Goal: Task Accomplishment & Management: Manage account settings

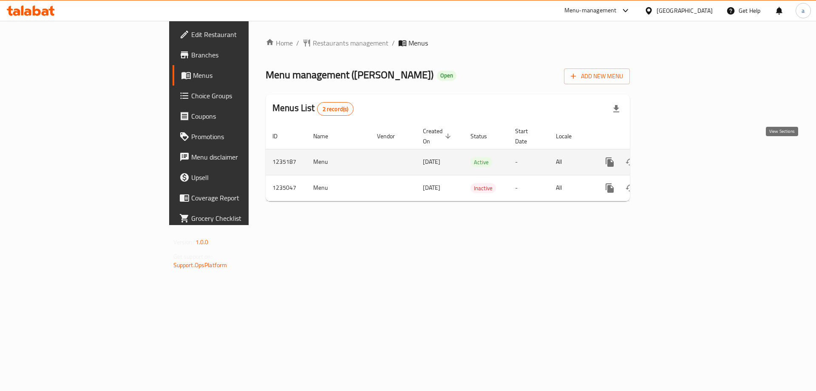
click at [676, 157] on icon "enhanced table" at bounding box center [671, 162] width 10 height 10
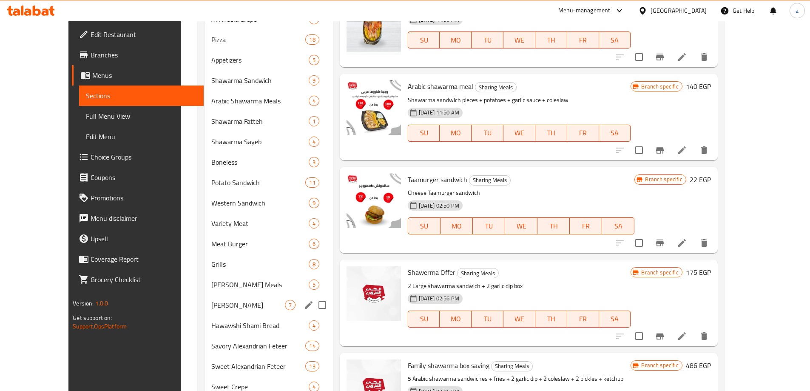
scroll to position [416, 0]
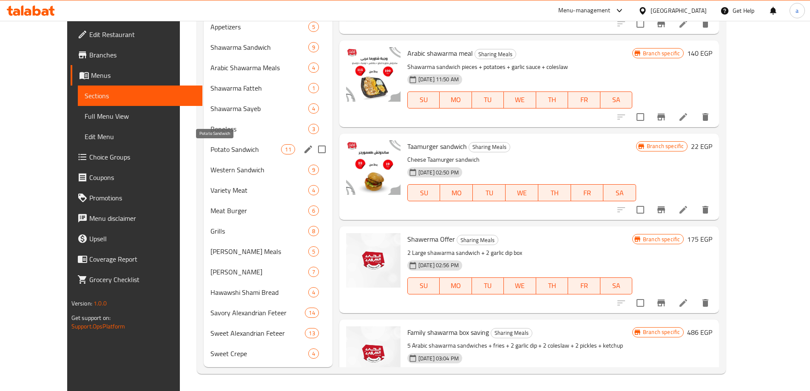
click at [233, 149] on span "Potato Sandwich" at bounding box center [245, 149] width 71 height 10
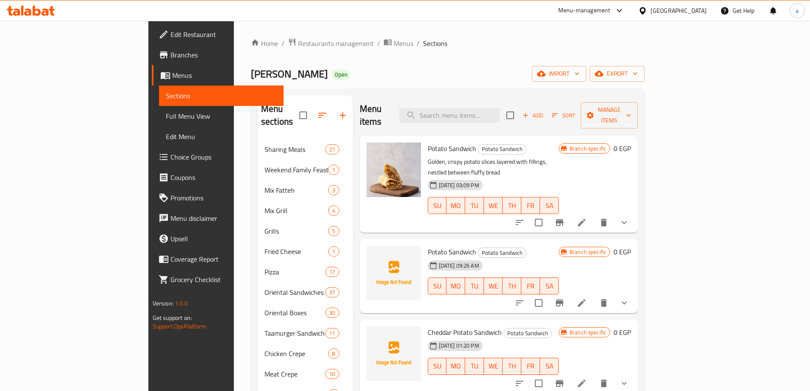
click at [634, 212] on button "show more" at bounding box center [624, 222] width 20 height 20
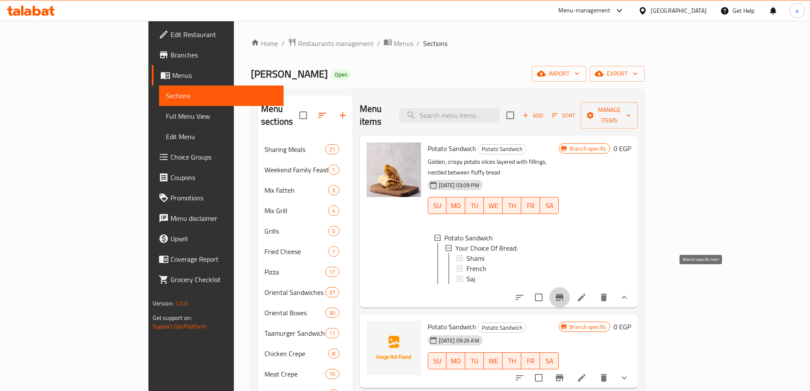
click at [564, 292] on icon "Branch-specific-item" at bounding box center [559, 297] width 10 height 10
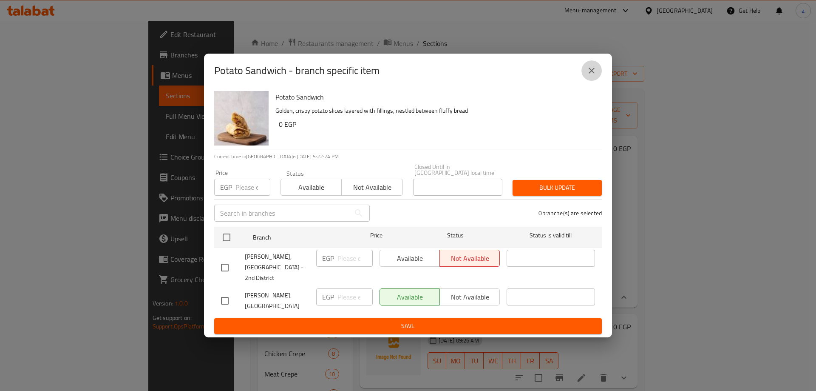
click at [592, 76] on icon "close" at bounding box center [592, 70] width 10 height 10
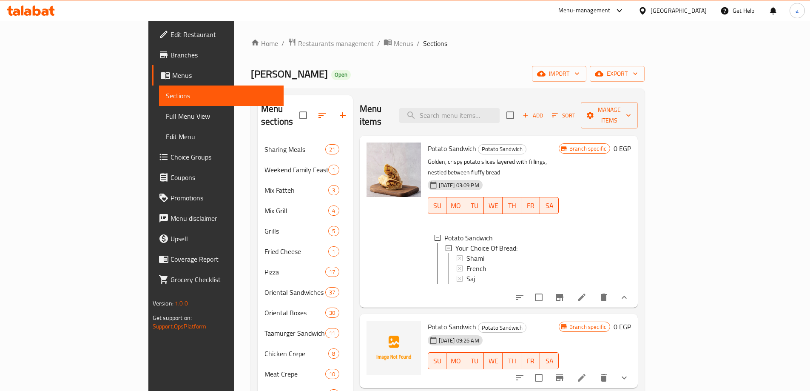
click at [593, 289] on li at bounding box center [582, 296] width 24 height 15
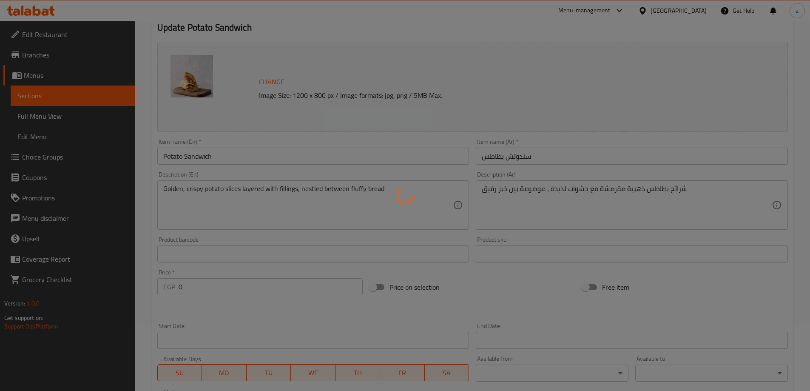
scroll to position [213, 0]
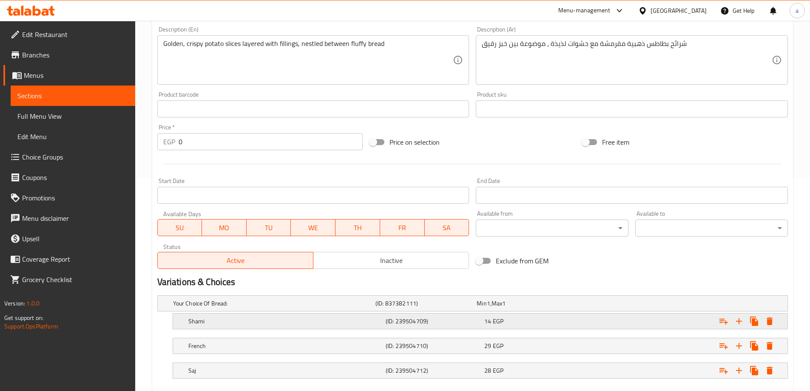
click at [544, 320] on div "14 EGP" at bounding box center [531, 321] width 95 height 9
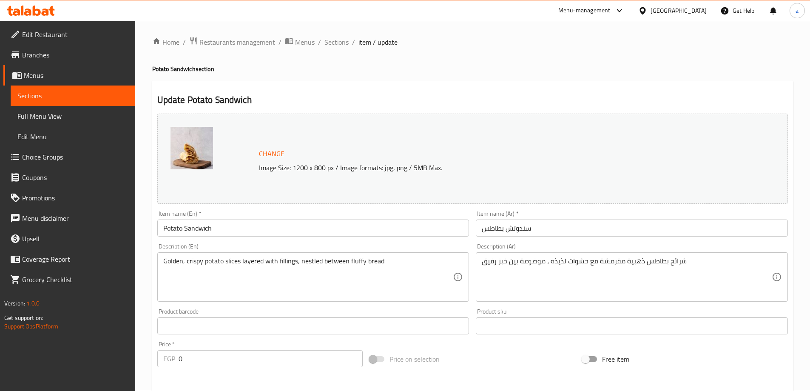
scroll to position [0, 0]
click at [328, 44] on span "Sections" at bounding box center [336, 43] width 24 height 10
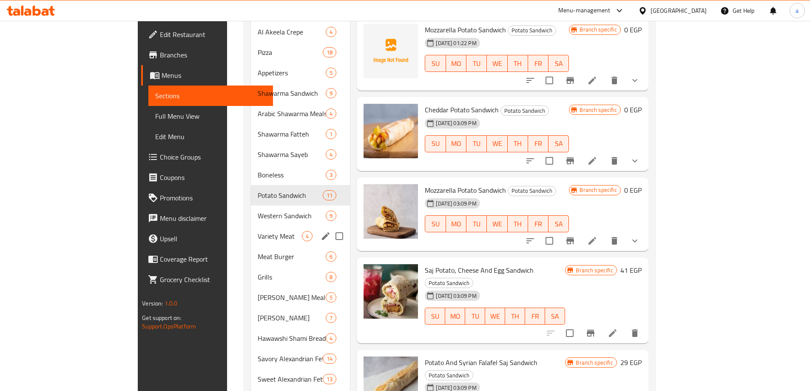
scroll to position [416, 0]
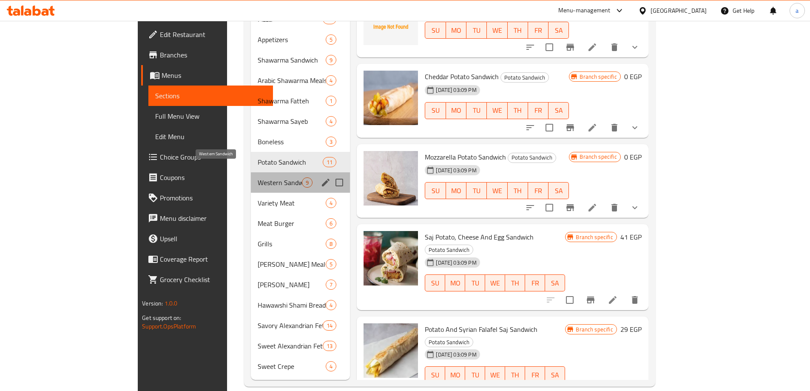
click at [258, 177] on span "Western Sandwich" at bounding box center [280, 182] width 45 height 10
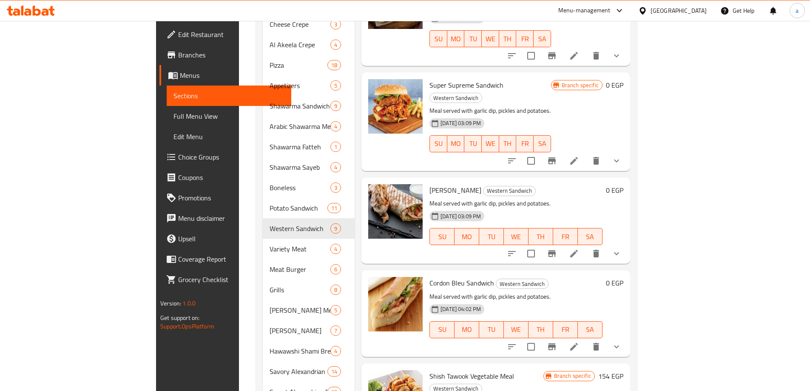
scroll to position [416, 0]
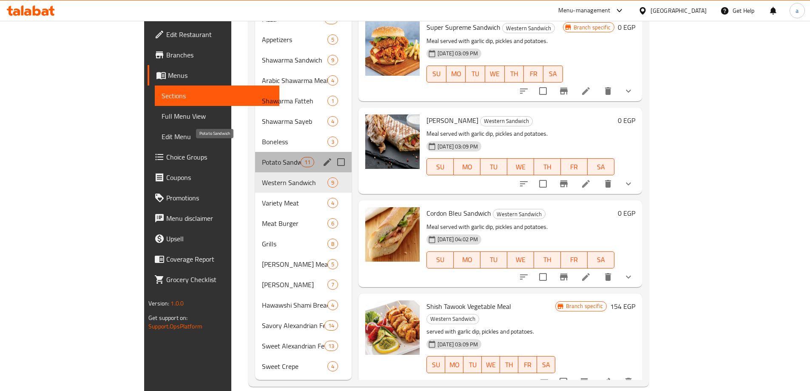
click at [262, 157] on span "Potato Sandwich" at bounding box center [281, 162] width 39 height 10
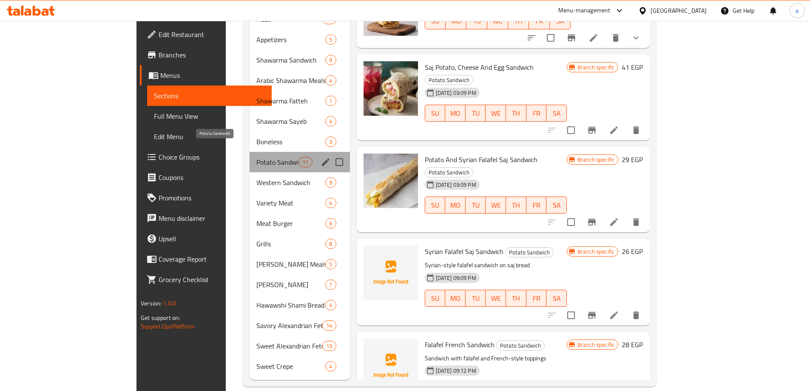
click at [256, 157] on span "Potato Sandwich" at bounding box center [277, 162] width 42 height 10
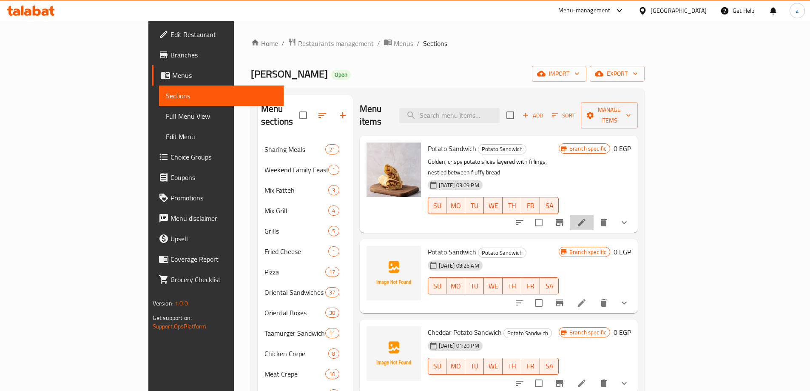
click at [593, 215] on li at bounding box center [582, 222] width 24 height 15
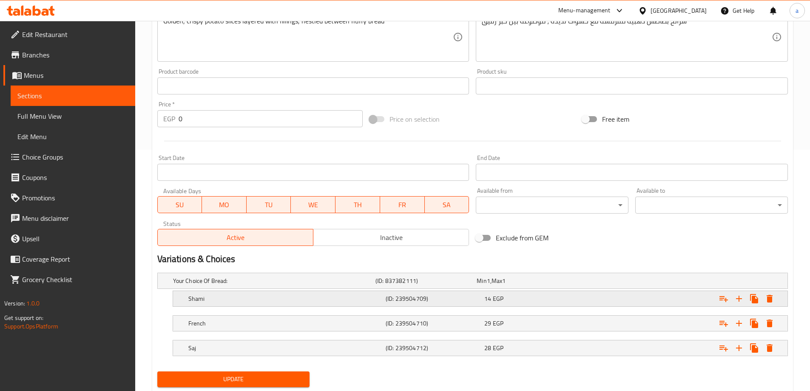
scroll to position [266, 0]
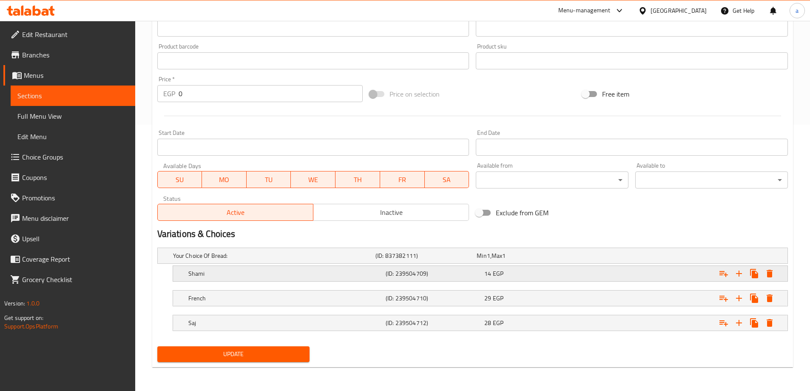
click at [539, 269] on div "14 EGP" at bounding box center [531, 273] width 95 height 9
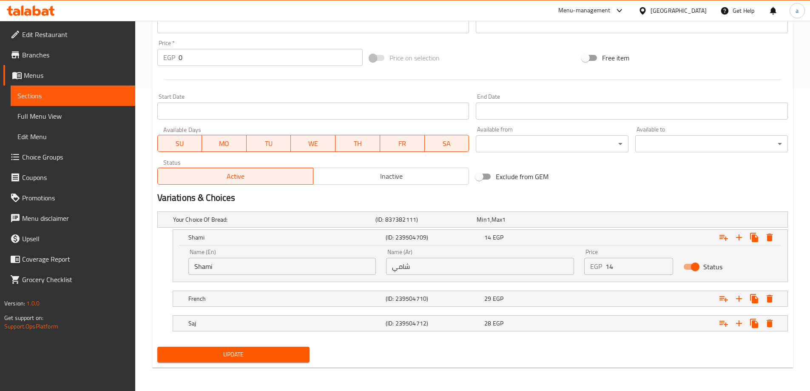
scroll to position [303, 0]
click at [605, 266] on input "14" at bounding box center [639, 265] width 68 height 17
type input "20"
click at [583, 294] on div "Expand" at bounding box center [679, 298] width 197 height 19
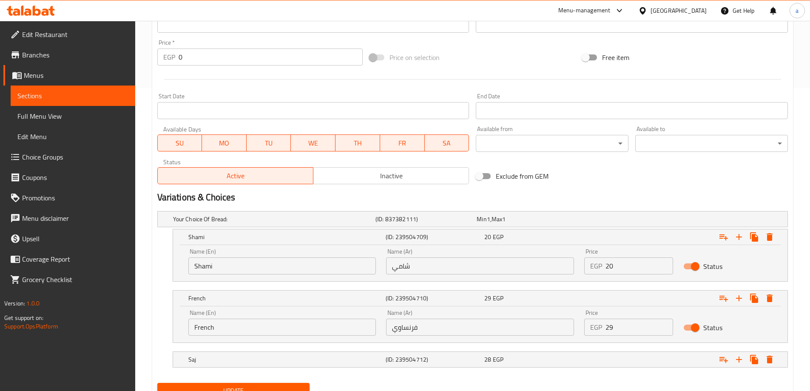
click at [608, 325] on input "29" at bounding box center [639, 326] width 68 height 17
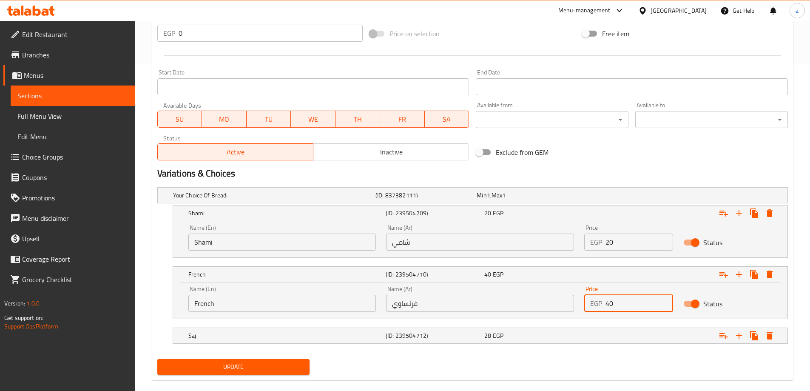
scroll to position [339, 0]
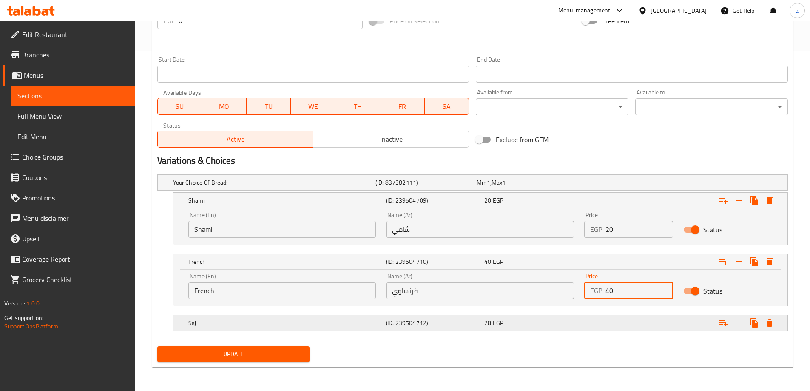
type input "40"
click at [605, 325] on div "Expand" at bounding box center [679, 322] width 197 height 19
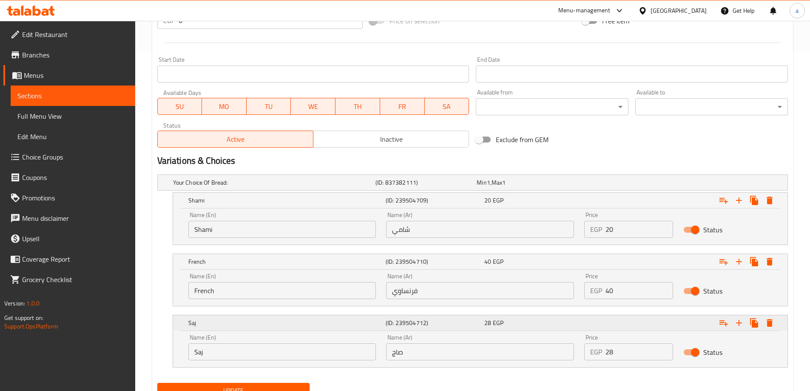
scroll to position [376, 0]
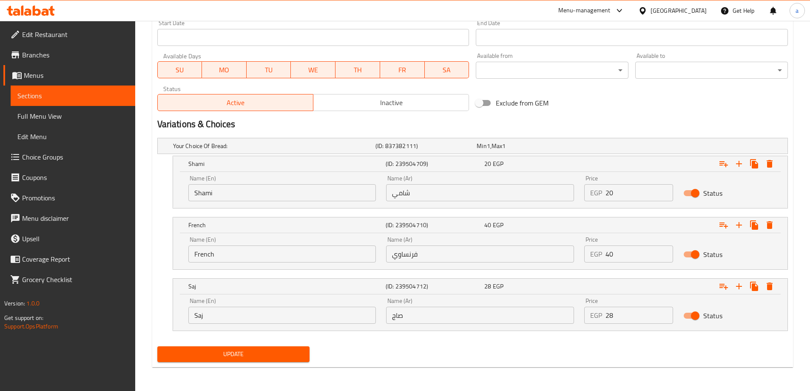
click at [268, 318] on input "Saj" at bounding box center [282, 314] width 188 height 17
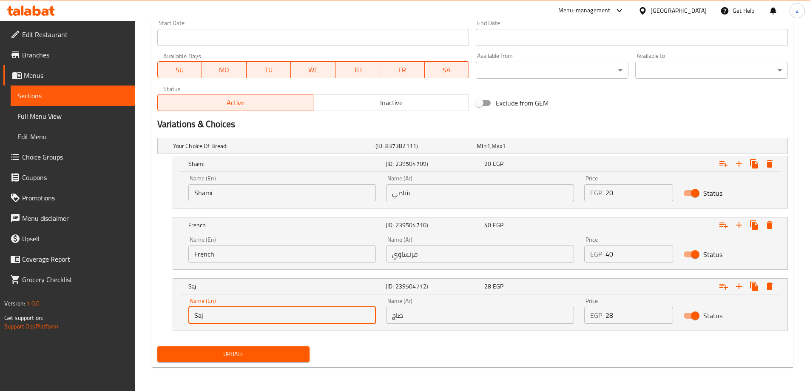
click at [268, 318] on input "Saj" at bounding box center [282, 314] width 188 height 17
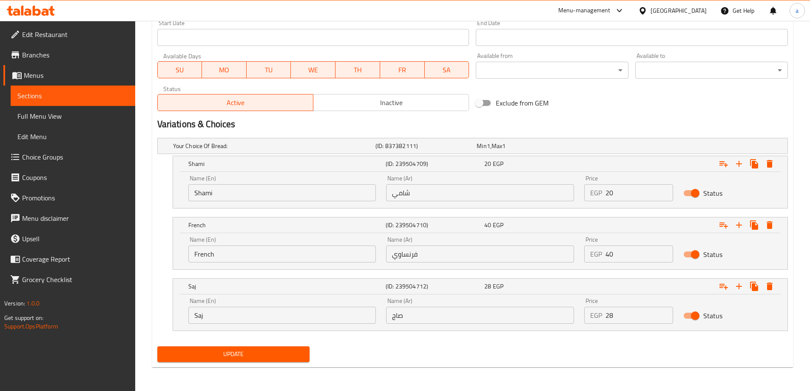
click at [275, 303] on div "Name (En) Saj Name (En)" at bounding box center [282, 311] width 188 height 26
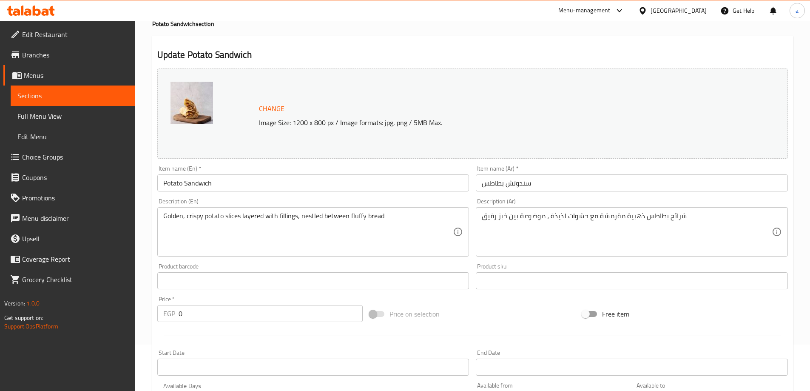
scroll to position [0, 0]
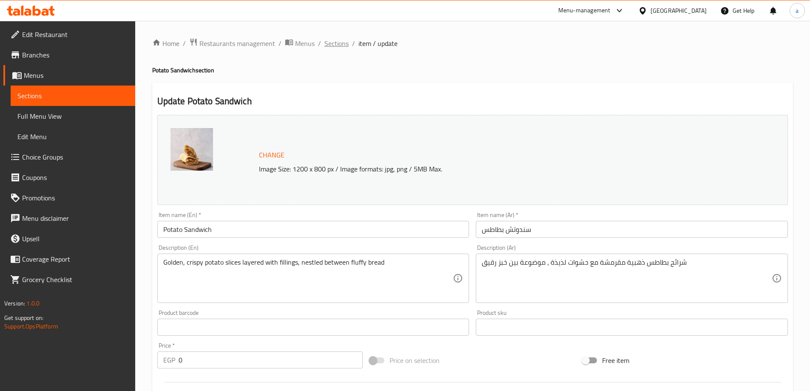
click at [334, 46] on span "Sections" at bounding box center [336, 43] width 24 height 10
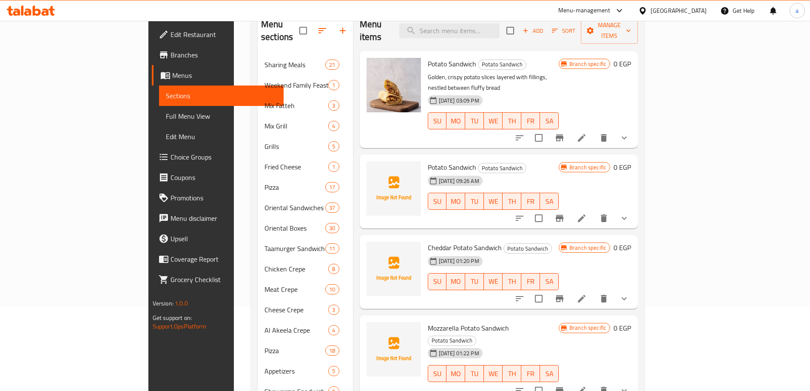
scroll to position [85, 0]
click at [587, 213] on icon at bounding box center [581, 218] width 10 height 10
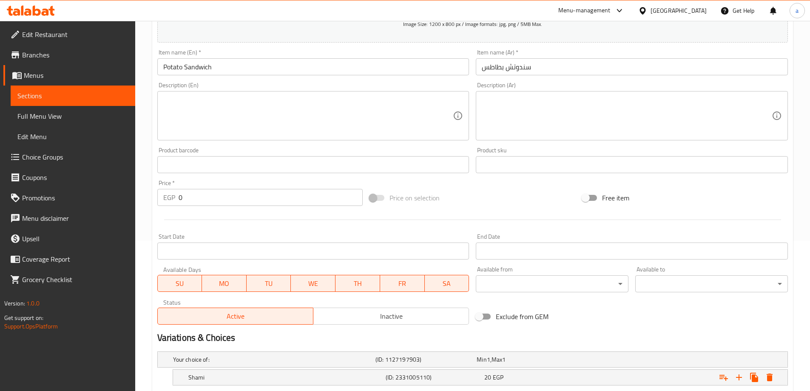
scroll to position [254, 0]
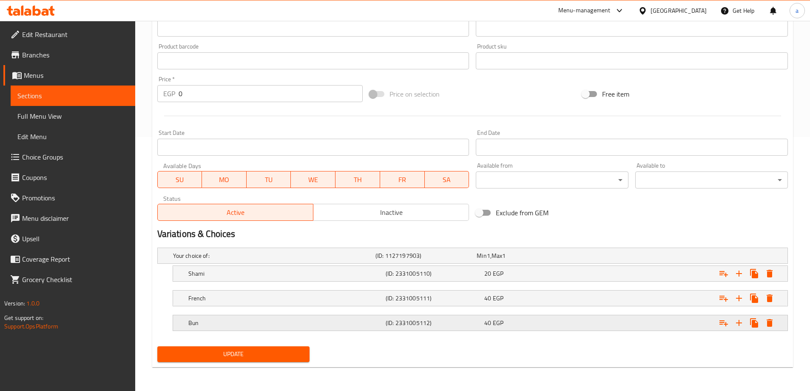
click at [346, 321] on h5 "Bun" at bounding box center [285, 322] width 194 height 9
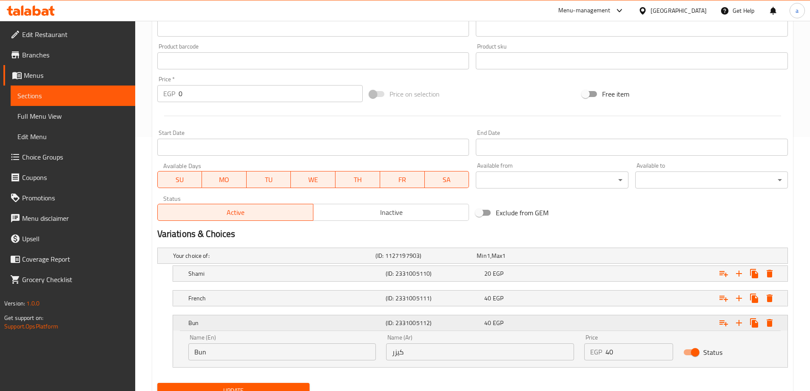
click at [346, 321] on h5 "Bun" at bounding box center [285, 322] width 194 height 9
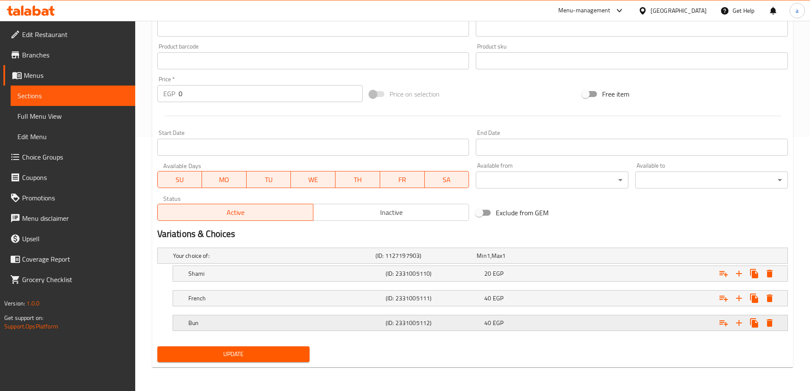
click at [346, 321] on h5 "Bun" at bounding box center [285, 322] width 194 height 9
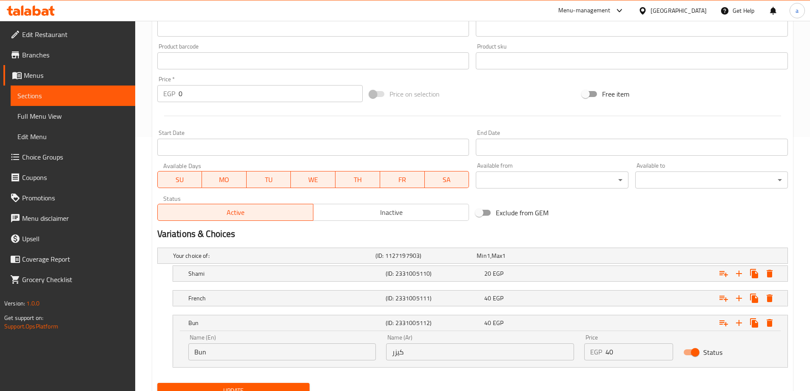
click at [311, 349] on input "Bun" at bounding box center [282, 351] width 188 height 17
click at [289, 230] on h2 "Variations & Choices" at bounding box center [472, 233] width 630 height 13
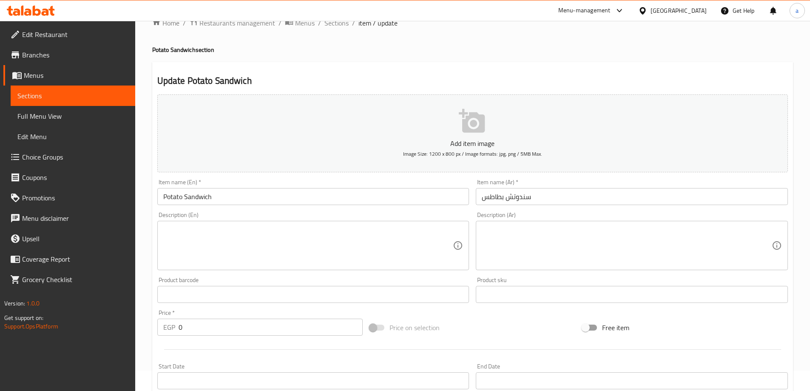
scroll to position [0, 0]
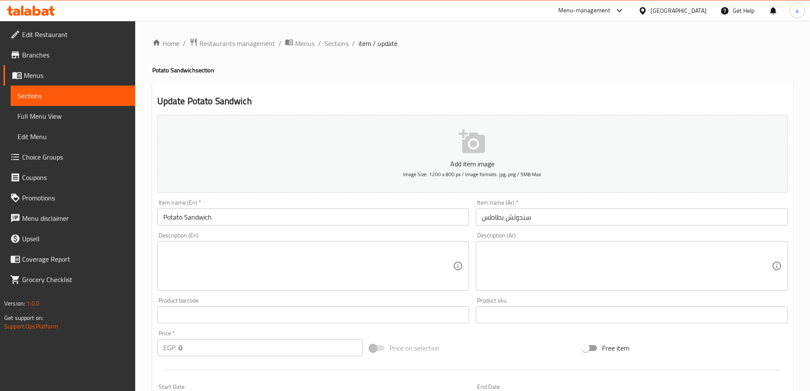
click at [271, 234] on div "Description (En) Description (En)" at bounding box center [313, 261] width 312 height 58
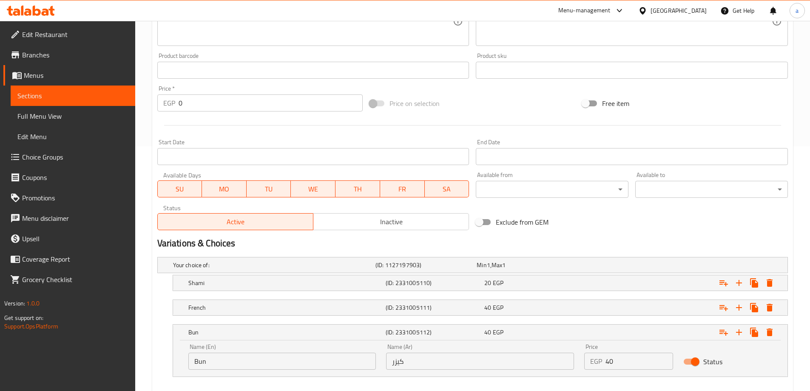
scroll to position [290, 0]
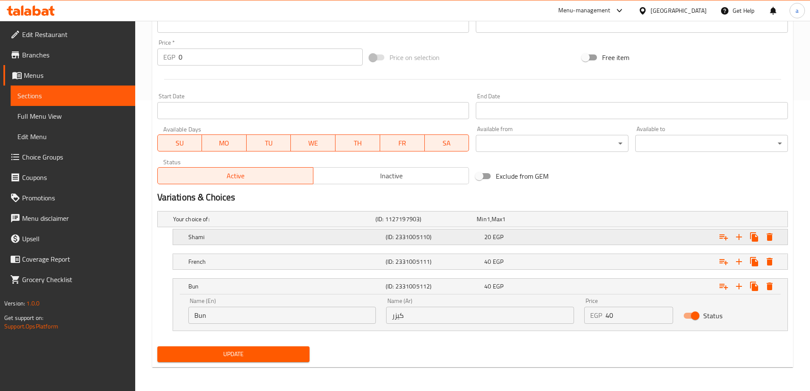
click at [348, 237] on h5 "Shami" at bounding box center [285, 236] width 194 height 9
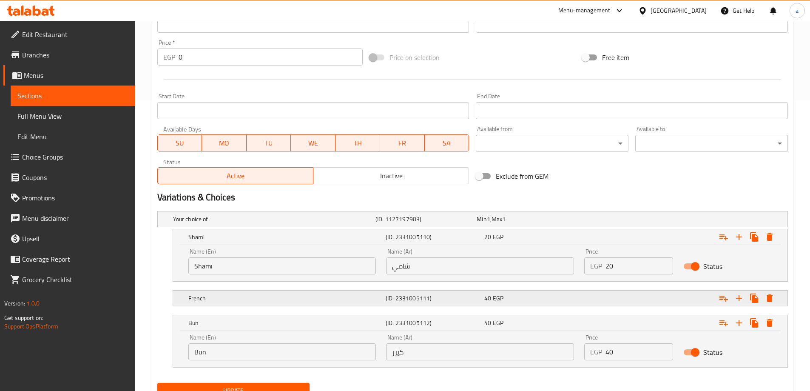
click at [303, 296] on h5 "French" at bounding box center [285, 298] width 194 height 9
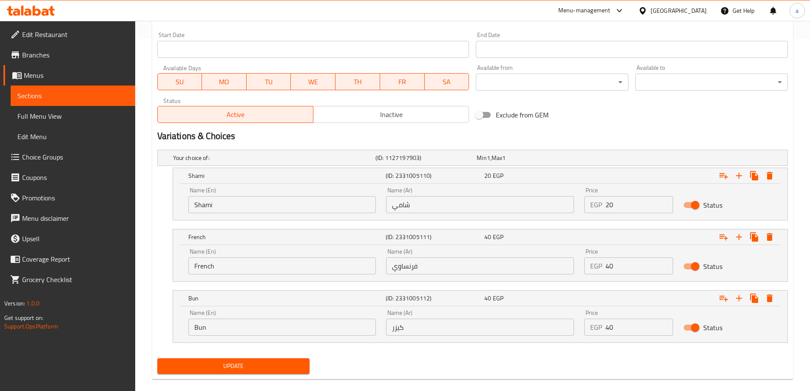
scroll to position [363, 0]
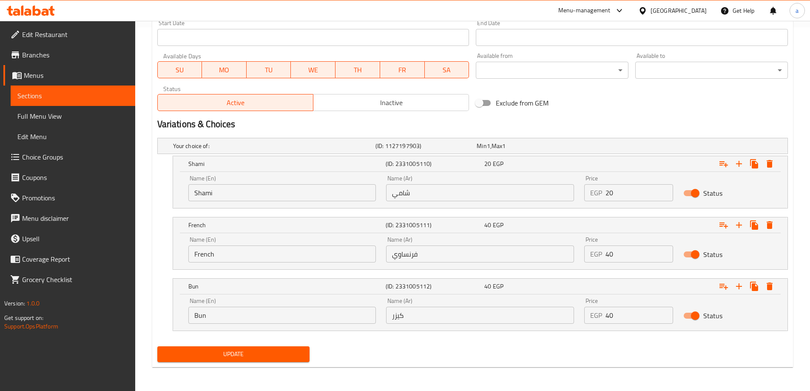
click at [215, 254] on input "French" at bounding box center [282, 253] width 188 height 17
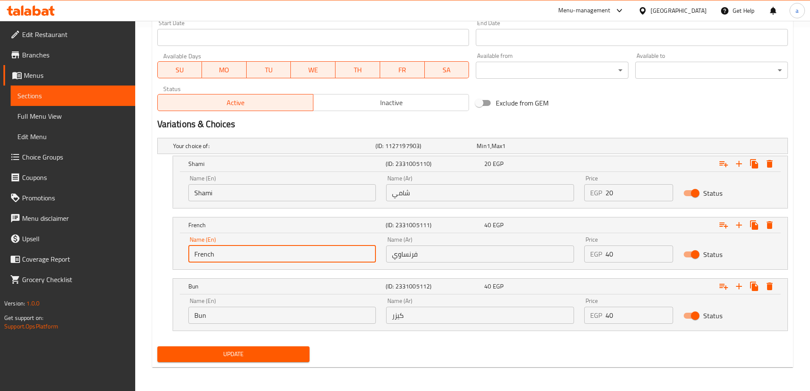
click at [215, 254] on input "French" at bounding box center [282, 253] width 188 height 17
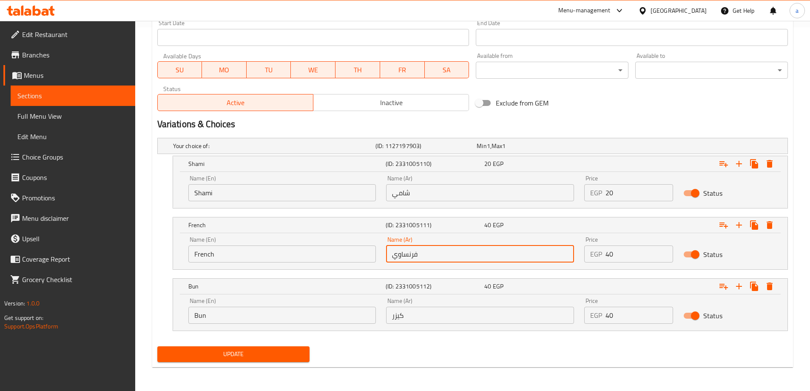
click at [430, 254] on input "فرنساوي" at bounding box center [480, 253] width 188 height 17
click at [422, 255] on input "فرنساوي" at bounding box center [480, 253] width 188 height 17
paste input "text"
type input "فرنسي"
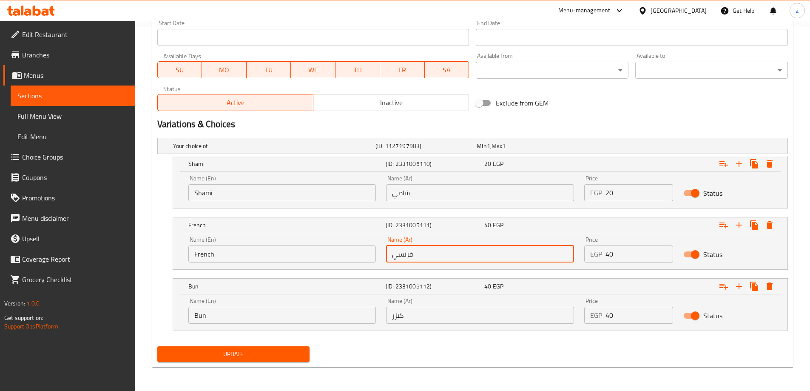
click at [431, 244] on div "Name (Ar) فرنسي Name (Ar)" at bounding box center [480, 249] width 188 height 26
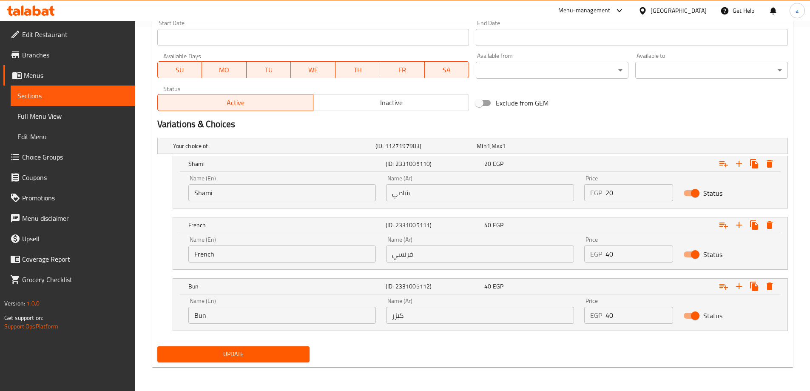
click at [286, 356] on span "Update" at bounding box center [233, 354] width 139 height 11
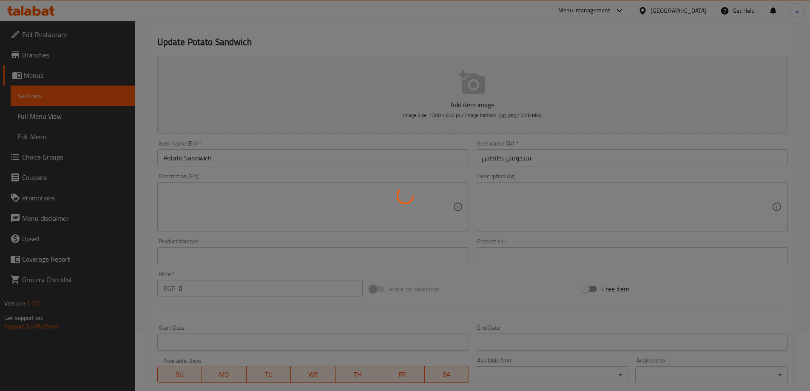
scroll to position [0, 0]
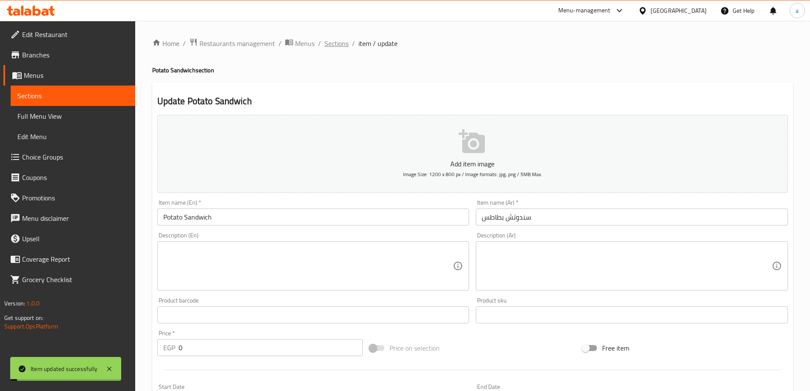
click at [334, 44] on span "Sections" at bounding box center [336, 43] width 24 height 10
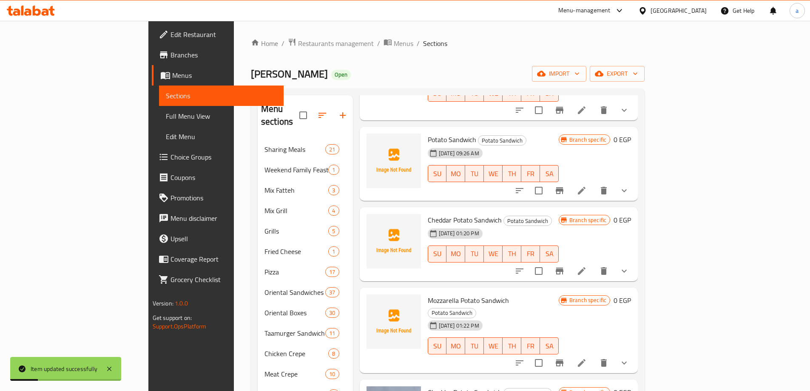
scroll to position [128, 0]
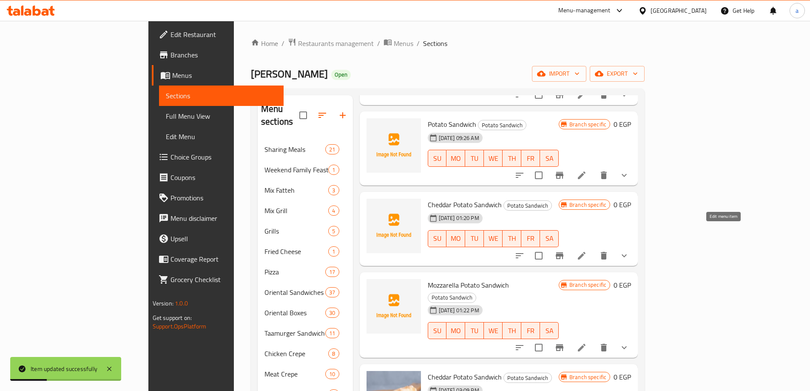
click at [587, 250] on icon at bounding box center [581, 255] width 10 height 10
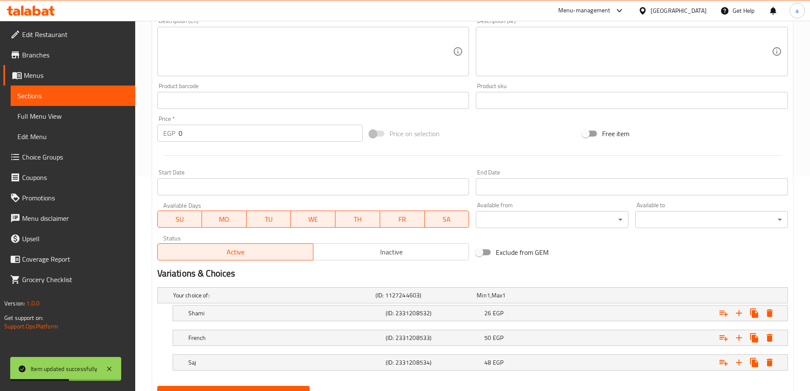
scroll to position [254, 0]
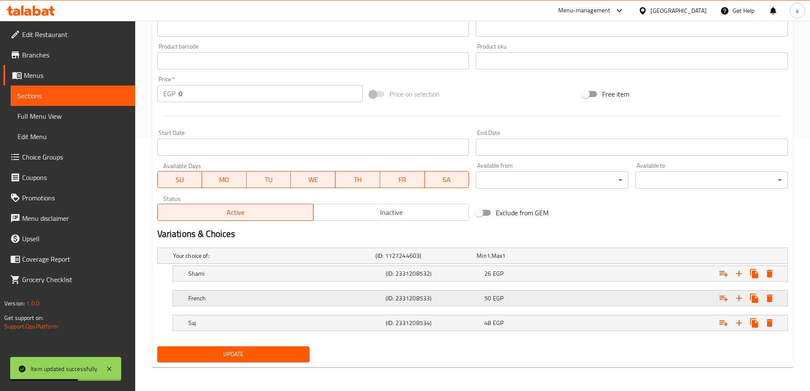
click at [450, 298] on h5 "(ID: 2331208533)" at bounding box center [433, 298] width 95 height 9
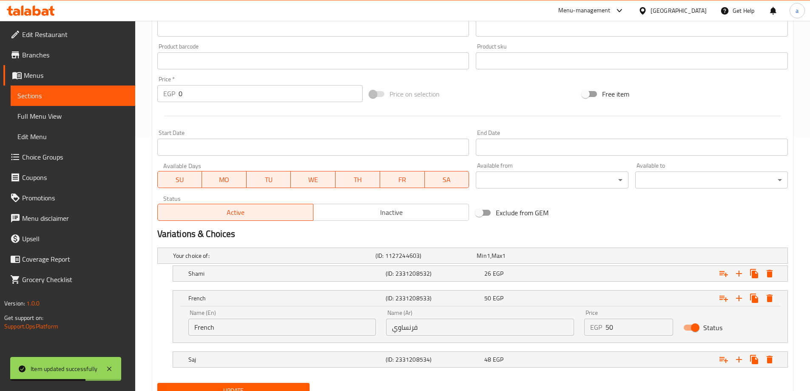
click at [478, 329] on input "فرنساوي" at bounding box center [480, 326] width 188 height 17
paste input "text"
type input "فرنسي"
click at [486, 315] on div "Name (Ar) فرنسي Name (Ar)" at bounding box center [480, 322] width 188 height 26
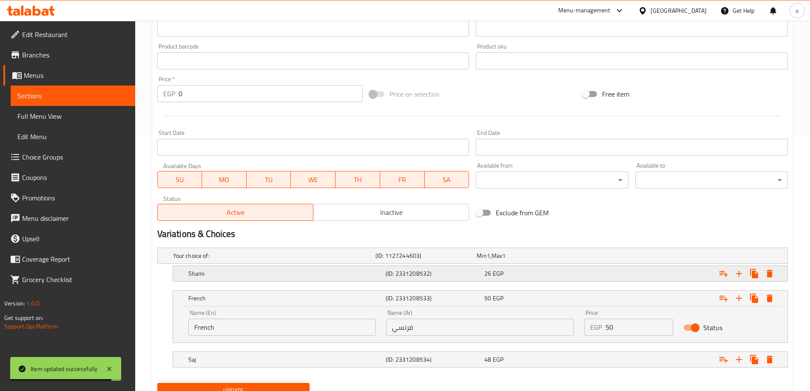
click at [492, 279] on div "Shami (ID: 2331208532) 26 EGP" at bounding box center [483, 273] width 592 height 19
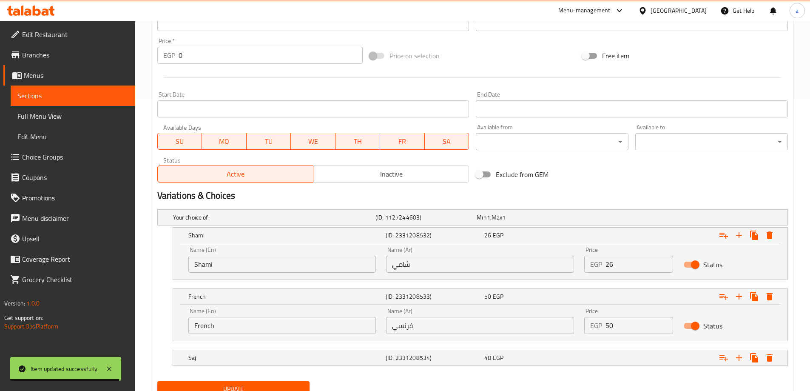
scroll to position [327, 0]
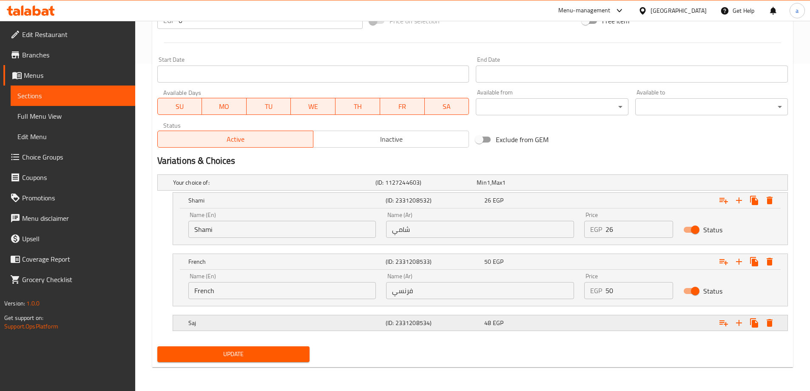
click at [437, 329] on div "Saj (ID: 2331208534) 48 EGP" at bounding box center [483, 322] width 592 height 19
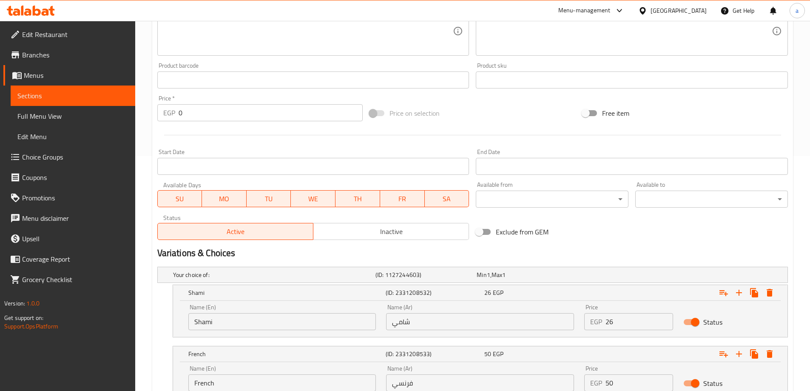
scroll to position [363, 0]
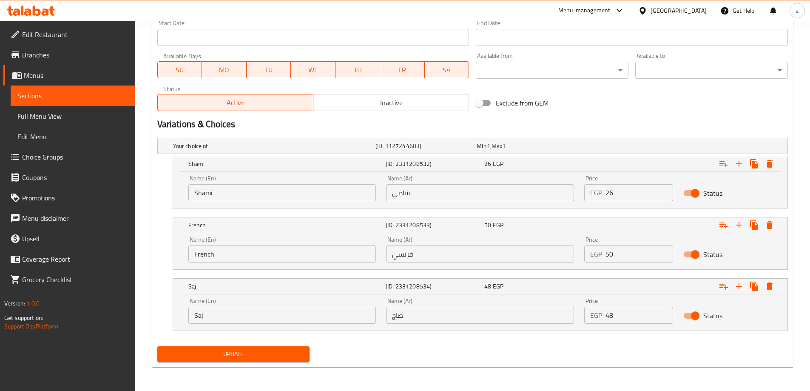
click at [264, 320] on input "Saj" at bounding box center [282, 314] width 188 height 17
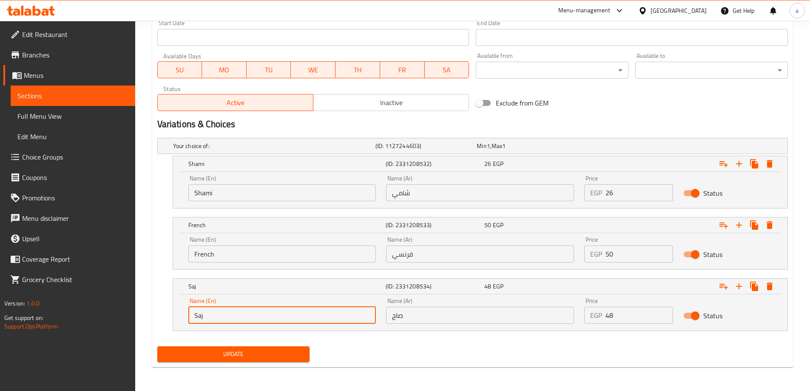
click at [264, 320] on input "Saj" at bounding box center [282, 314] width 188 height 17
click at [426, 322] on input "صاج" at bounding box center [480, 314] width 188 height 17
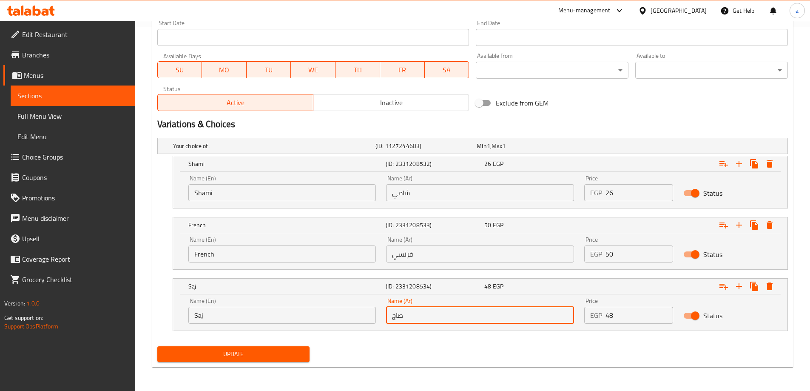
click at [426, 322] on input "صاج" at bounding box center [480, 314] width 188 height 17
type input "كيزر"
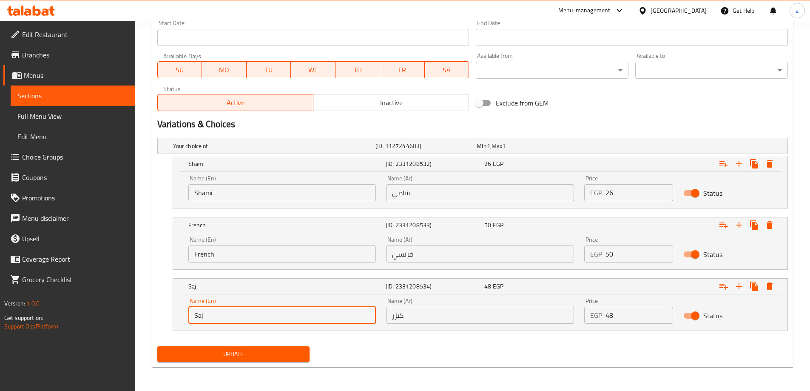
click at [338, 319] on input "Saj" at bounding box center [282, 314] width 188 height 17
click at [338, 319] on input "text" at bounding box center [282, 314] width 188 height 17
type input "Bun"
click at [255, 349] on span "Update" at bounding box center [233, 354] width 139 height 11
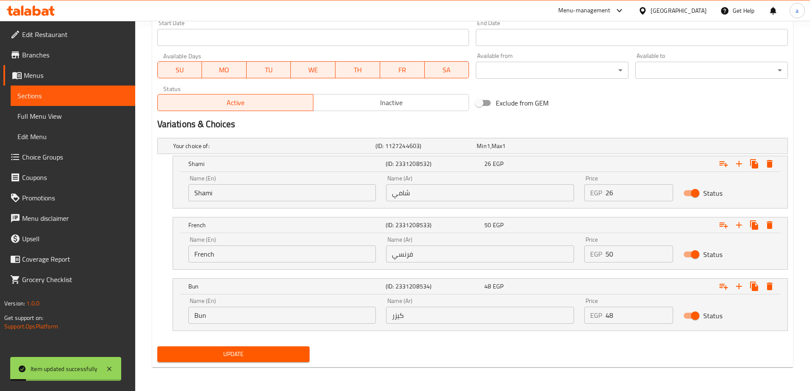
click at [226, 355] on span "Update" at bounding box center [233, 354] width 139 height 11
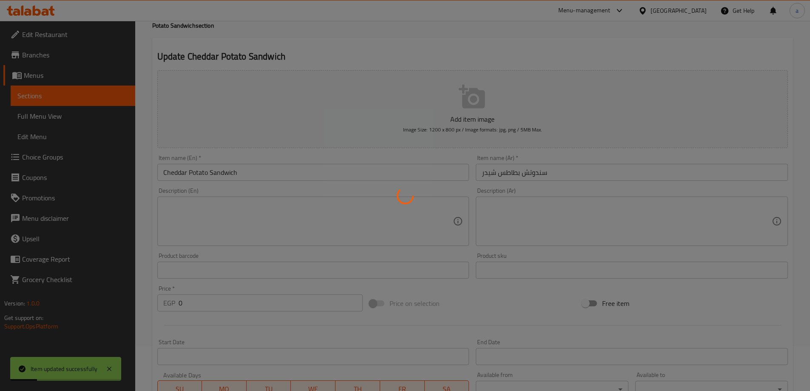
scroll to position [0, 0]
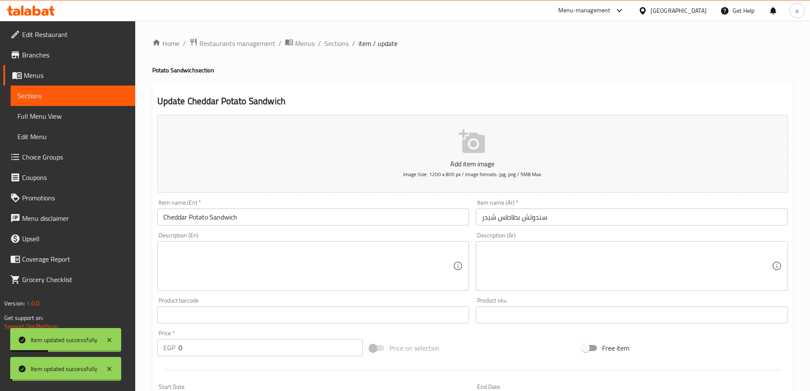
click at [335, 48] on span "Sections" at bounding box center [336, 43] width 24 height 10
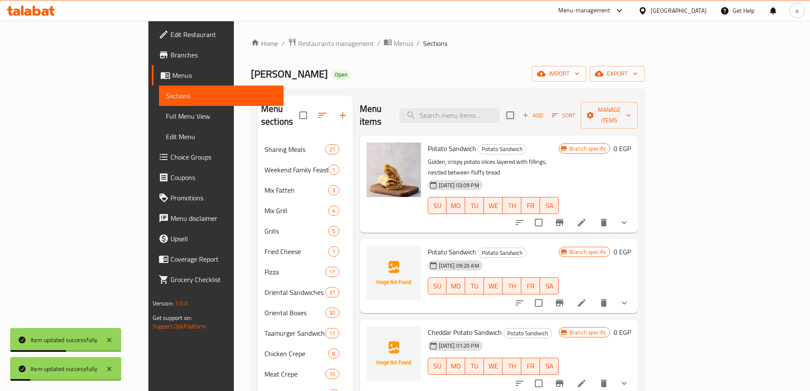
click at [428, 326] on span "Cheddar Potato Sandwich" at bounding box center [465, 332] width 74 height 13
copy span "Cheddar"
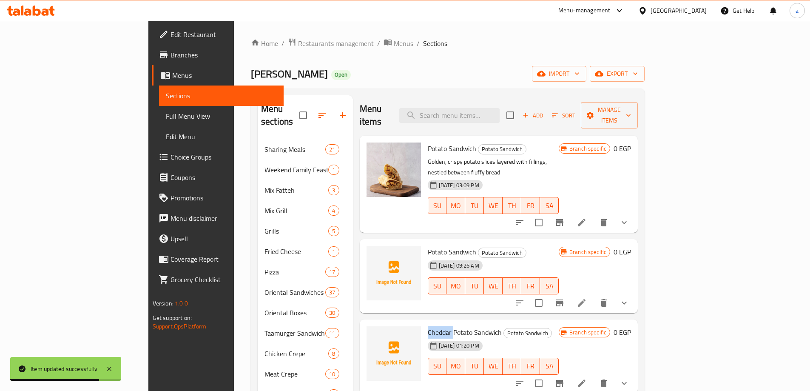
click at [587, 298] on icon at bounding box center [581, 303] width 10 height 10
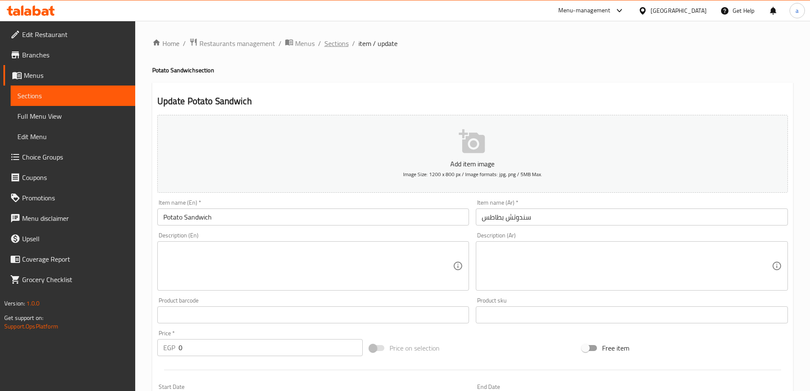
click at [332, 48] on span "Sections" at bounding box center [336, 43] width 24 height 10
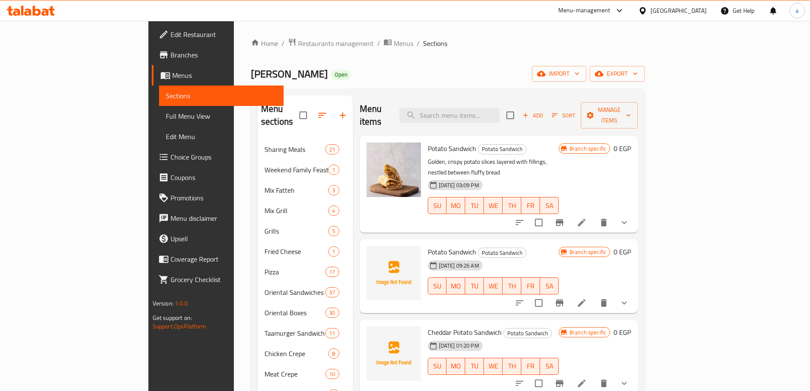
click at [593, 375] on li at bounding box center [582, 382] width 24 height 15
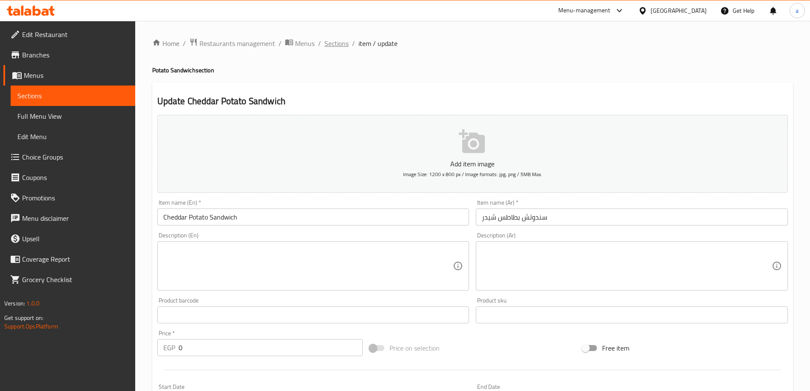
click at [336, 43] on span "Sections" at bounding box center [336, 43] width 24 height 10
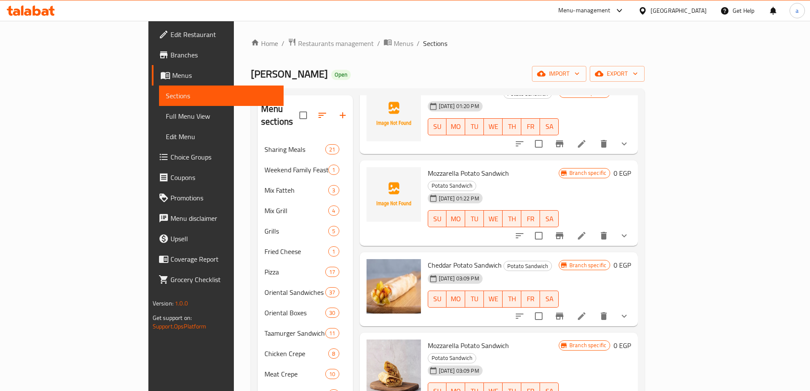
scroll to position [254, 0]
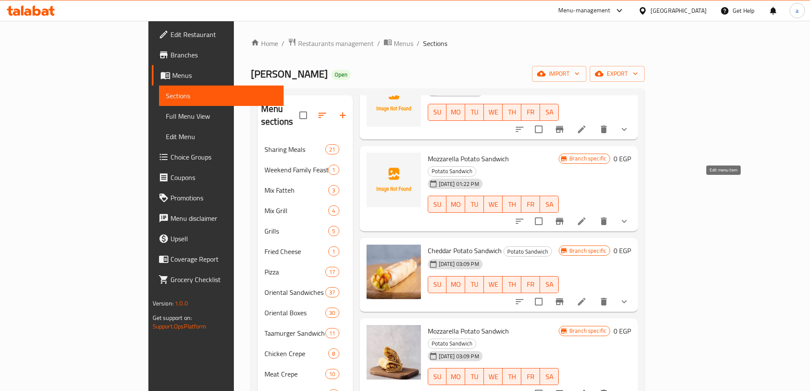
click at [587, 216] on icon at bounding box center [581, 221] width 10 height 10
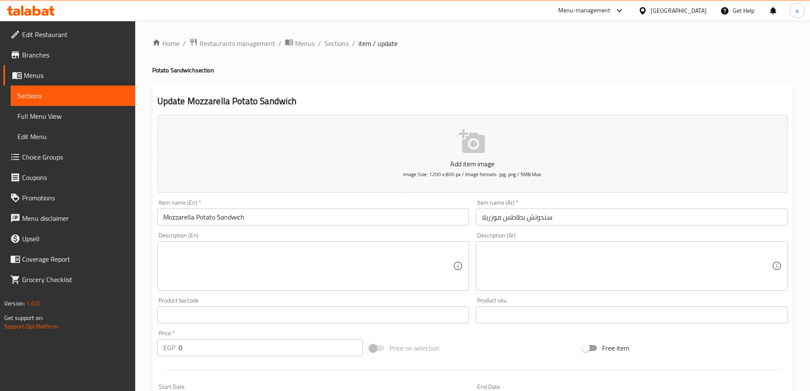
click at [188, 217] on input "Mozzarella Potato Sandwich" at bounding box center [313, 216] width 312 height 17
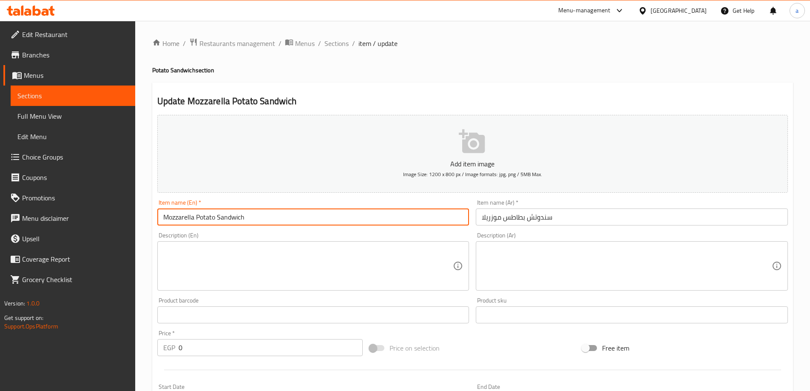
click at [188, 217] on input "Mozzarella Potato Sandwich" at bounding box center [313, 216] width 312 height 17
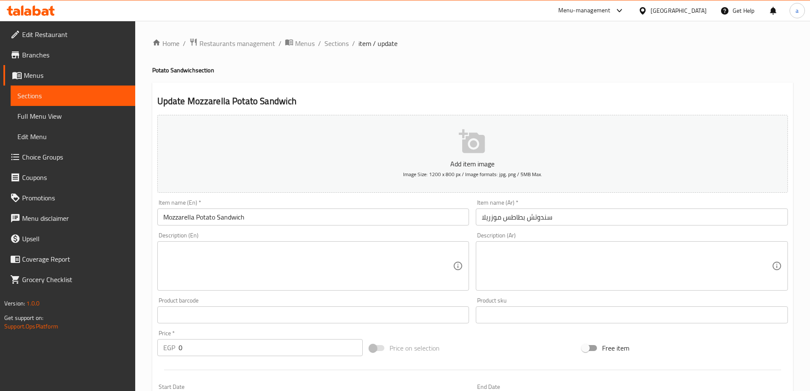
click at [491, 219] on input "سندوتش بطاطس موزريلا" at bounding box center [632, 216] width 312 height 17
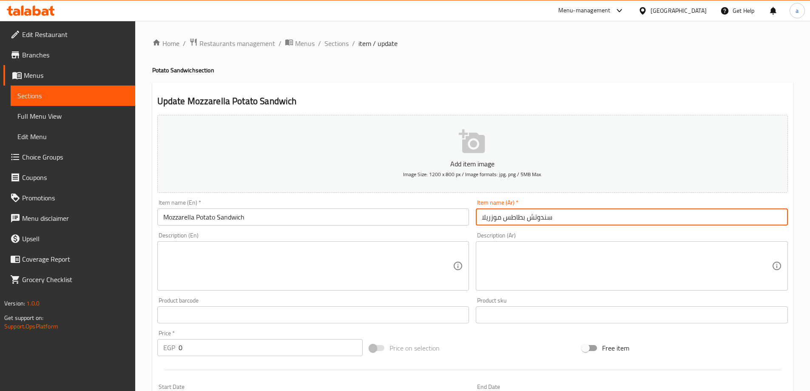
click at [491, 219] on input "سندوتش بطاطس موزريلا" at bounding box center [632, 216] width 312 height 17
click at [495, 217] on input "سندوتش بطاطس موزريلا" at bounding box center [632, 216] width 312 height 17
click at [493, 218] on input "سندوتش بطاطس موزريلا" at bounding box center [632, 216] width 312 height 17
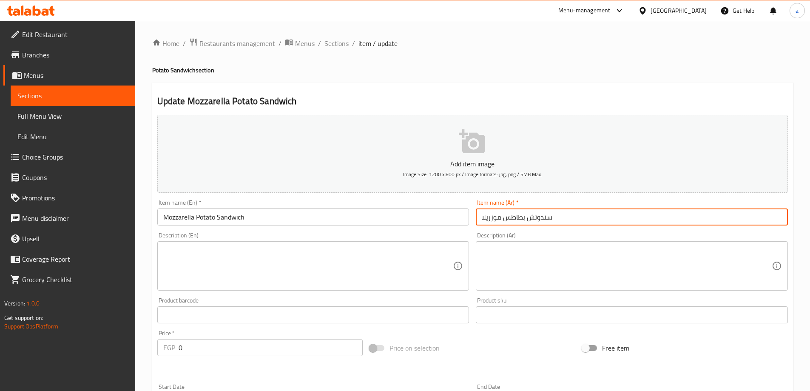
paste input "زا"
type input "سندوتش بطاطس موتزاريلا"
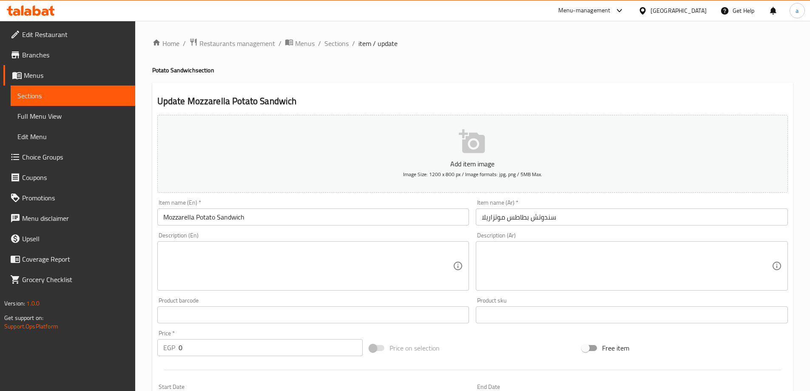
click at [543, 230] on div "Description (Ar) Description (Ar)" at bounding box center [631, 261] width 319 height 65
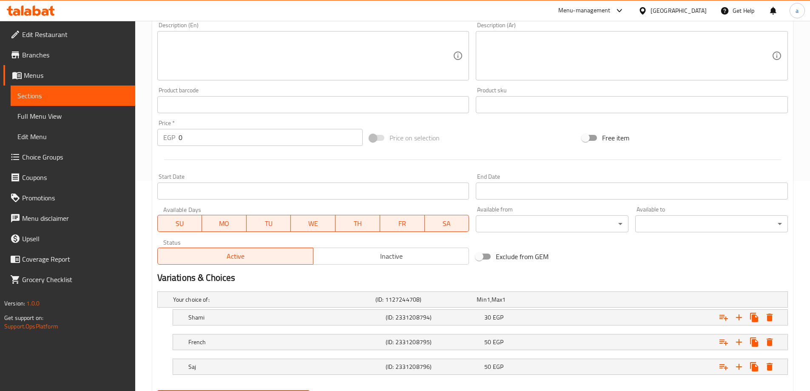
scroll to position [213, 0]
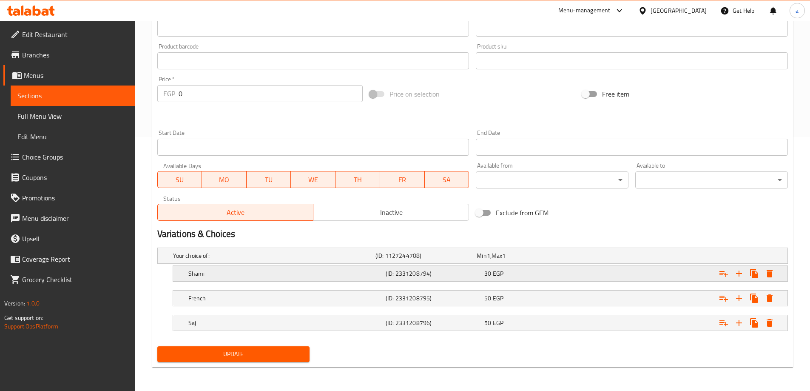
click at [332, 272] on h5 "Shami" at bounding box center [285, 273] width 194 height 9
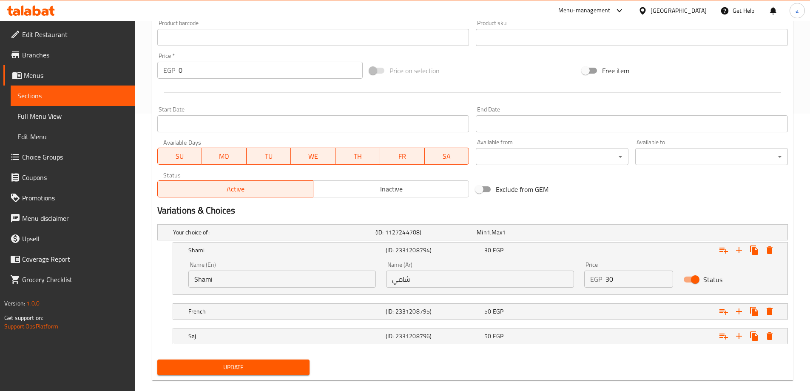
scroll to position [290, 0]
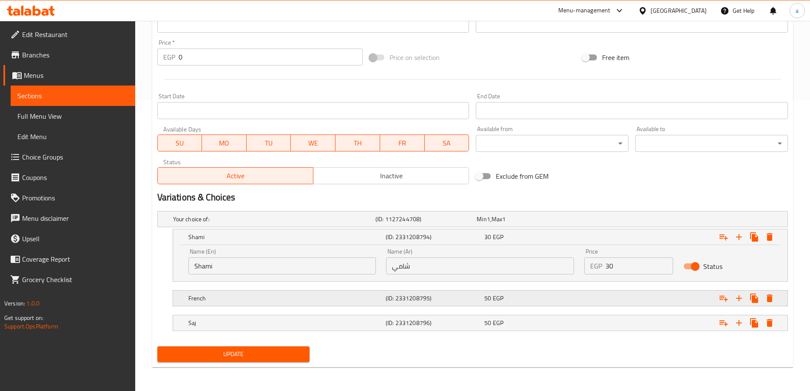
click at [483, 302] on div "50 EGP" at bounding box center [531, 298] width 99 height 12
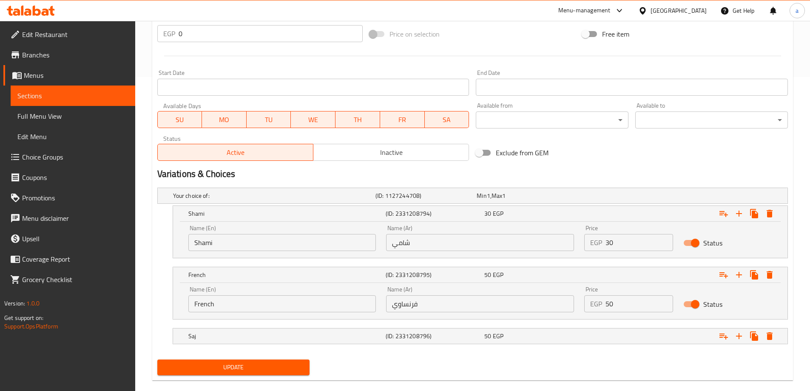
scroll to position [327, 0]
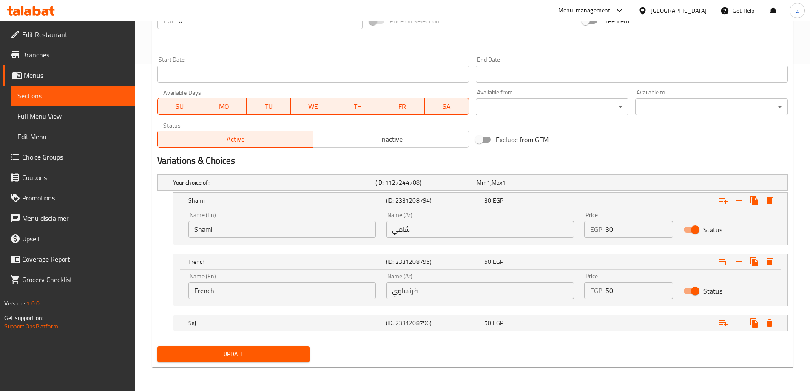
click at [419, 293] on input "فرنساوي" at bounding box center [480, 290] width 188 height 17
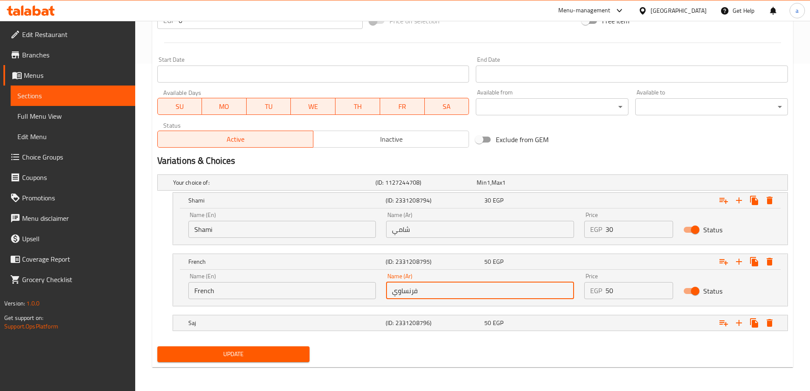
click at [419, 293] on input "فرنساوي" at bounding box center [480, 290] width 188 height 17
click at [404, 293] on input "فرنساوي" at bounding box center [480, 290] width 188 height 17
click at [402, 294] on input "فرنساوي" at bounding box center [480, 290] width 188 height 17
click at [402, 293] on input "فرنساوي" at bounding box center [480, 290] width 188 height 17
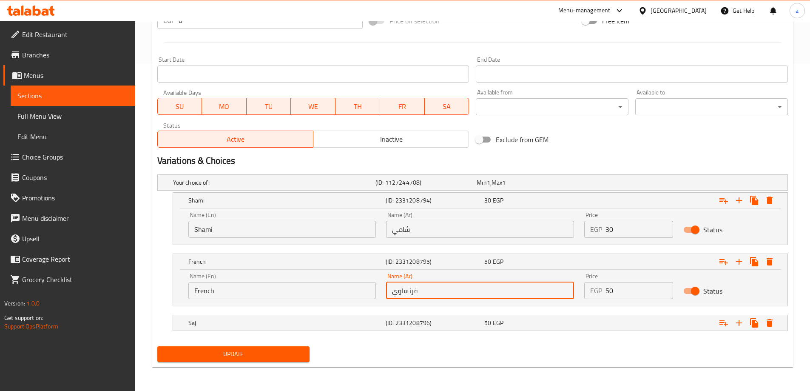
drag, startPoint x: 399, startPoint y: 293, endPoint x: 403, endPoint y: 295, distance: 4.6
click at [403, 295] on input "فرنساوي" at bounding box center [480, 290] width 188 height 17
type input "فرنسي"
click at [445, 304] on div "Name (En) French Name (En) Name (Ar) فرنسي Name (Ar) Price EGP 50 Price Status" at bounding box center [480, 287] width 614 height 36
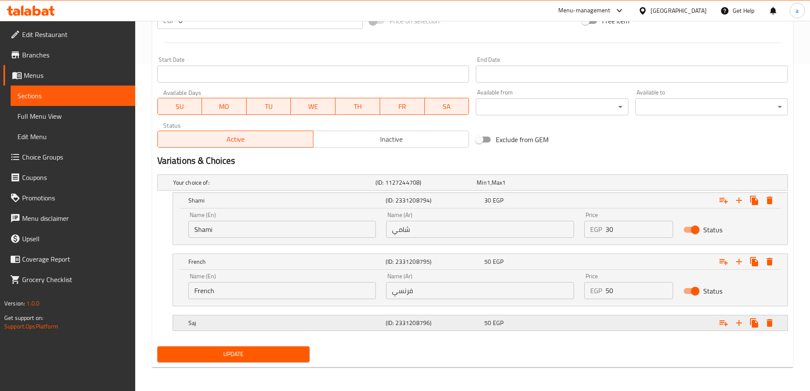
click at [454, 319] on h5 "(ID: 2331208796)" at bounding box center [433, 322] width 95 height 9
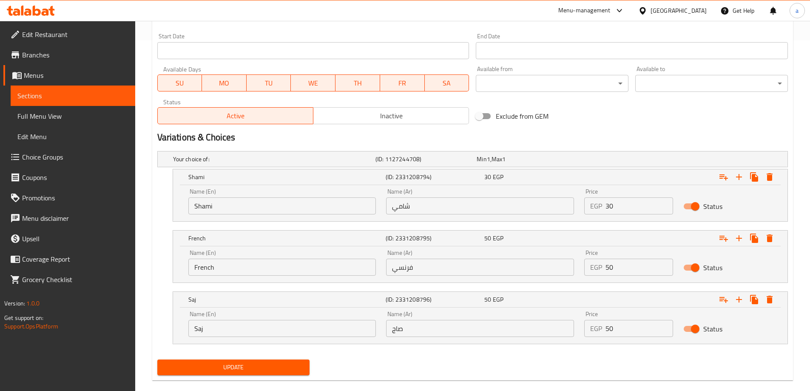
scroll to position [363, 0]
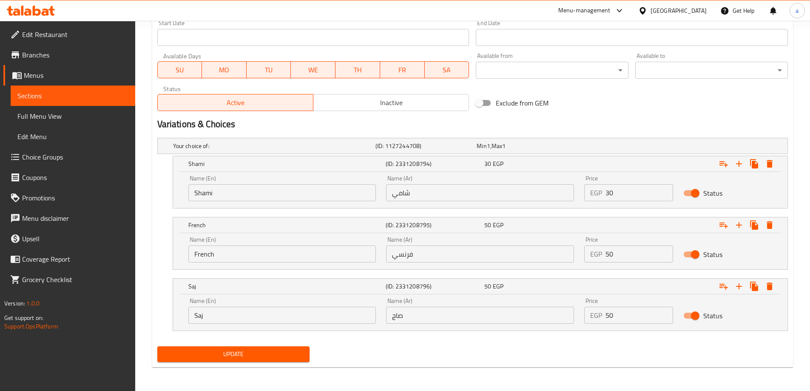
click at [310, 317] on input "Saj" at bounding box center [282, 314] width 188 height 17
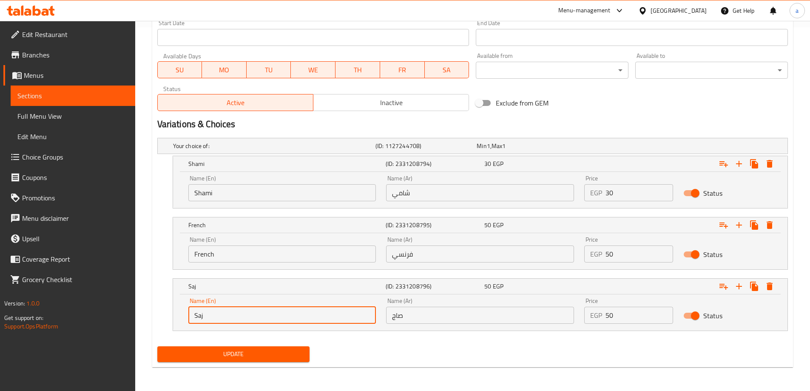
click at [310, 317] on input "Saj" at bounding box center [282, 314] width 188 height 17
click at [310, 317] on input "text" at bounding box center [282, 314] width 188 height 17
type input "Bun"
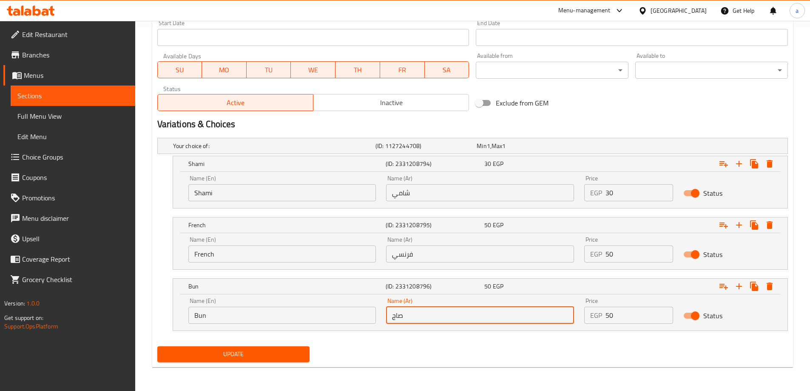
click at [421, 318] on input "صاج" at bounding box center [480, 314] width 188 height 17
click at [426, 314] on input "text" at bounding box center [480, 314] width 188 height 17
type input "كيزر"
click at [283, 354] on span "Update" at bounding box center [233, 354] width 139 height 11
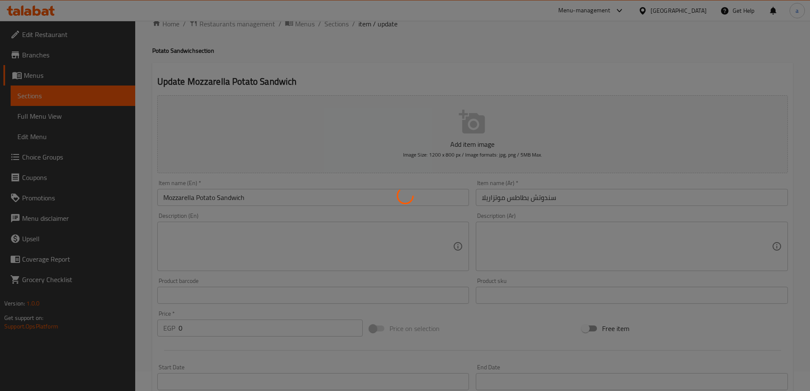
scroll to position [0, 0]
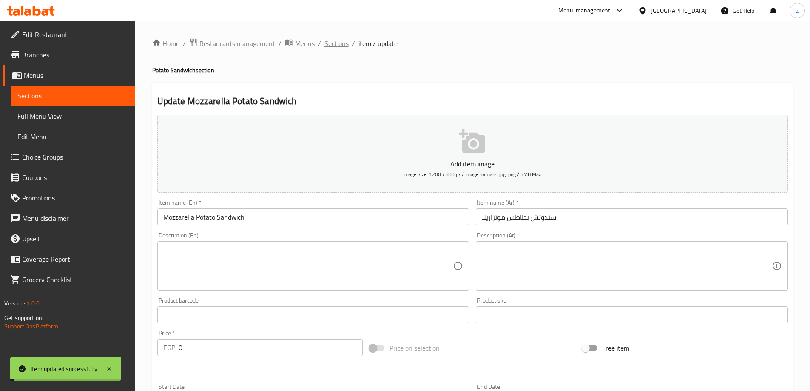
click at [334, 45] on span "Sections" at bounding box center [336, 43] width 24 height 10
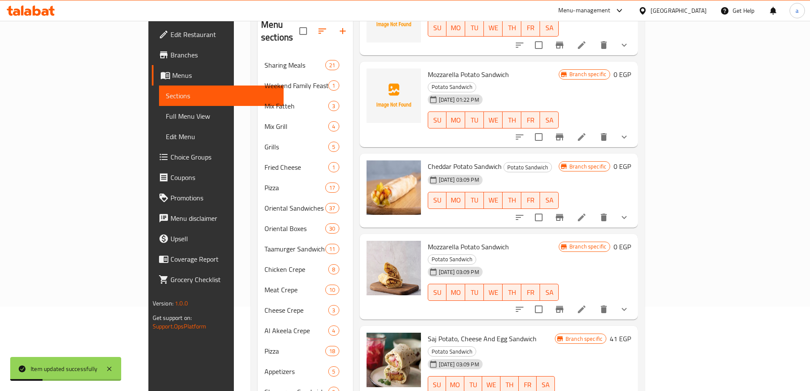
scroll to position [85, 0]
click at [587, 211] on icon at bounding box center [581, 216] width 10 height 10
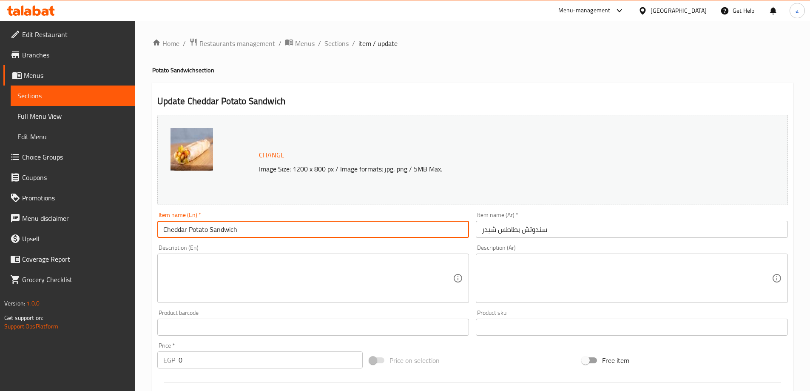
click at [174, 234] on input "Cheddar Potato Sandwich" at bounding box center [313, 229] width 312 height 17
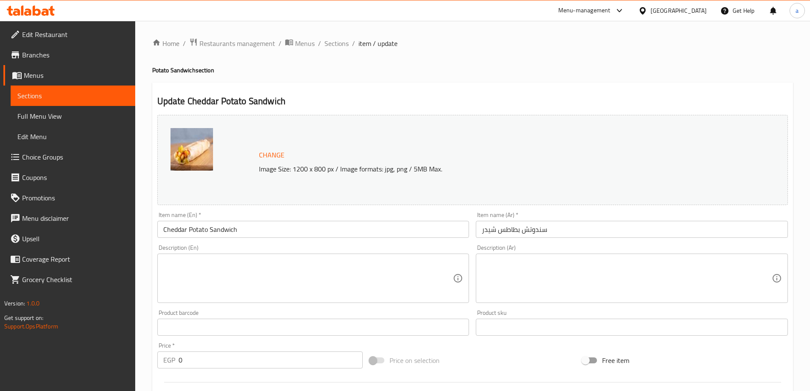
click at [235, 228] on input "Cheddar Potato Sandwich" at bounding box center [313, 229] width 312 height 17
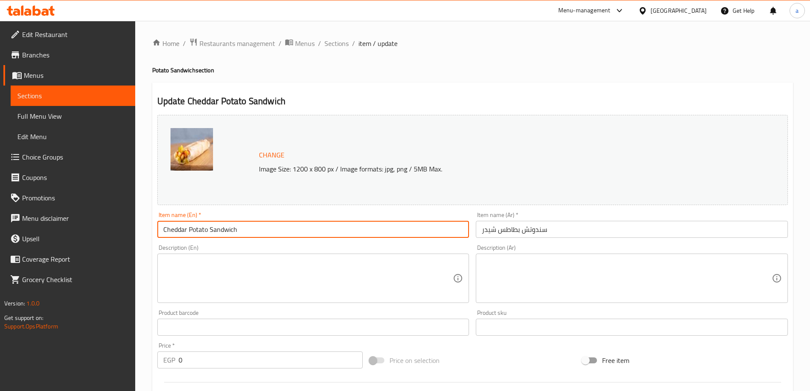
click at [235, 228] on input "Cheddar Potato Sandwich" at bounding box center [313, 229] width 312 height 17
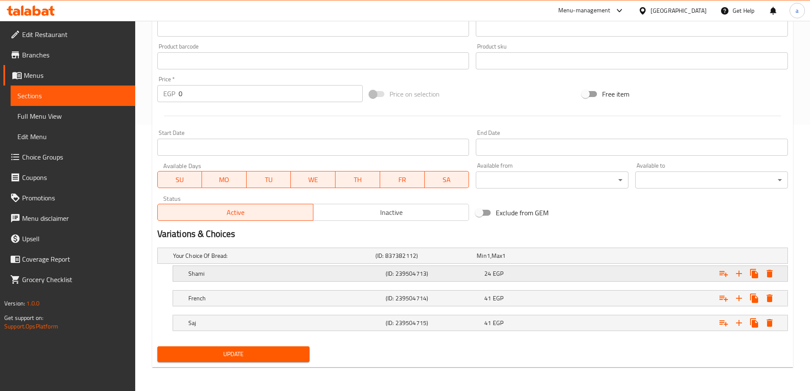
click at [315, 278] on div "Shami" at bounding box center [285, 273] width 197 height 12
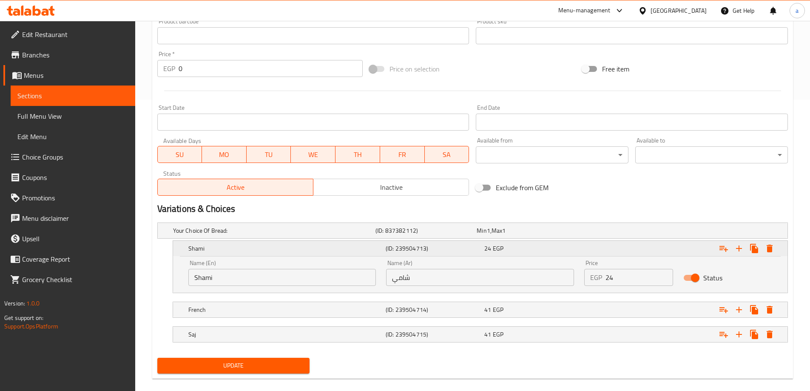
scroll to position [303, 0]
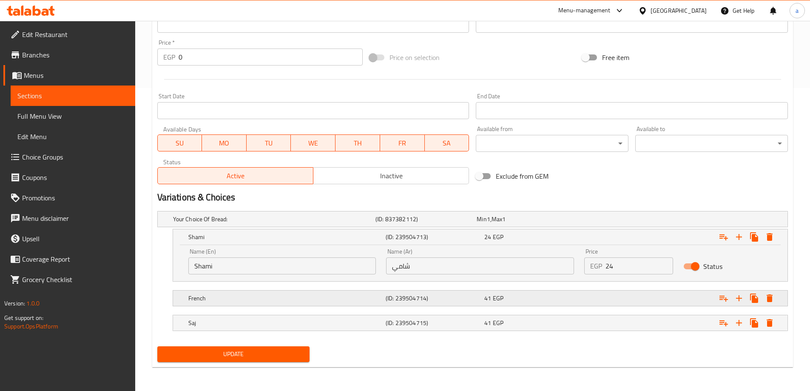
click at [318, 294] on h5 "French" at bounding box center [285, 298] width 194 height 9
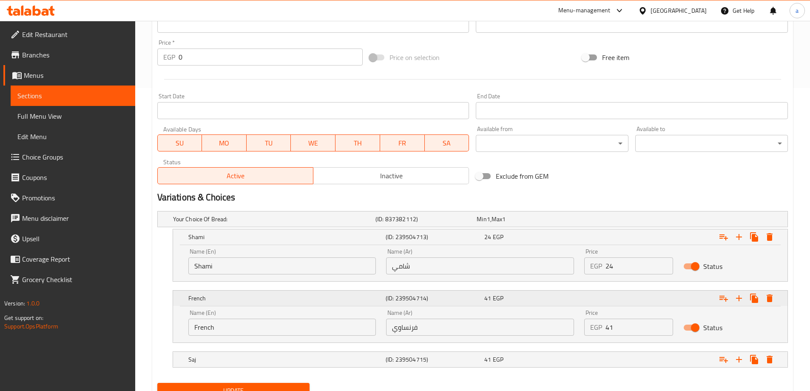
scroll to position [339, 0]
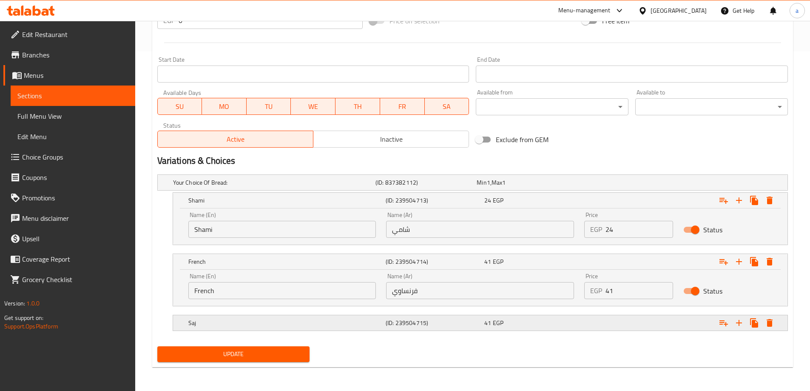
click at [322, 318] on h5 "Saj" at bounding box center [285, 322] width 194 height 9
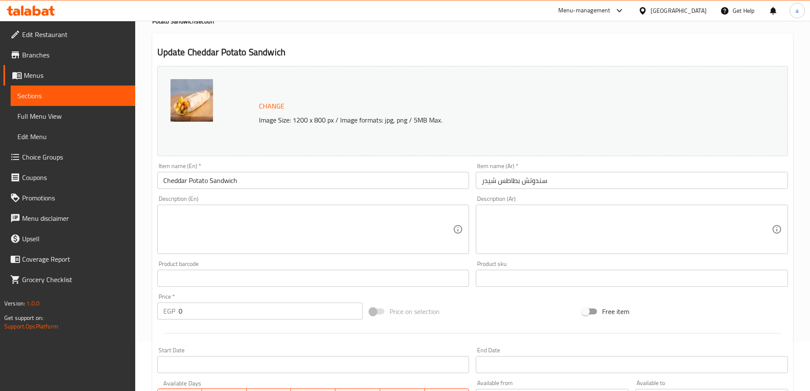
scroll to position [0, 0]
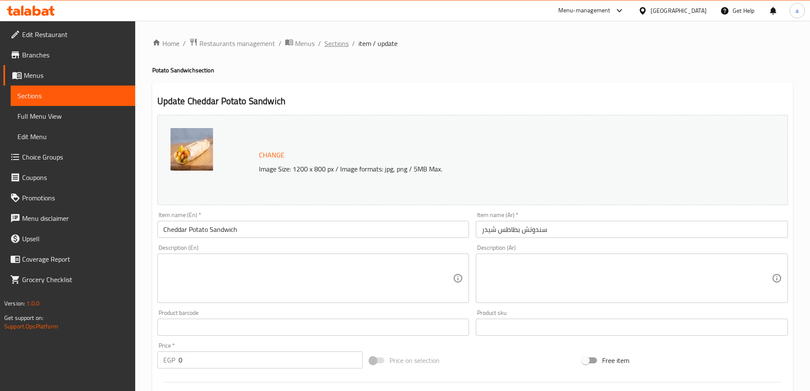
click at [335, 39] on span "Sections" at bounding box center [336, 43] width 24 height 10
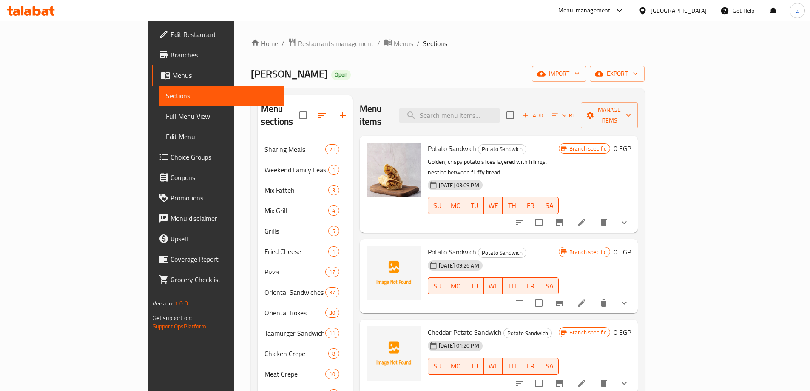
click at [172, 71] on span "Menus" at bounding box center [224, 75] width 105 height 10
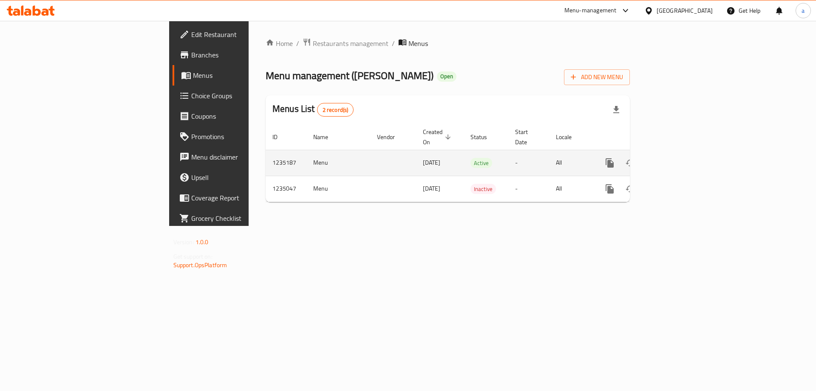
click at [676, 158] on icon "enhanced table" at bounding box center [671, 163] width 10 height 10
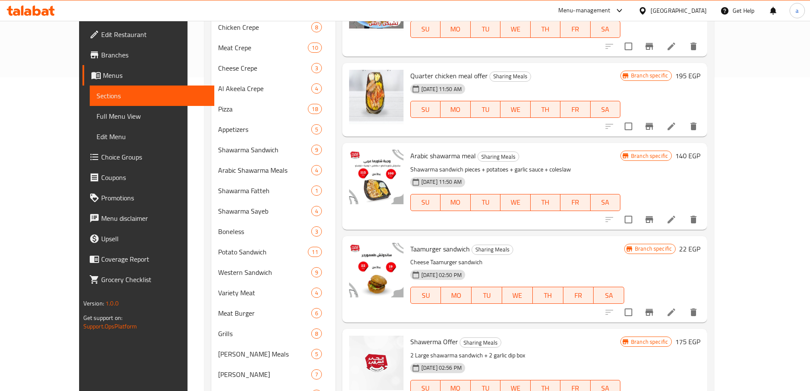
scroll to position [340, 0]
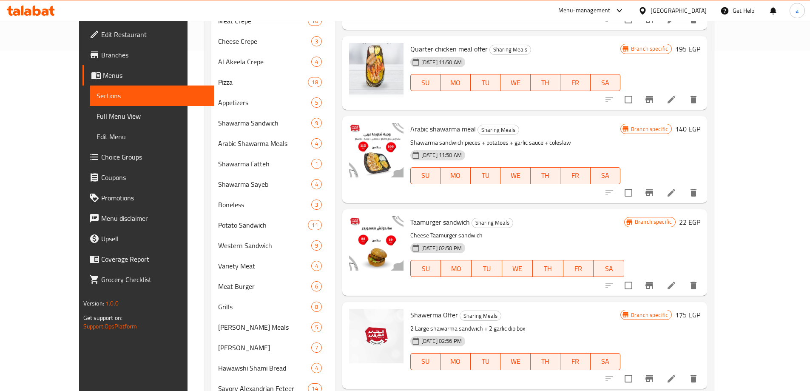
click at [82, 49] on link "Branches" at bounding box center [148, 55] width 132 height 20
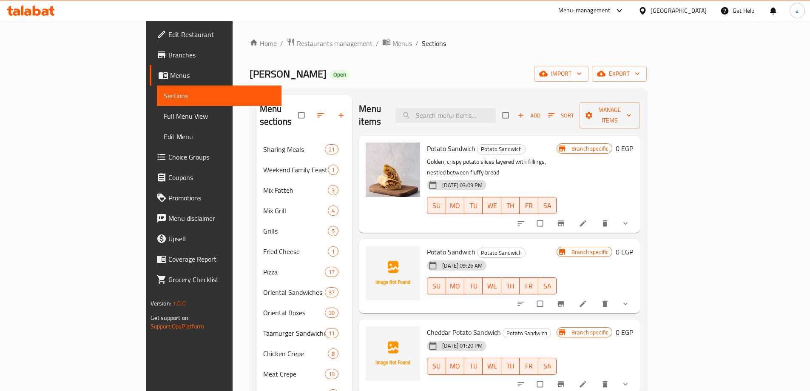
click at [164, 116] on span "Full Menu View" at bounding box center [219, 116] width 111 height 10
click at [164, 117] on span "Full Menu View" at bounding box center [219, 116] width 111 height 10
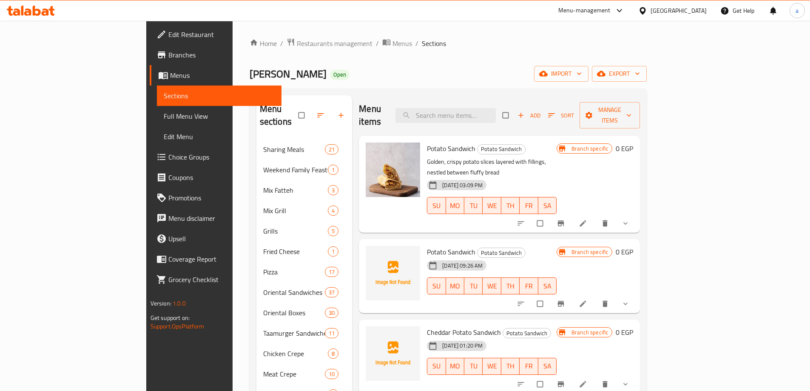
click at [164, 117] on span "Full Menu View" at bounding box center [219, 116] width 111 height 10
click at [164, 113] on span "Full Menu View" at bounding box center [219, 116] width 111 height 10
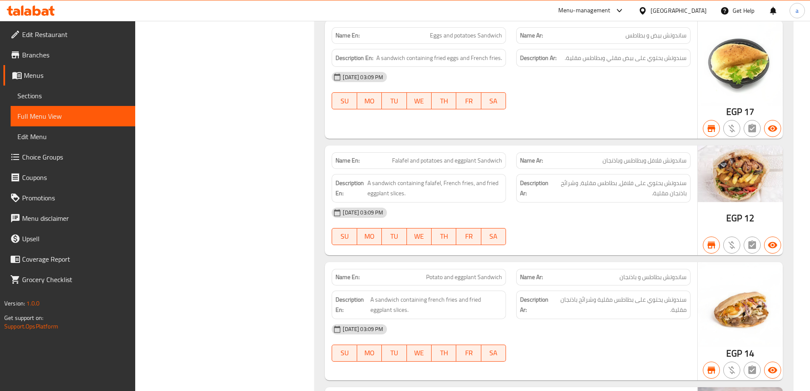
scroll to position [9428, 0]
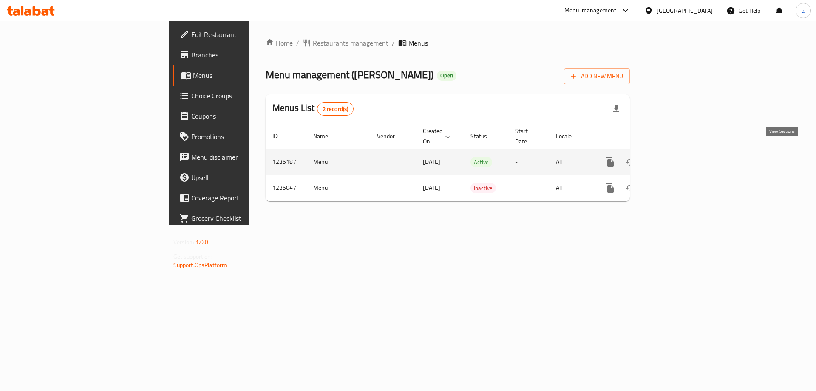
click at [676, 157] on icon "enhanced table" at bounding box center [671, 162] width 10 height 10
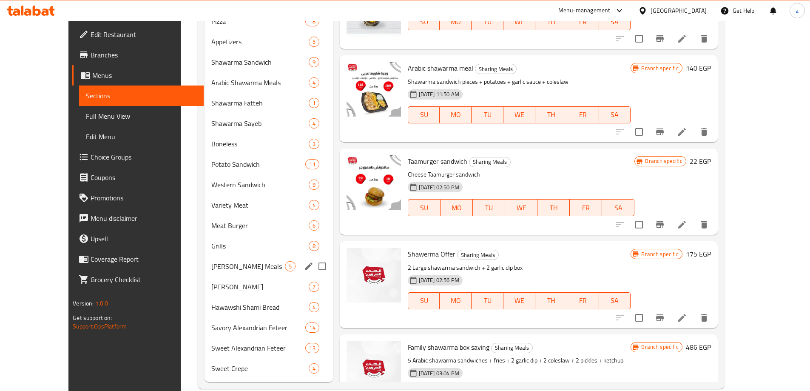
scroll to position [416, 0]
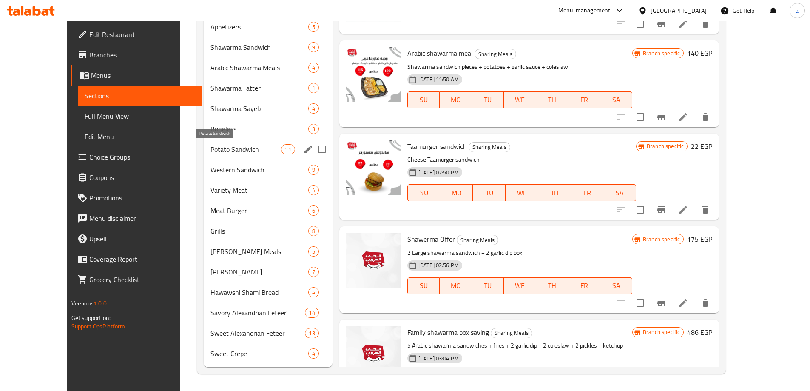
click at [220, 148] on span "Potato Sandwich" at bounding box center [245, 149] width 71 height 10
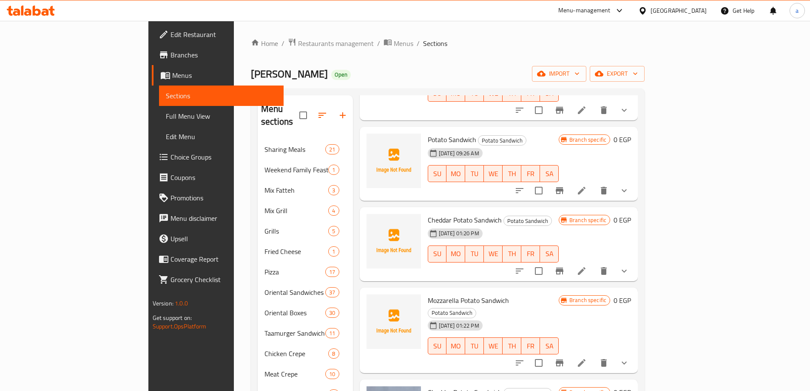
scroll to position [128, 0]
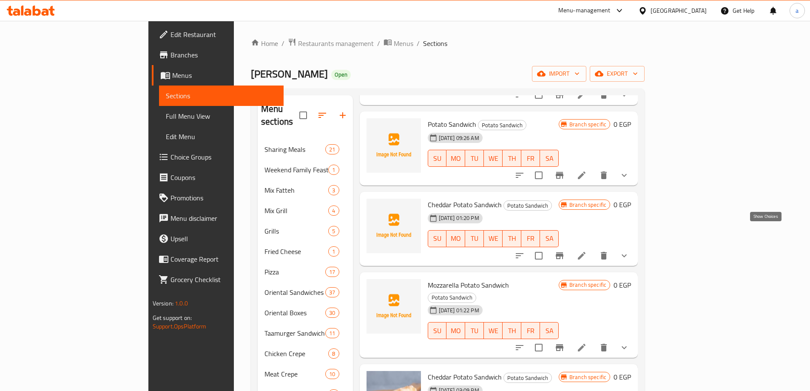
click at [629, 250] on icon "show more" at bounding box center [624, 255] width 10 height 10
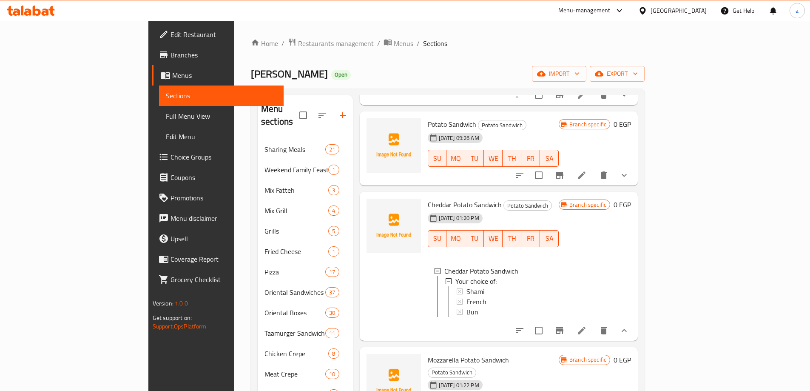
click at [627, 329] on icon "show more" at bounding box center [623, 330] width 5 height 3
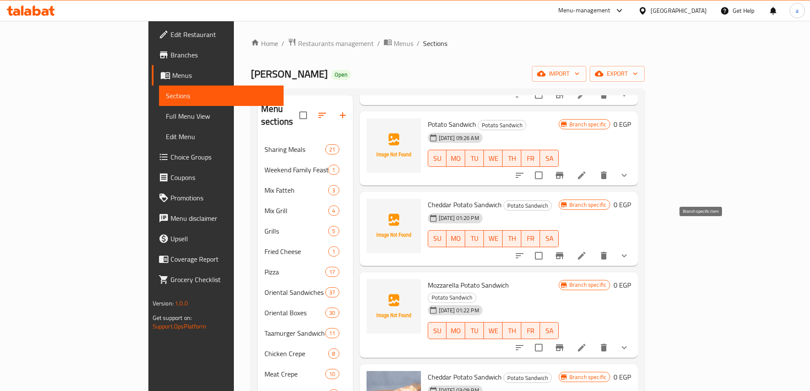
click at [570, 245] on button "Branch-specific-item" at bounding box center [559, 255] width 20 height 20
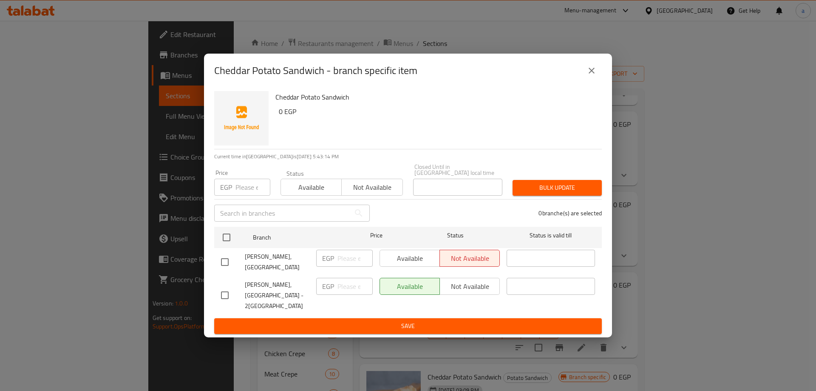
click at [589, 76] on icon "close" at bounding box center [592, 70] width 10 height 10
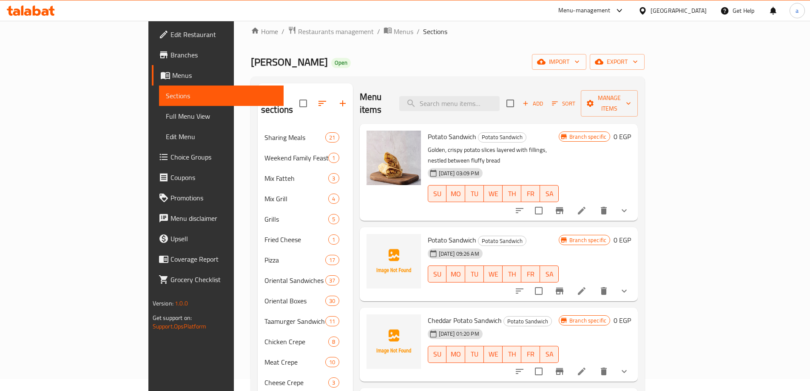
scroll to position [0, 0]
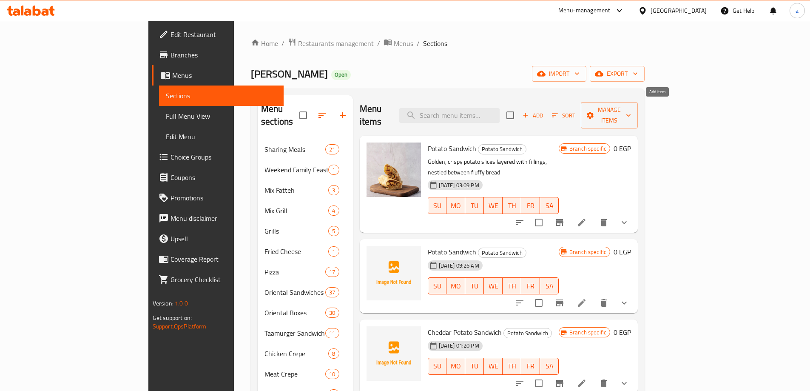
click at [544, 111] on span "Add" at bounding box center [532, 116] width 23 height 10
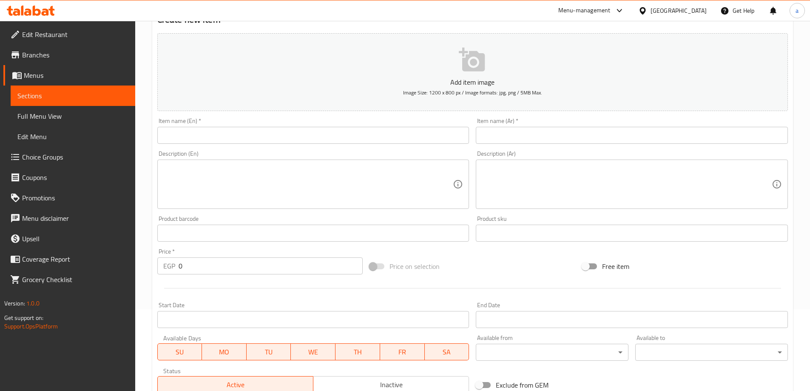
scroll to position [128, 0]
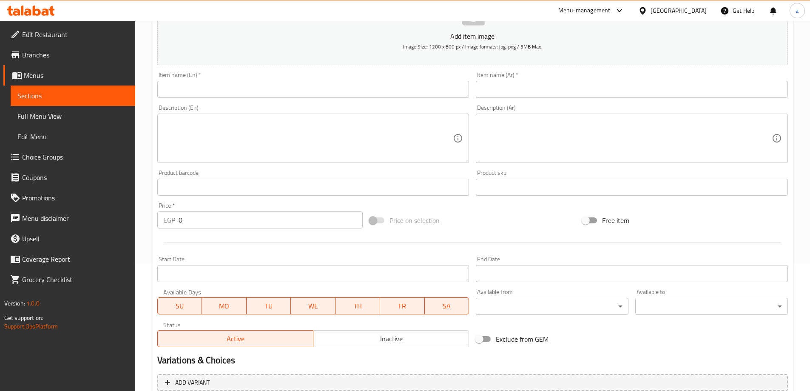
click at [555, 78] on div "Item name (Ar)   * Item name (Ar) *" at bounding box center [632, 85] width 312 height 26
click at [555, 86] on input "text" at bounding box center [632, 89] width 312 height 17
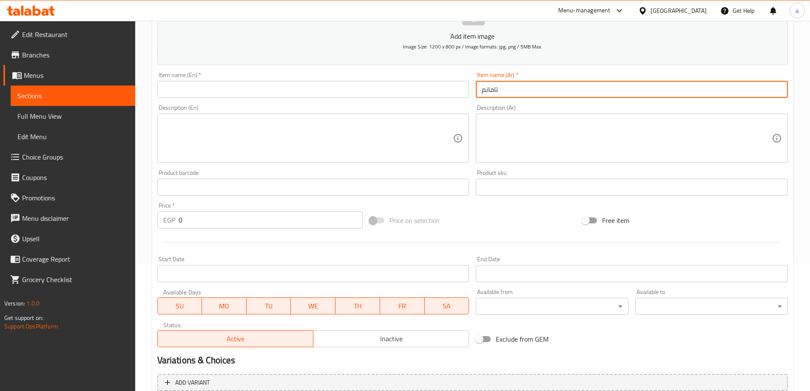
type input "تامانم"
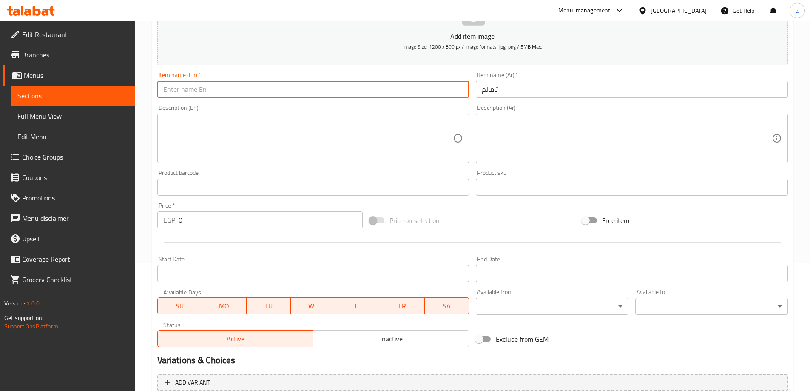
click at [414, 93] on input "text" at bounding box center [313, 89] width 312 height 17
type input "ufyu"
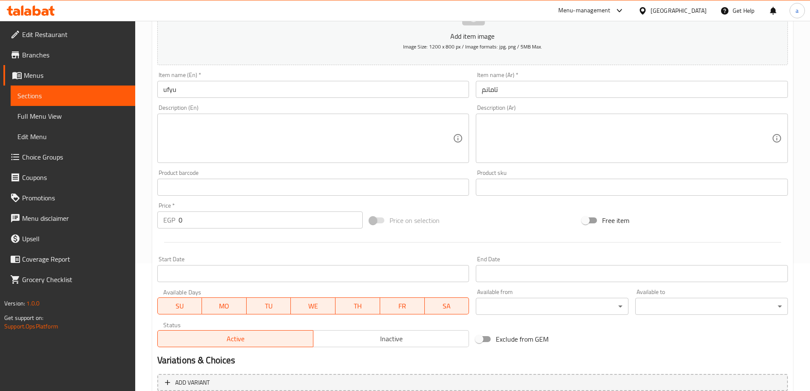
click at [495, 220] on div "Price on selection" at bounding box center [472, 220] width 213 height 23
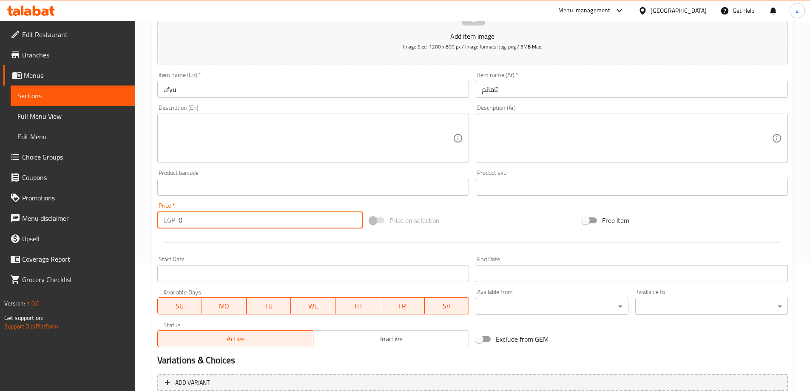
click at [204, 218] on input "0" at bounding box center [271, 219] width 184 height 17
type input "0"
click at [479, 225] on div "Price on selection" at bounding box center [472, 220] width 213 height 23
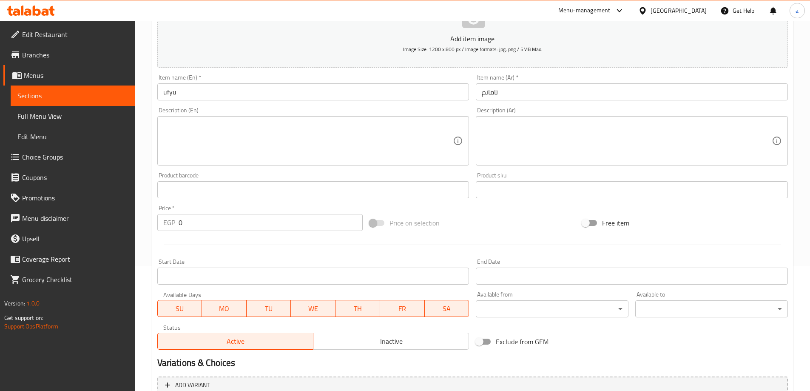
scroll to position [210, 0]
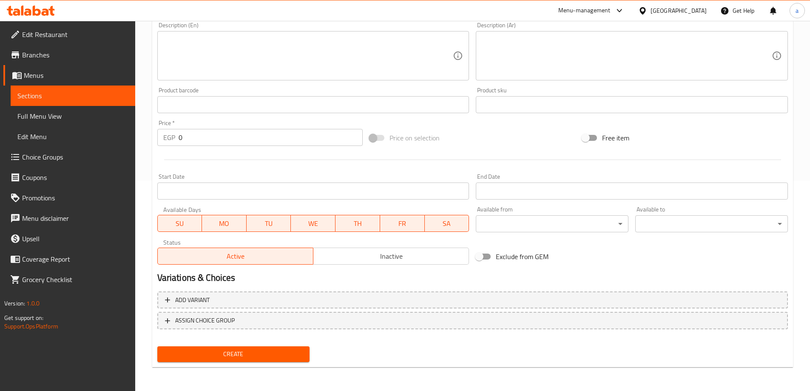
click at [406, 267] on div "Status Active Inactive" at bounding box center [313, 251] width 319 height 32
click at [406, 263] on button "Inactive" at bounding box center [391, 255] width 156 height 17
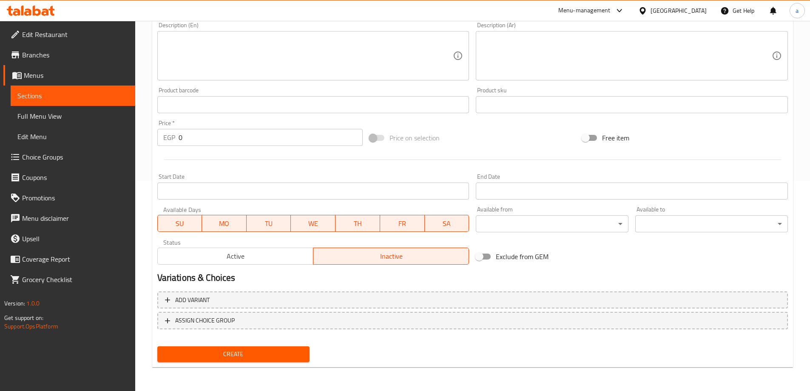
click at [275, 351] on span "Create" at bounding box center [233, 354] width 139 height 11
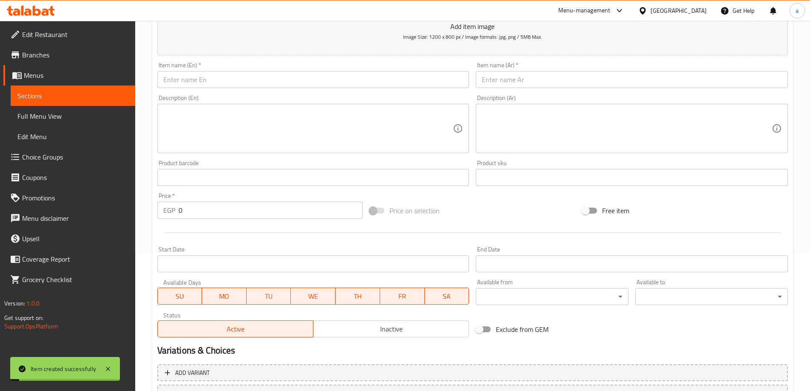
scroll to position [0, 0]
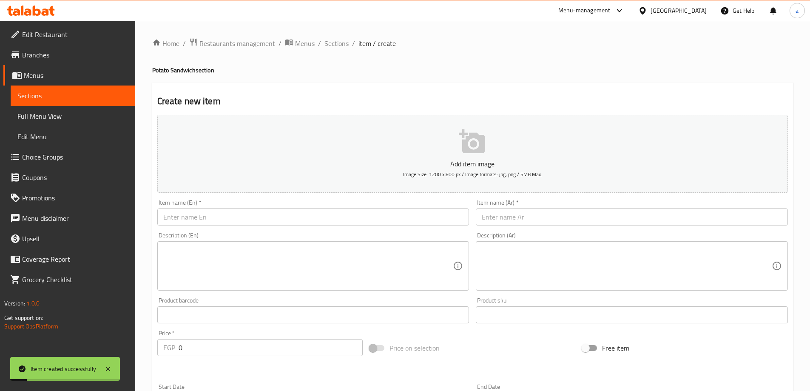
click at [340, 45] on span "Sections" at bounding box center [336, 43] width 24 height 10
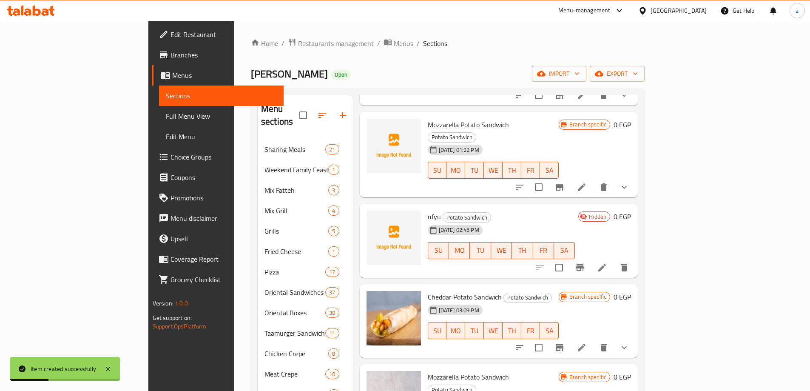
scroll to position [334, 0]
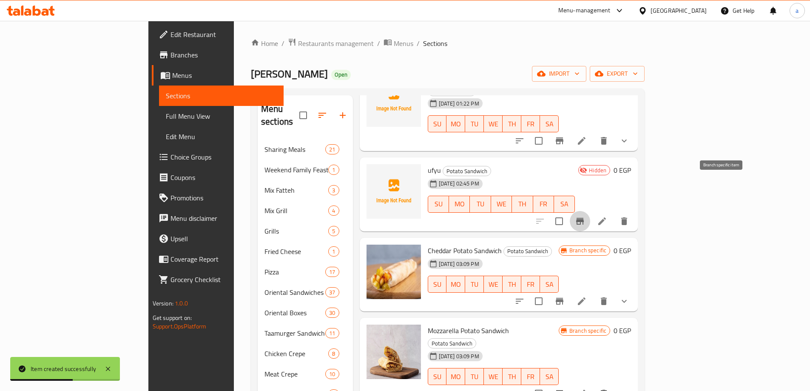
click at [585, 216] on icon "Branch-specific-item" at bounding box center [580, 221] width 10 height 10
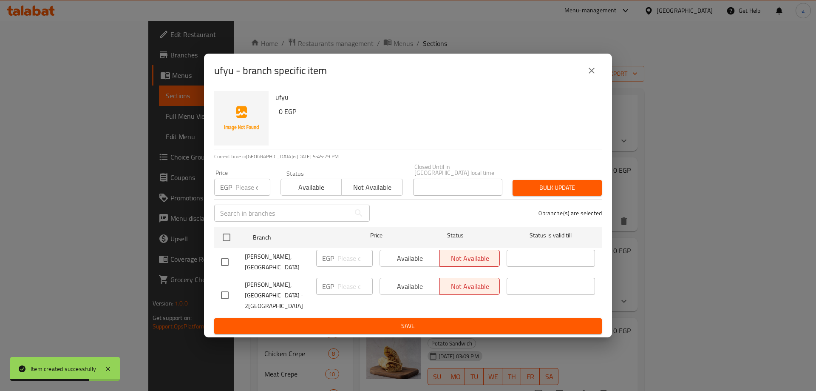
click at [419, 285] on div "Available Not available" at bounding box center [440, 286] width 120 height 17
click at [221, 296] on input "checkbox" at bounding box center [225, 295] width 18 height 18
checkbox input "true"
click at [414, 289] on span "Available" at bounding box center [409, 286] width 53 height 12
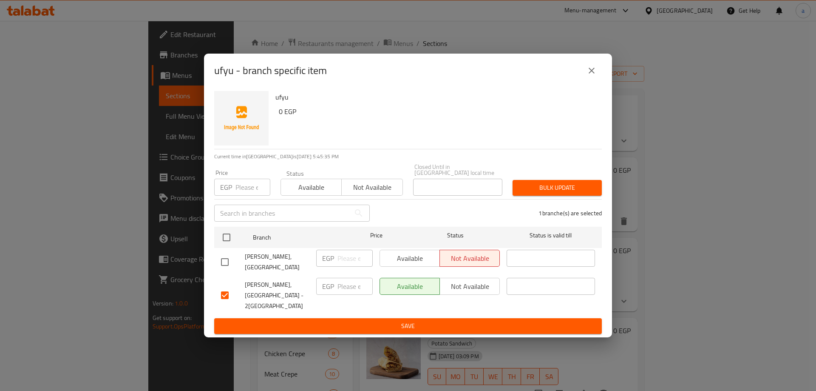
click at [342, 288] on input "number" at bounding box center [354, 286] width 35 height 17
type input "0"
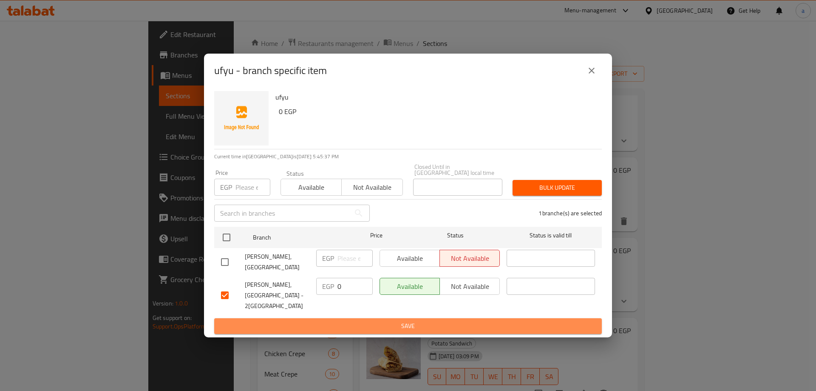
click at [366, 320] on span "Save" at bounding box center [408, 325] width 374 height 11
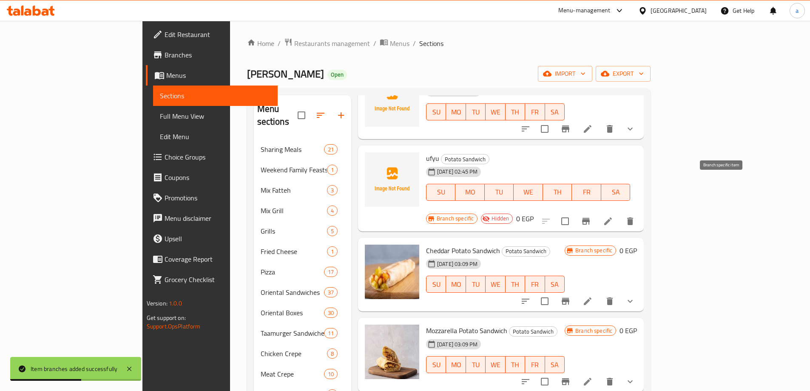
click at [591, 216] on icon "Branch-specific-item" at bounding box center [586, 221] width 10 height 10
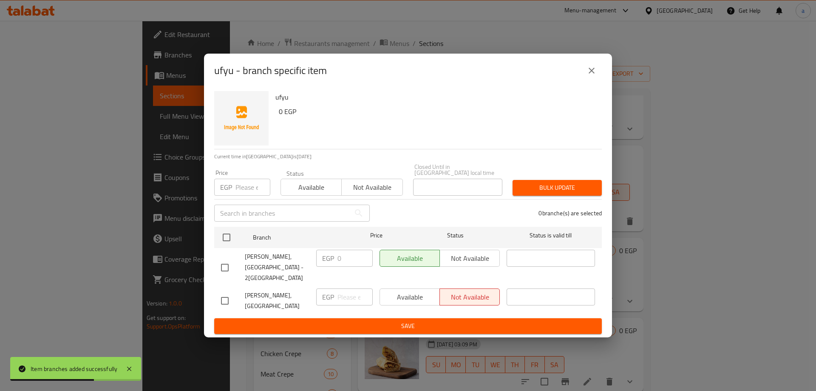
click at [593, 74] on icon "close" at bounding box center [592, 71] width 6 height 6
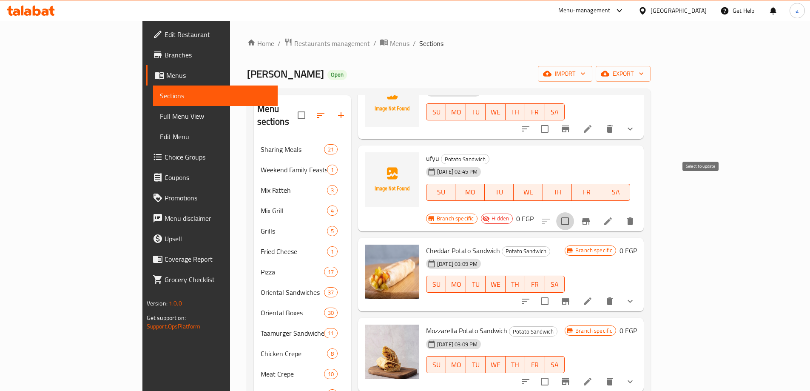
click at [574, 212] on input "checkbox" at bounding box center [565, 221] width 18 height 18
checkbox input "true"
click at [553, 292] on input "checkbox" at bounding box center [545, 301] width 18 height 18
checkbox input "true"
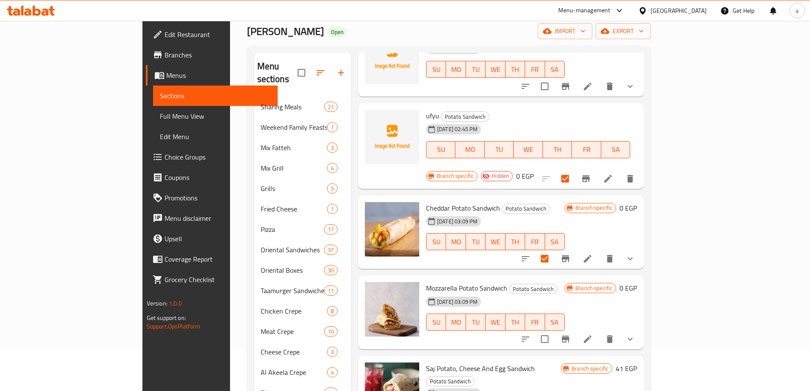
click at [553, 330] on input "checkbox" at bounding box center [545, 339] width 18 height 18
checkbox input "true"
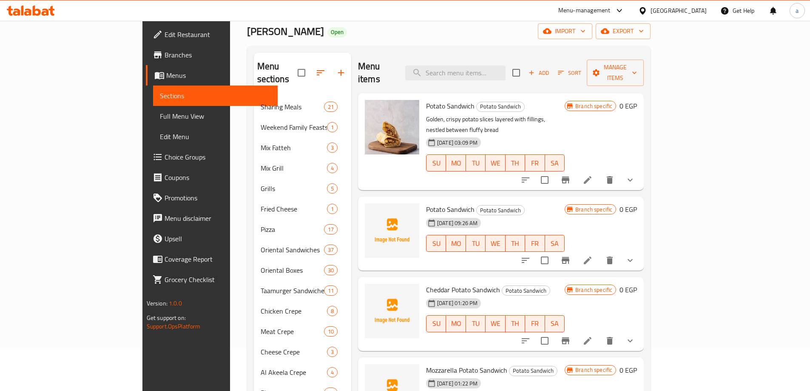
scroll to position [0, 0]
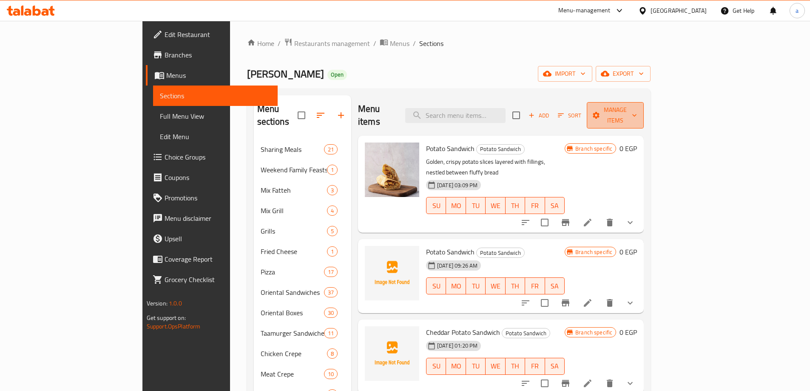
click at [637, 107] on span "Manage items" at bounding box center [614, 115] width 43 height 21
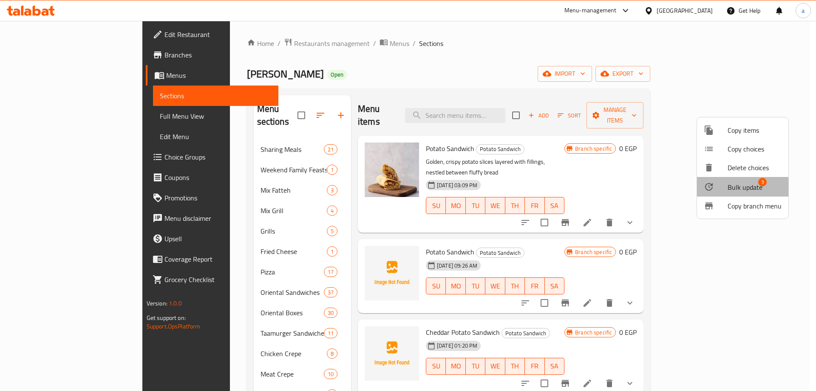
click at [746, 187] on span "Bulk update" at bounding box center [745, 187] width 35 height 10
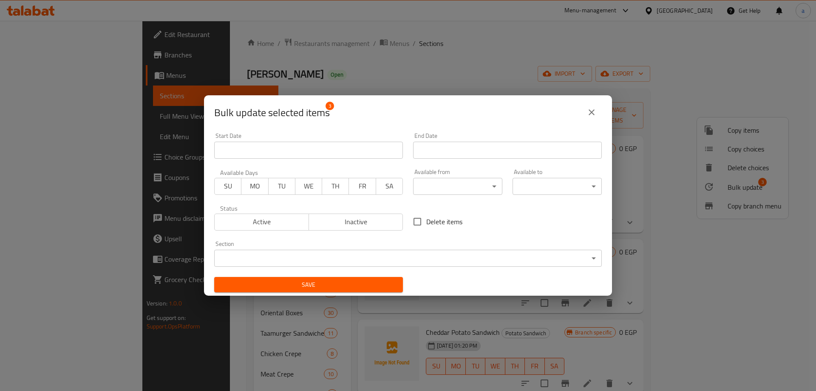
click at [611, 113] on div "Bulk update selected items 3" at bounding box center [408, 112] width 408 height 34
click at [596, 113] on icon "close" at bounding box center [592, 112] width 10 height 10
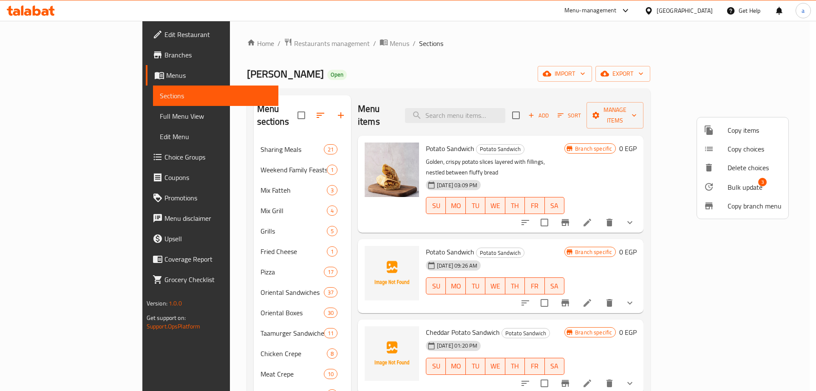
click at [592, 223] on div at bounding box center [408, 195] width 816 height 391
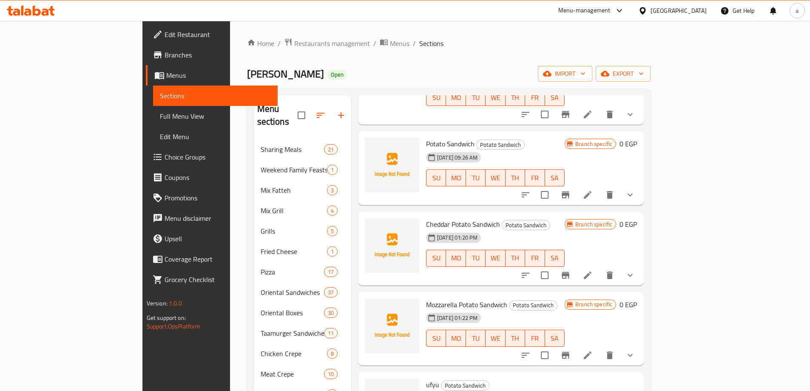
scroll to position [213, 0]
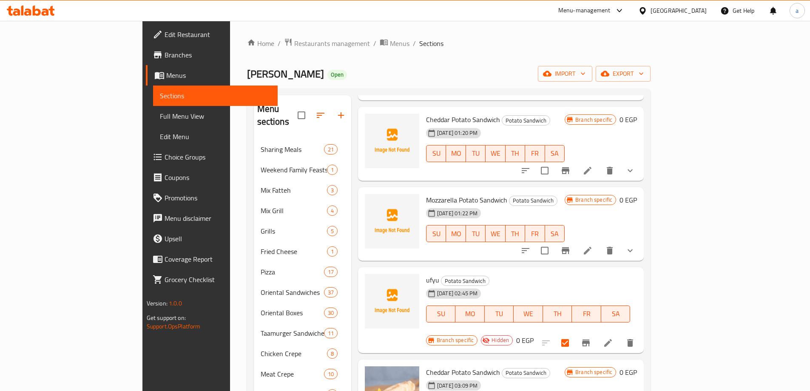
click at [160, 113] on span "Full Menu View" at bounding box center [215, 116] width 111 height 10
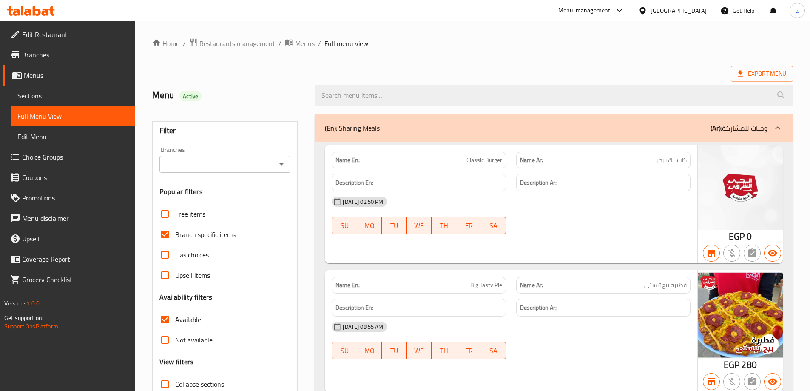
click at [278, 158] on div at bounding box center [280, 164] width 11 height 12
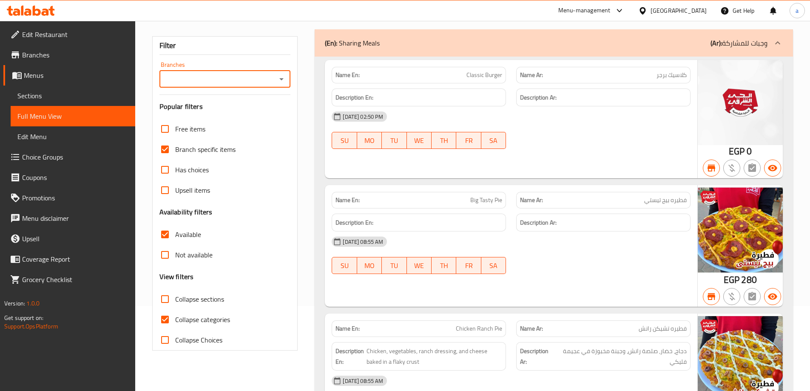
click at [284, 78] on icon "Open" at bounding box center [281, 79] width 10 height 10
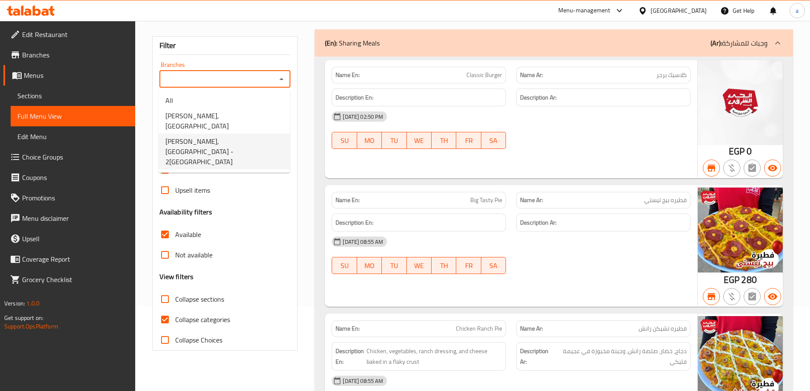
drag, startPoint x: 253, startPoint y: 132, endPoint x: 281, endPoint y: 139, distance: 28.5
click at [253, 136] on span "Alhay Alsharqy, El Shorouk - 2nd District" at bounding box center [224, 151] width 118 height 31
type input "Alhay Alsharqy, El Shorouk - 2nd District"
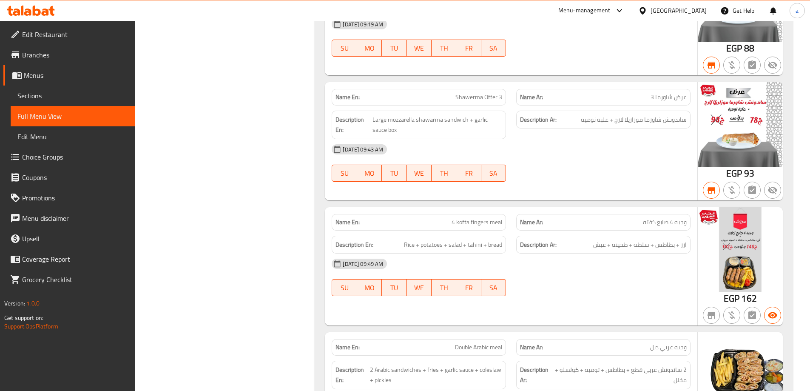
scroll to position [2635, 0]
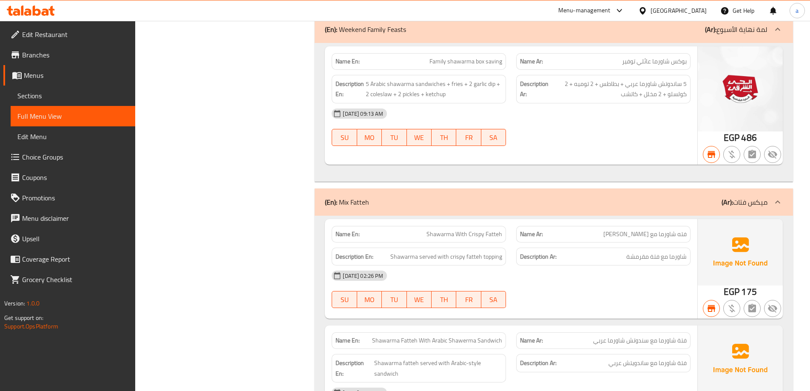
click at [404, 140] on button "TU" at bounding box center [394, 137] width 25 height 17
type button "2"
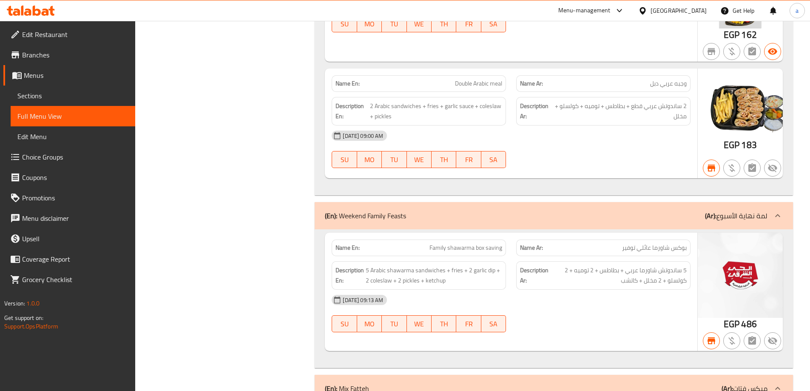
scroll to position [2423, 0]
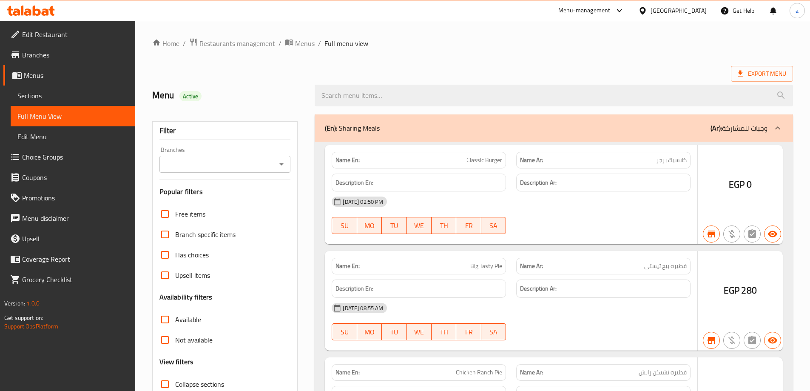
click at [83, 99] on div at bounding box center [405, 195] width 810 height 391
click at [64, 91] on div at bounding box center [405, 195] width 810 height 391
click at [1, 98] on div at bounding box center [405, 195] width 810 height 391
click at [33, 94] on div at bounding box center [405, 195] width 810 height 391
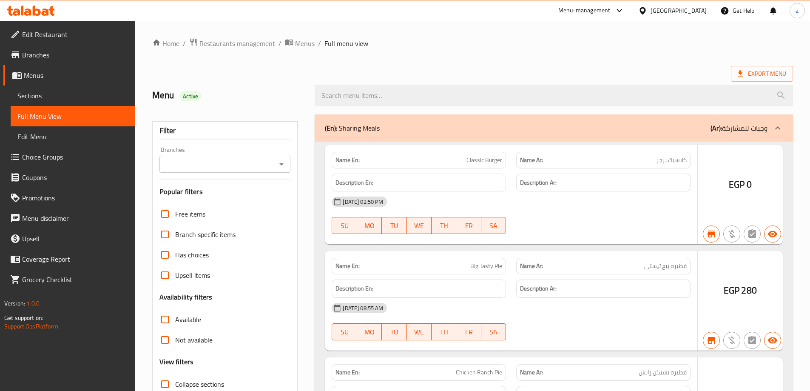
click at [49, 96] on div at bounding box center [405, 195] width 810 height 391
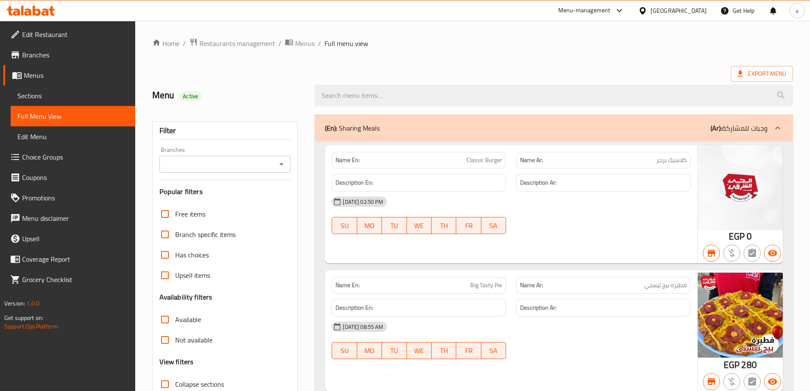
click at [40, 98] on span "Sections" at bounding box center [72, 96] width 111 height 10
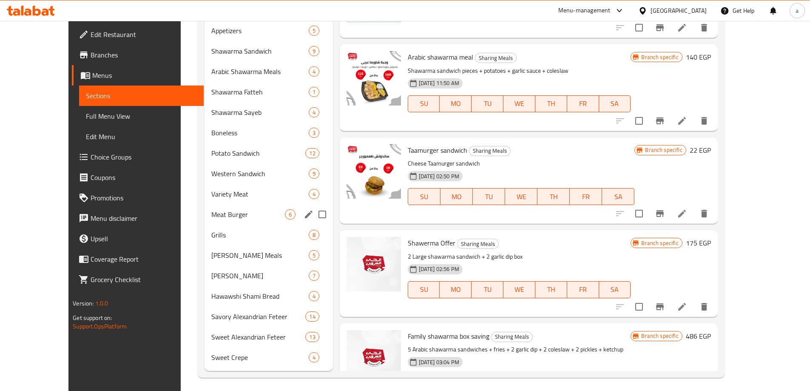
scroll to position [416, 0]
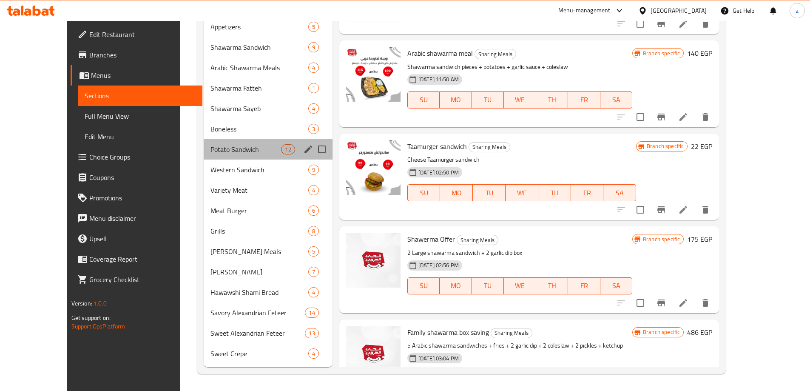
click at [204, 156] on div "Potato Sandwich 12" at bounding box center [268, 149] width 129 height 20
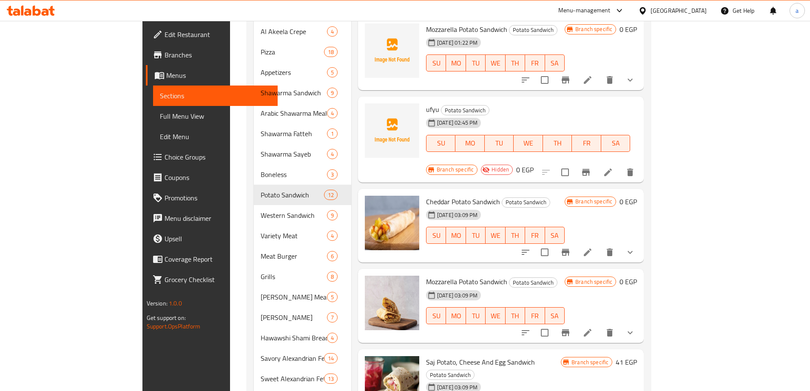
scroll to position [331, 0]
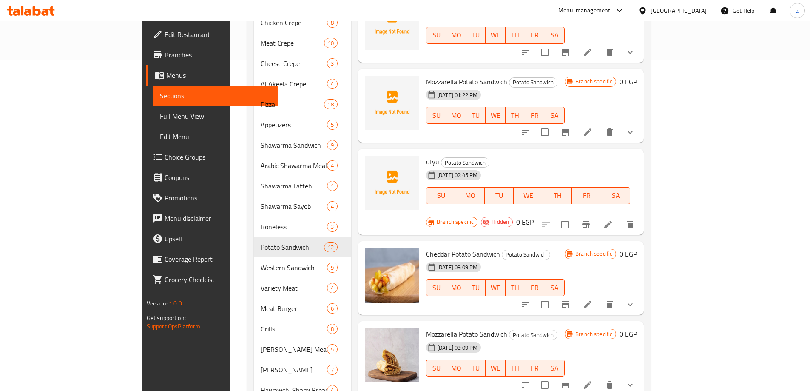
click at [426, 155] on span "ufyu" at bounding box center [432, 161] width 13 height 13
copy h6 "ufyu"
click at [620, 217] on li at bounding box center [608, 224] width 24 height 15
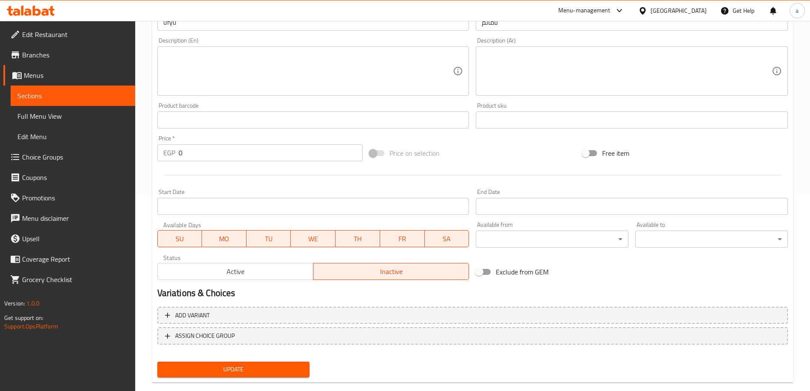
scroll to position [210, 0]
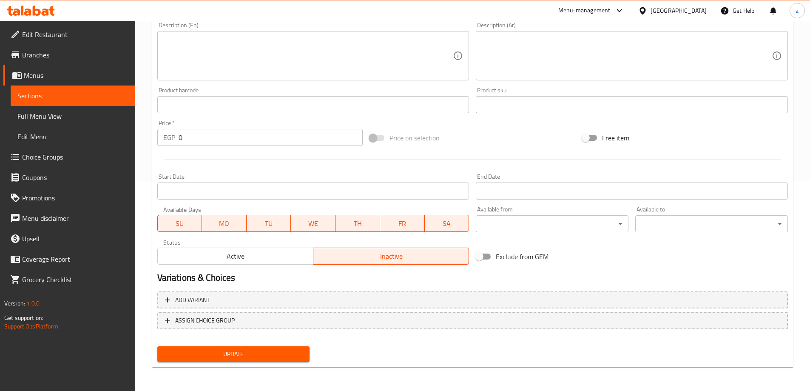
click at [264, 254] on span "Active" at bounding box center [235, 256] width 149 height 12
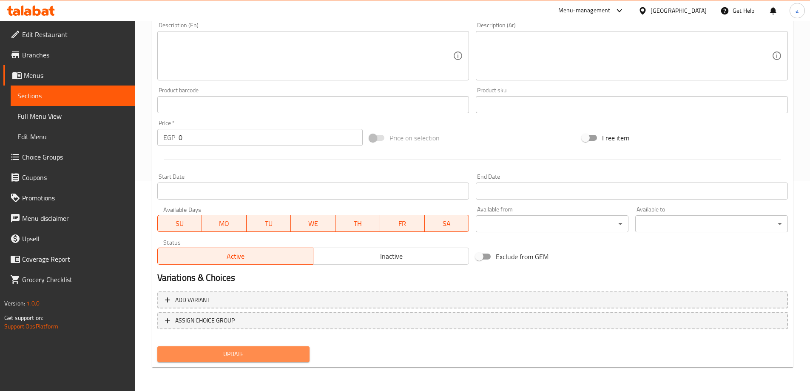
click at [269, 350] on span "Update" at bounding box center [233, 354] width 139 height 11
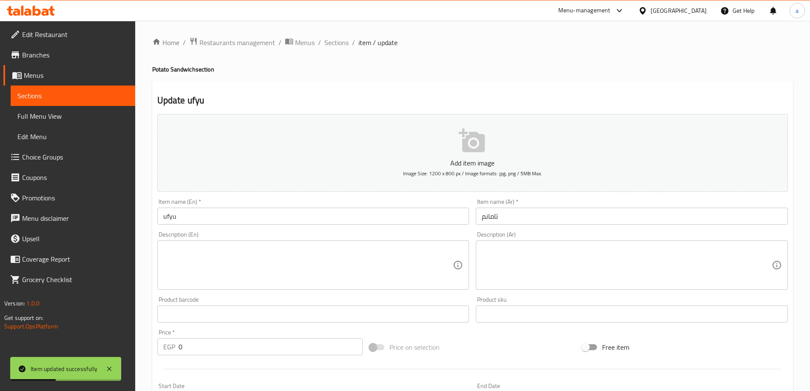
scroll to position [0, 0]
click at [326, 48] on span "Sections" at bounding box center [336, 43] width 24 height 10
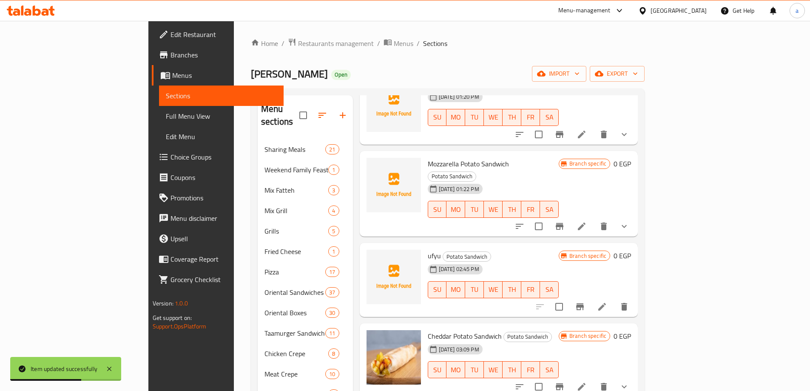
scroll to position [298, 0]
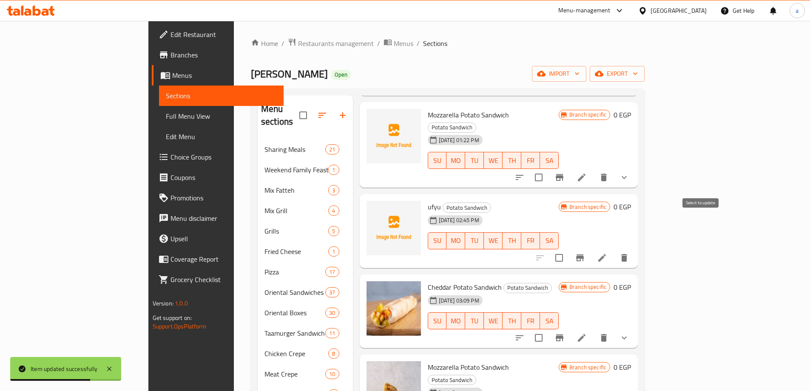
click at [568, 249] on input "checkbox" at bounding box center [559, 258] width 18 height 18
checkbox input "true"
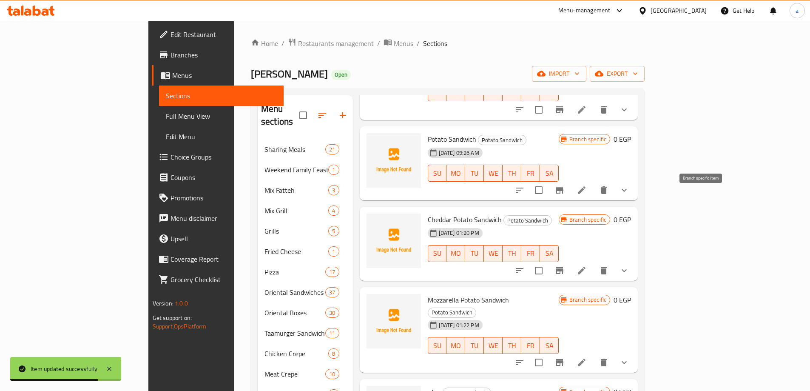
scroll to position [0, 0]
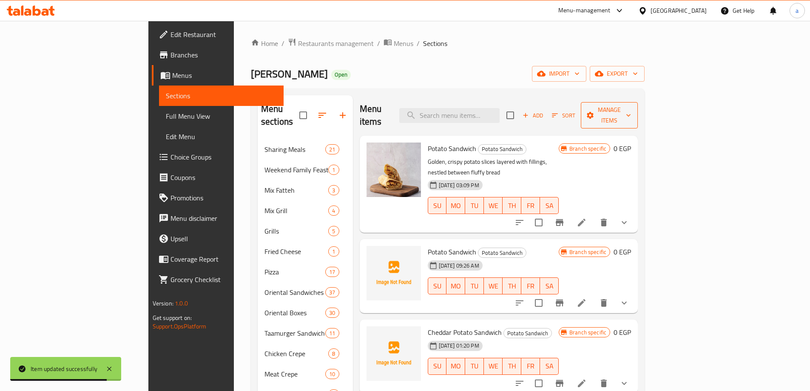
click at [631, 111] on span "Manage items" at bounding box center [608, 115] width 43 height 21
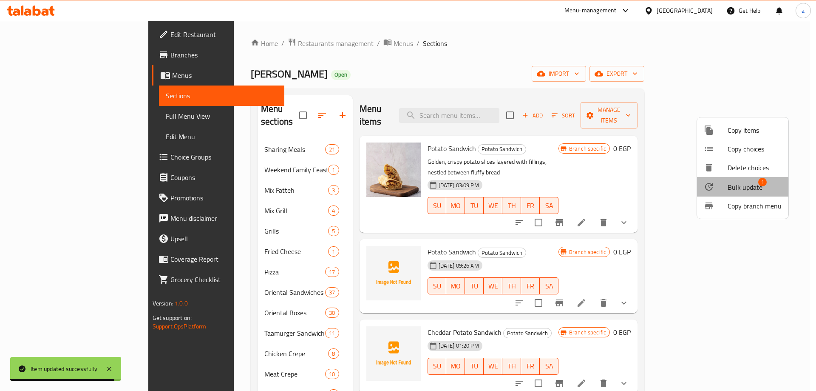
click at [729, 190] on span "Bulk update" at bounding box center [745, 187] width 35 height 10
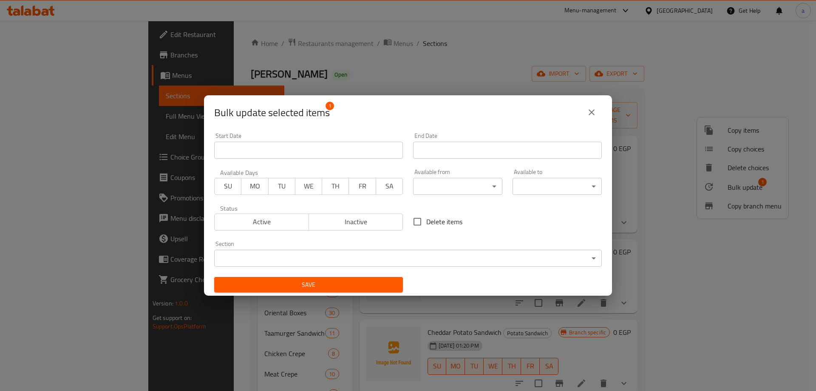
click at [417, 225] on input "Delete items" at bounding box center [417, 222] width 18 height 18
checkbox input "true"
click at [377, 280] on span "Save" at bounding box center [308, 284] width 175 height 11
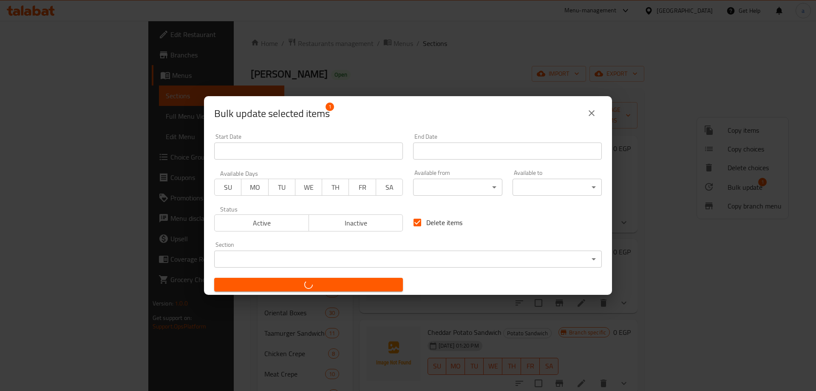
checkbox input "false"
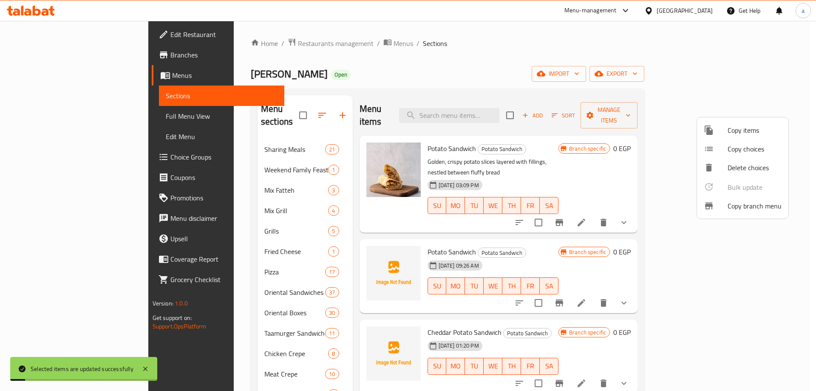
click at [515, 224] on div at bounding box center [408, 195] width 816 height 391
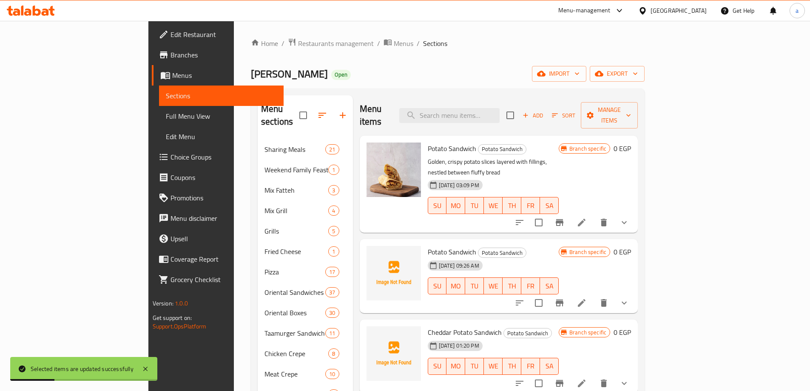
click at [434, 326] on span "Cheddar Potato Sandwich" at bounding box center [465, 332] width 74 height 13
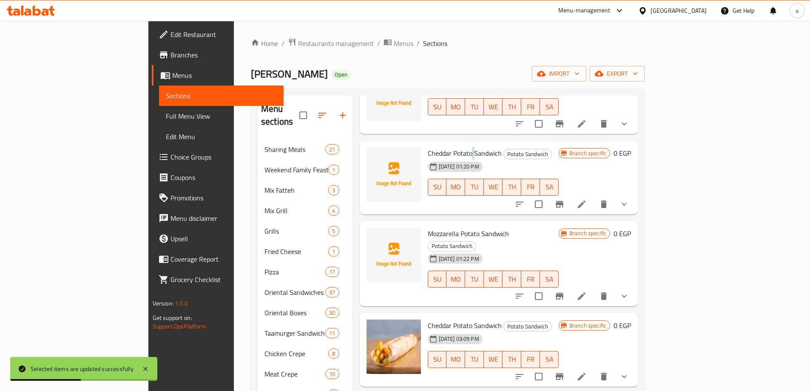
scroll to position [213, 0]
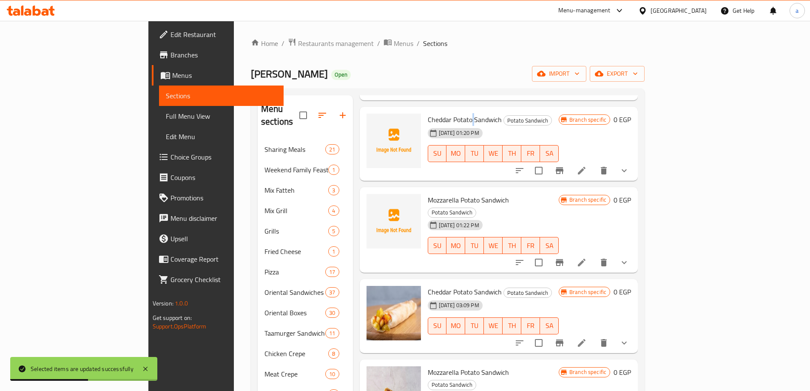
click at [428, 285] on span "Cheddar Potato Sandwich" at bounding box center [465, 291] width 74 height 13
click at [570, 332] on button "Branch-specific-item" at bounding box center [559, 342] width 20 height 20
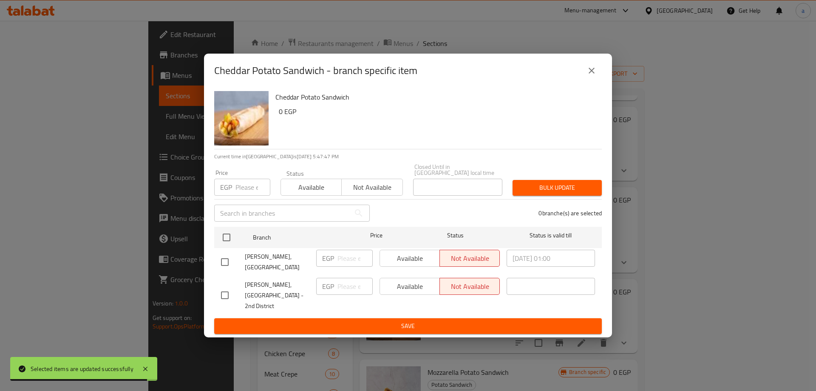
click at [223, 292] on input "checkbox" at bounding box center [225, 295] width 18 height 18
checkbox input "true"
click at [418, 286] on span "Available" at bounding box center [409, 286] width 53 height 12
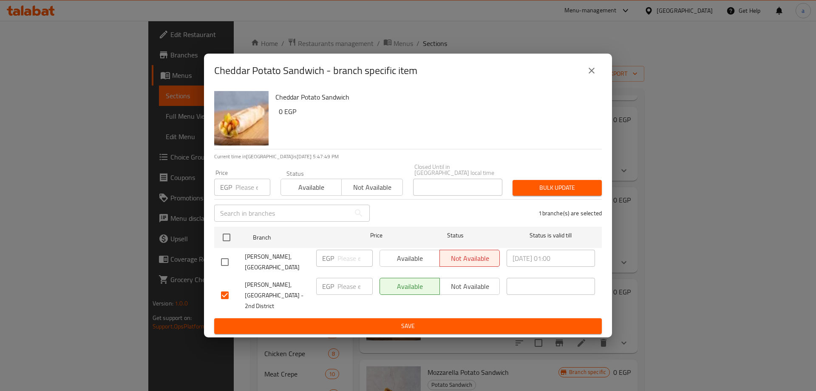
click at [345, 292] on input "number" at bounding box center [354, 286] width 35 height 17
type input "2"
type input "0"
click at [470, 291] on span "Not available" at bounding box center [469, 286] width 53 height 12
click at [348, 291] on input "0" at bounding box center [354, 286] width 35 height 17
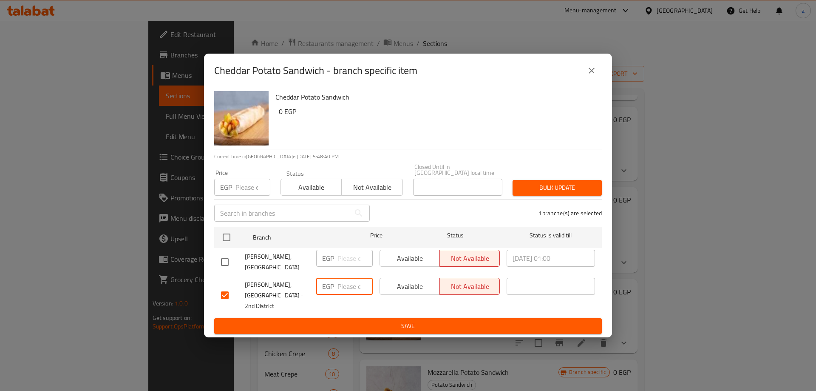
click at [592, 77] on button "close" at bounding box center [591, 70] width 20 height 20
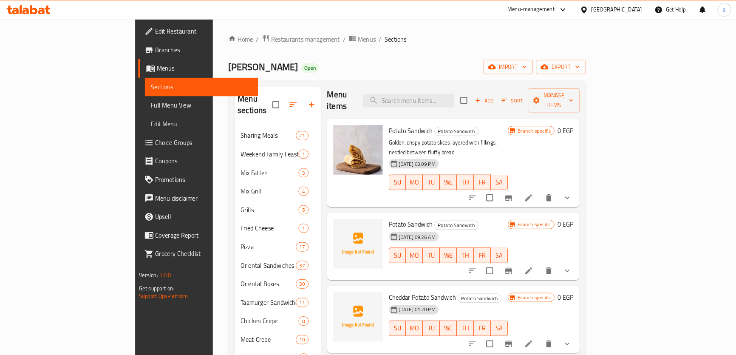
scroll to position [0, 0]
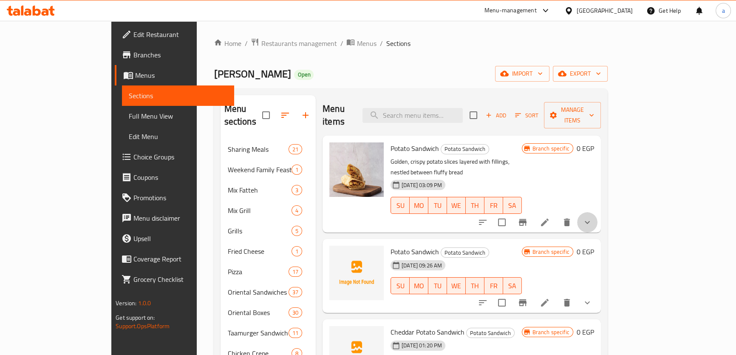
click at [598, 212] on button "show more" at bounding box center [587, 222] width 20 height 20
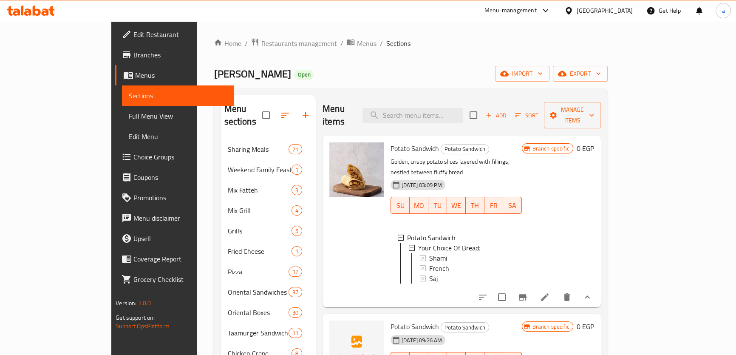
click at [598, 288] on button "show more" at bounding box center [587, 297] width 20 height 20
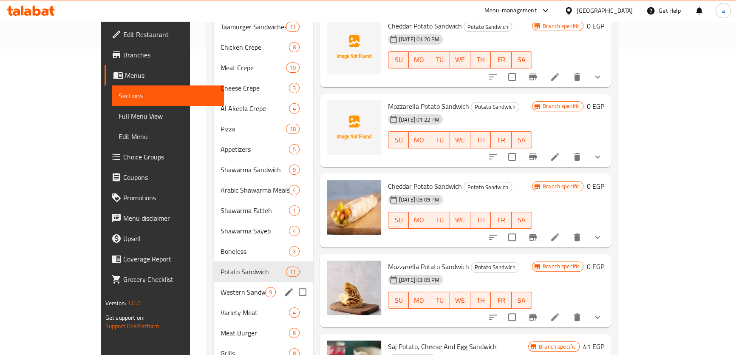
scroll to position [349, 0]
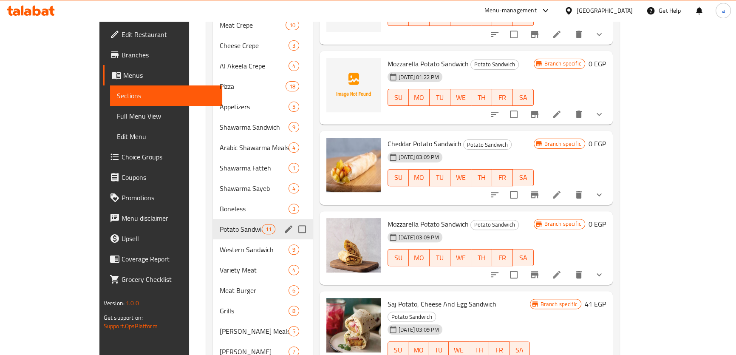
click at [220, 224] on span "Potato Sandwich" at bounding box center [241, 229] width 42 height 10
click at [293, 220] on input "Menu sections" at bounding box center [302, 229] width 18 height 18
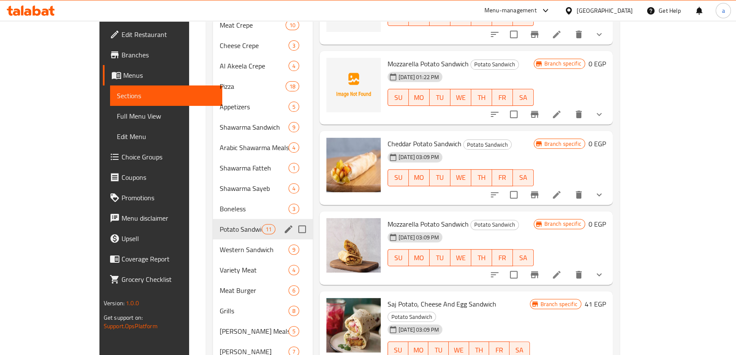
checkbox input "true"
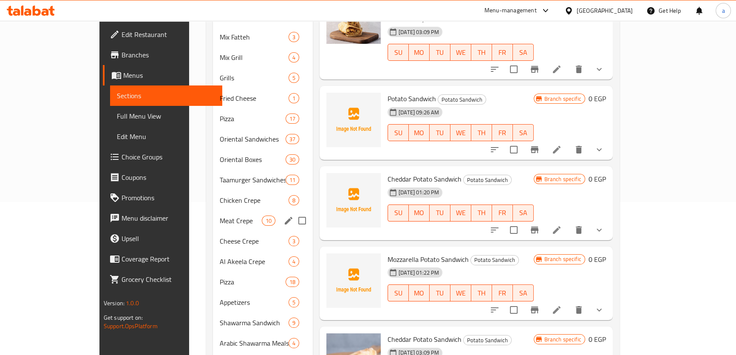
scroll to position [0, 0]
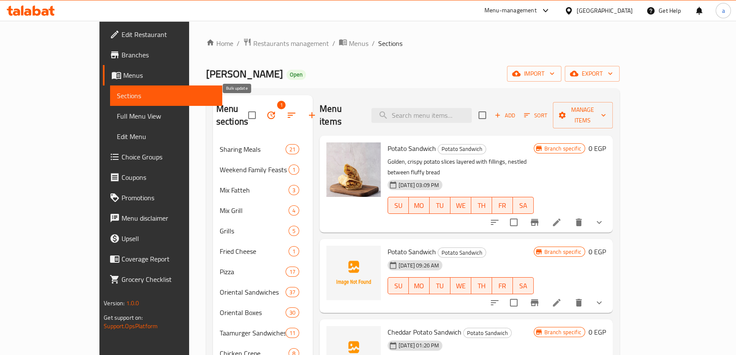
click at [266, 113] on icon "button" at bounding box center [271, 115] width 10 height 10
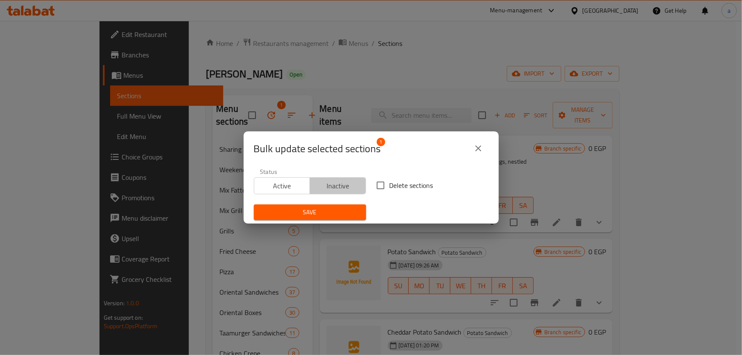
click at [341, 183] on span "Inactive" at bounding box center [337, 186] width 49 height 12
click at [336, 208] on span "Save" at bounding box center [310, 212] width 99 height 11
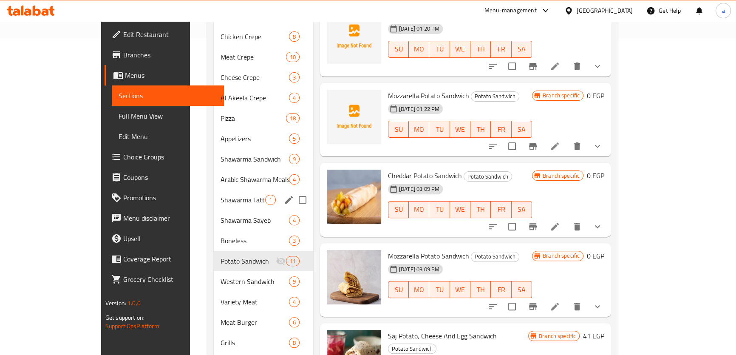
scroll to position [348, 0]
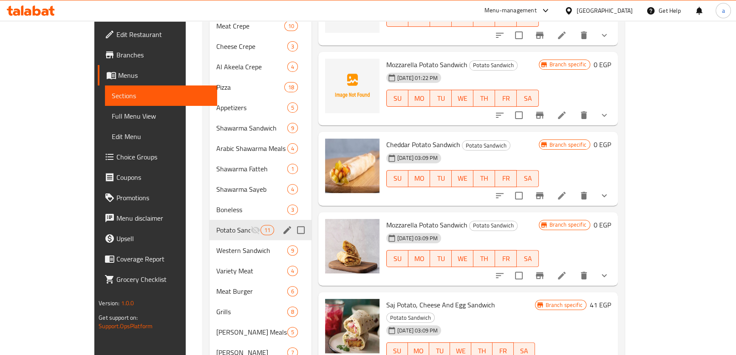
click at [292, 221] on input "Menu sections" at bounding box center [301, 230] width 18 height 18
checkbox input "true"
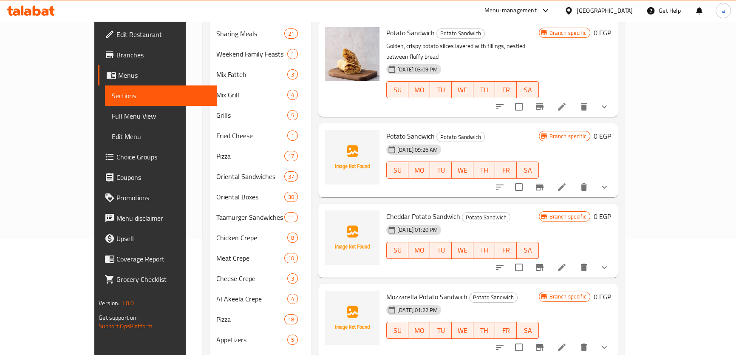
scroll to position [0, 0]
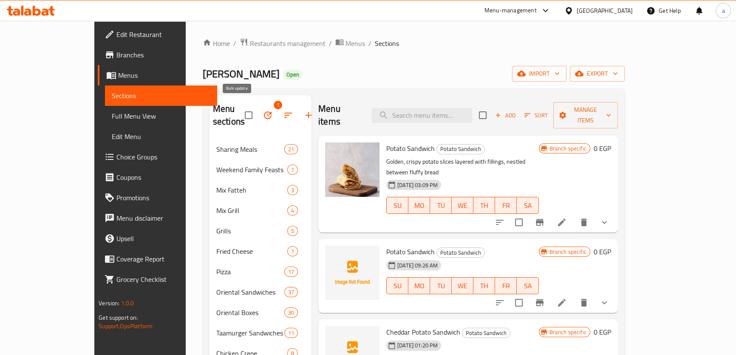
click at [264, 111] on icon "button" at bounding box center [268, 115] width 8 height 8
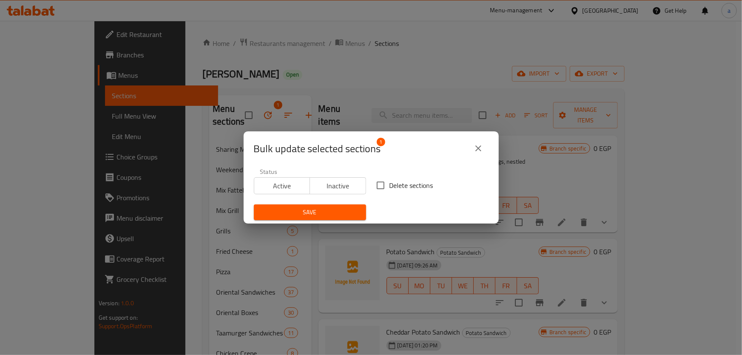
click at [291, 185] on span "Active" at bounding box center [282, 186] width 49 height 12
click at [294, 212] on span "Save" at bounding box center [310, 212] width 99 height 11
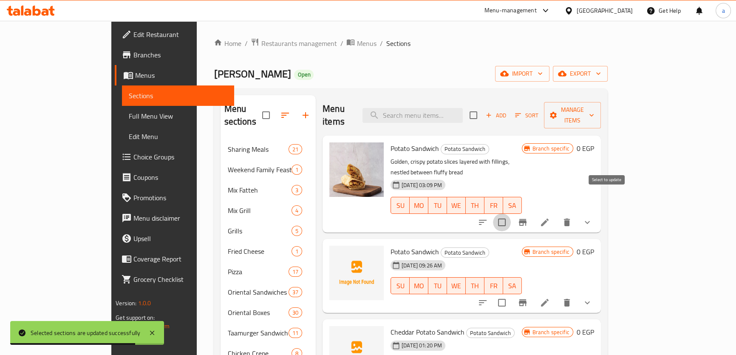
click at [511, 213] on input "checkbox" at bounding box center [502, 222] width 18 height 18
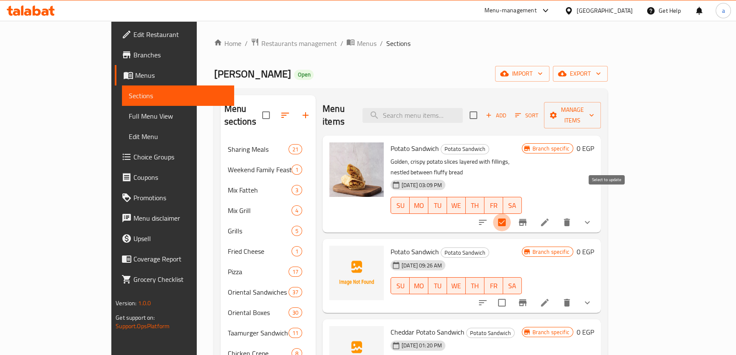
click at [511, 213] on input "checkbox" at bounding box center [502, 222] width 18 height 18
click at [527, 219] on icon "Branch-specific-item" at bounding box center [523, 222] width 8 height 7
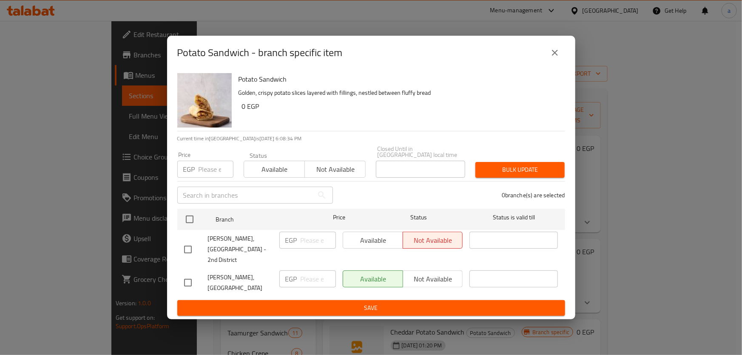
click at [557, 58] on icon "close" at bounding box center [555, 53] width 10 height 10
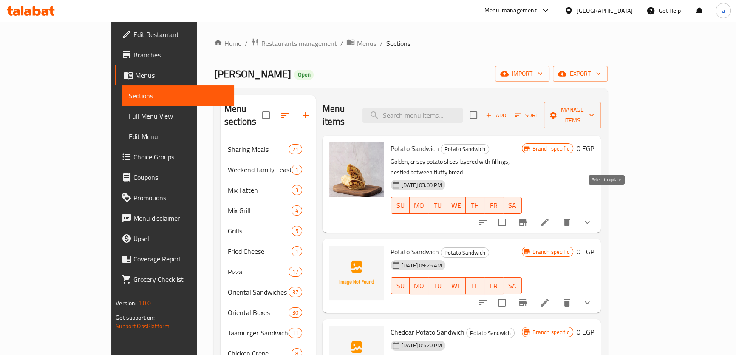
click at [511, 213] on input "checkbox" at bounding box center [502, 222] width 18 height 18
checkbox input "true"
click at [511, 294] on input "checkbox" at bounding box center [502, 303] width 18 height 18
checkbox input "true"
click at [522, 111] on icon "button" at bounding box center [518, 115] width 8 height 8
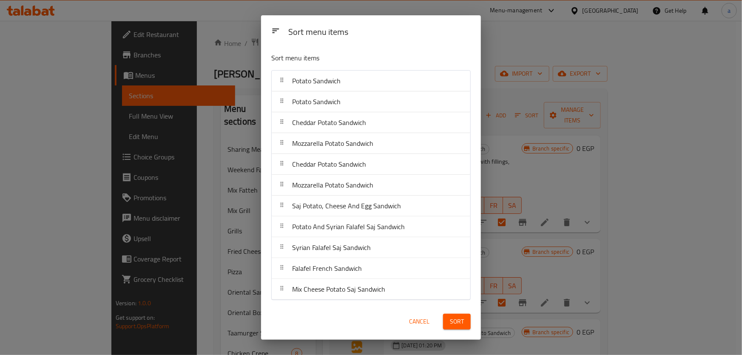
click at [607, 110] on div "Sort menu items Sort menu items Potato Sandwich Potato Sandwich Cheddar Potato …" at bounding box center [371, 177] width 742 height 355
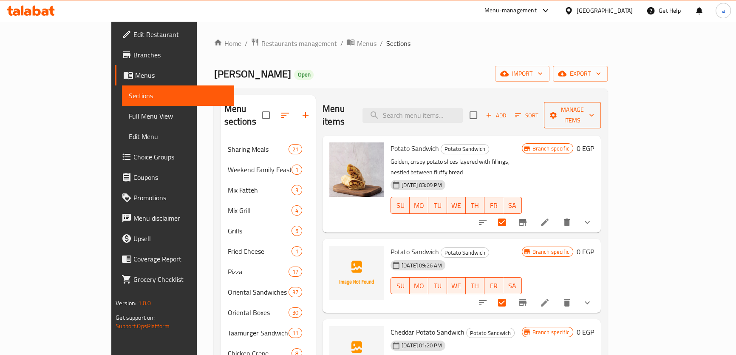
click at [594, 109] on span "Manage items" at bounding box center [572, 115] width 43 height 21
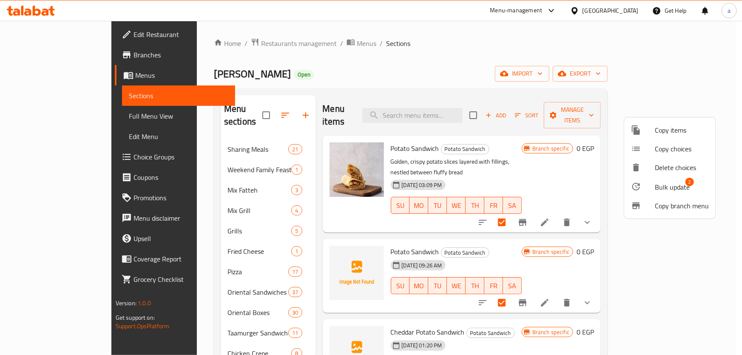
click at [605, 137] on div at bounding box center [371, 177] width 742 height 355
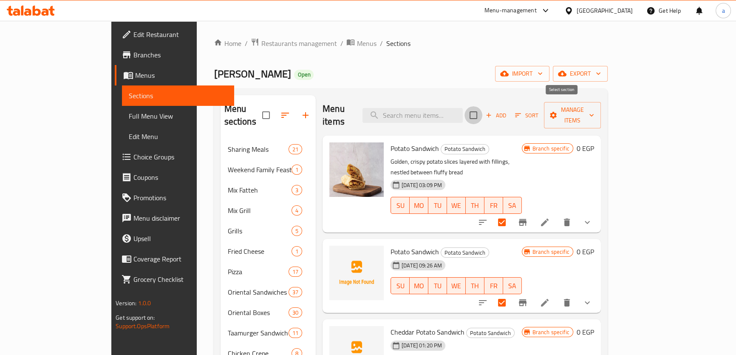
click at [482, 111] on input "checkbox" at bounding box center [474, 115] width 18 height 18
checkbox input "true"
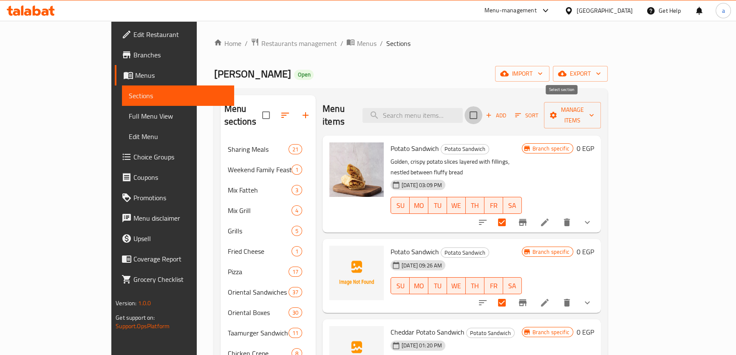
checkbox input "true"
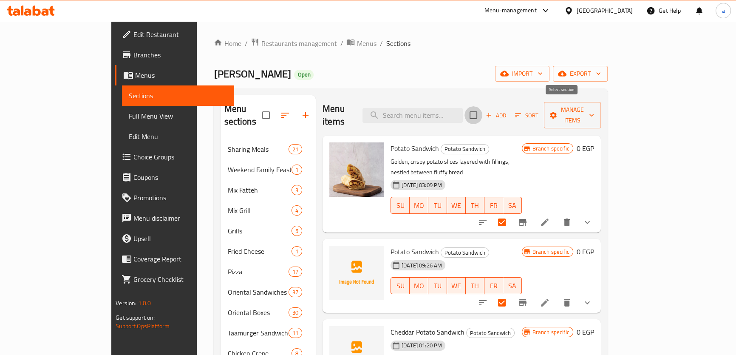
checkbox input "true"
click at [482, 111] on input "checkbox" at bounding box center [474, 115] width 18 height 18
checkbox input "false"
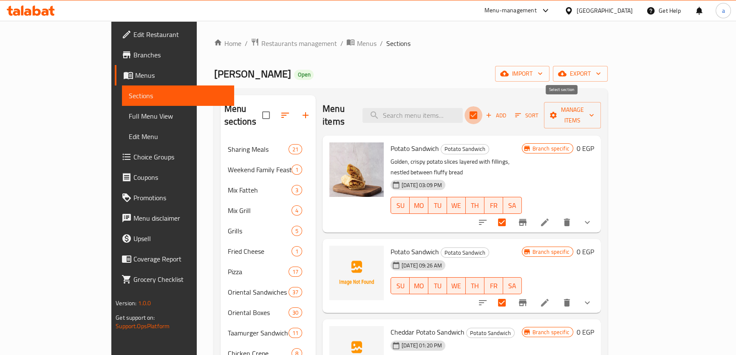
checkbox input "false"
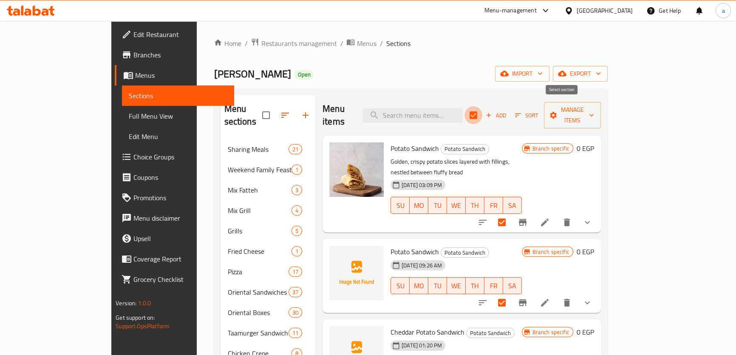
checkbox input "false"
click at [482, 111] on input "checkbox" at bounding box center [474, 115] width 18 height 18
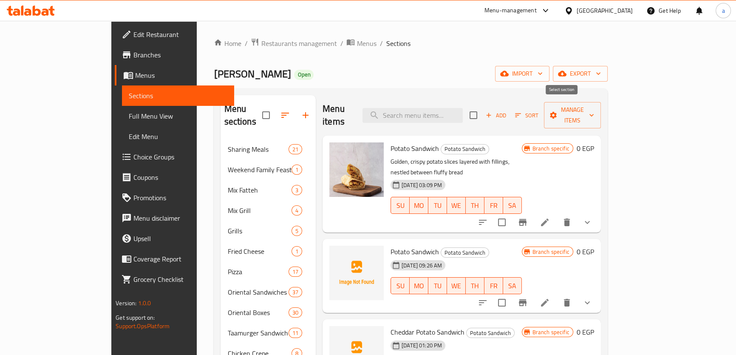
checkbox input "true"
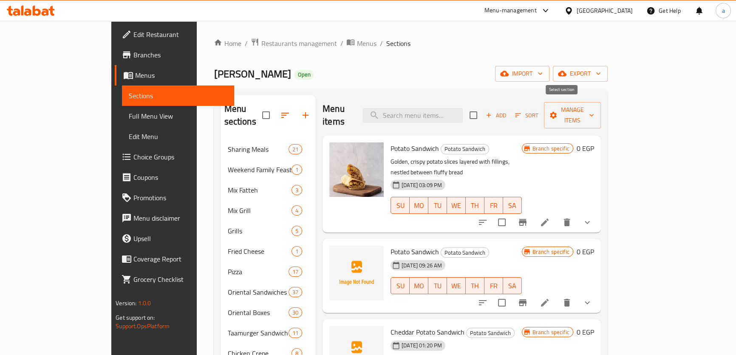
checkbox input "true"
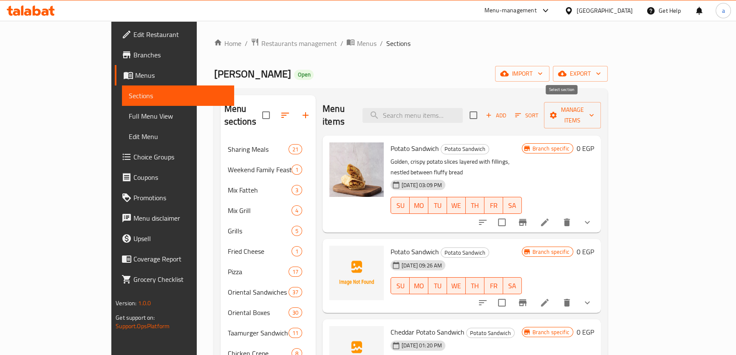
checkbox input "true"
click at [482, 112] on input "checkbox" at bounding box center [474, 115] width 18 height 18
checkbox input "false"
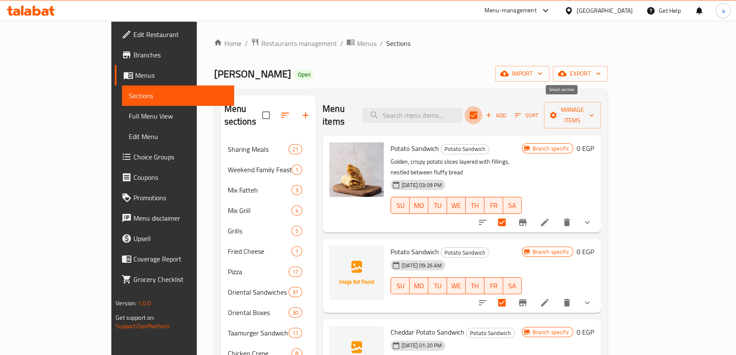
checkbox input "false"
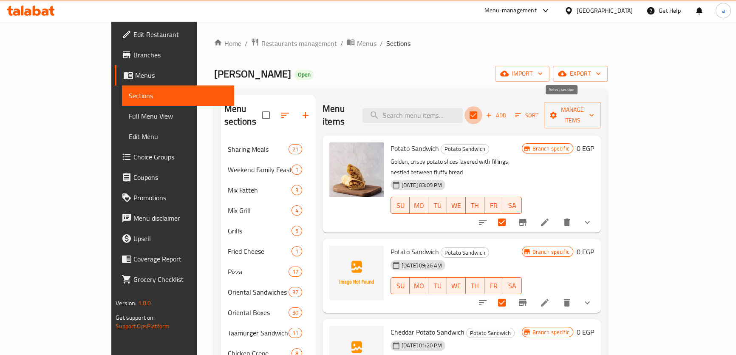
checkbox input "false"
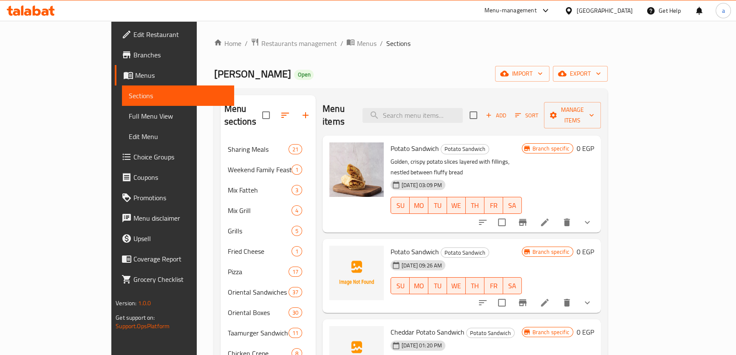
click at [581, 136] on div "Potato Sandwich Potato Sandwich Golden, crispy potato slices layered with filli…" at bounding box center [462, 184] width 278 height 97
click at [280, 111] on icon "button" at bounding box center [285, 115] width 10 height 10
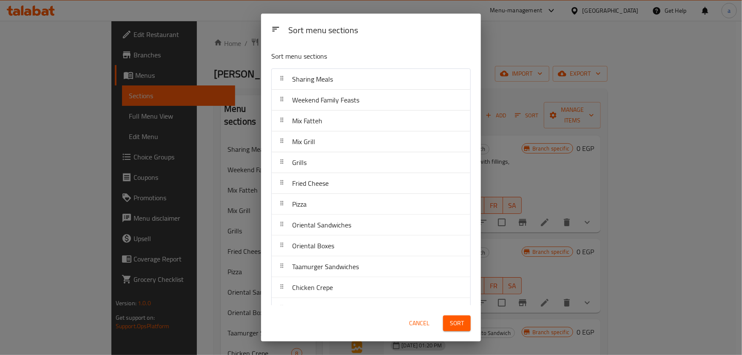
click at [252, 107] on div "Sort menu sections Sort menu sections Sharing Meals Weekend Family Feasts Mix F…" at bounding box center [371, 177] width 742 height 355
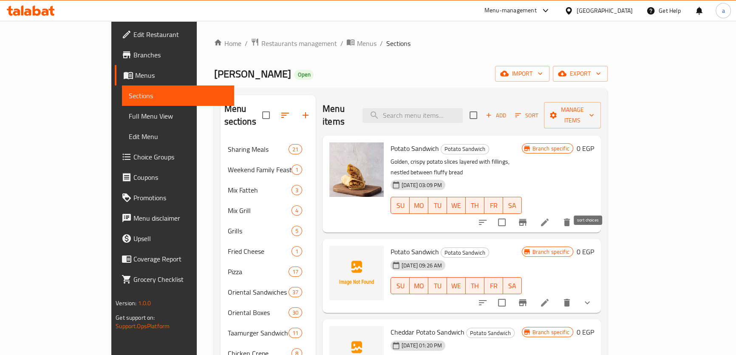
click at [488, 217] on icon "sort-choices" at bounding box center [483, 222] width 10 height 10
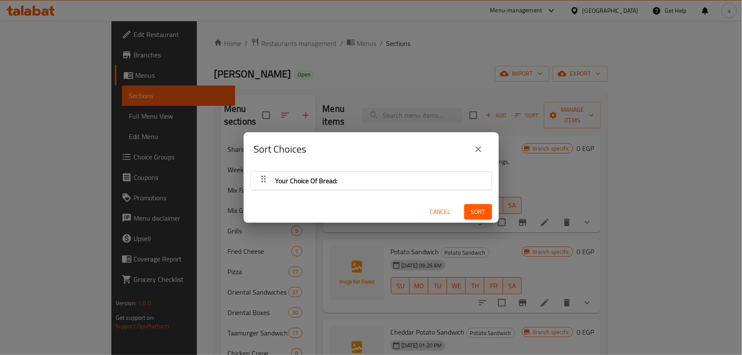
click at [476, 149] on icon "close" at bounding box center [478, 149] width 10 height 10
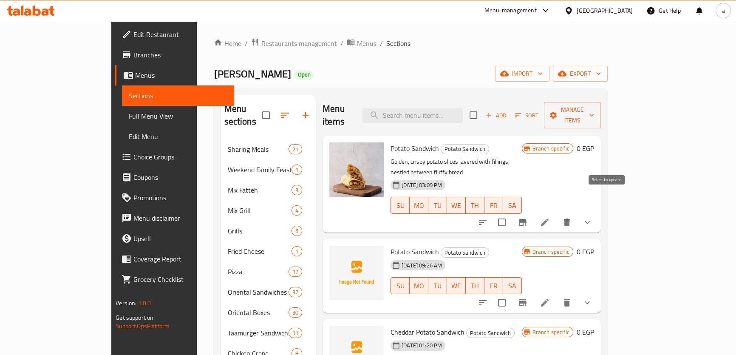
click at [511, 213] on input "checkbox" at bounding box center [502, 222] width 18 height 18
checkbox input "false"
click at [593, 217] on icon "show more" at bounding box center [587, 222] width 10 height 10
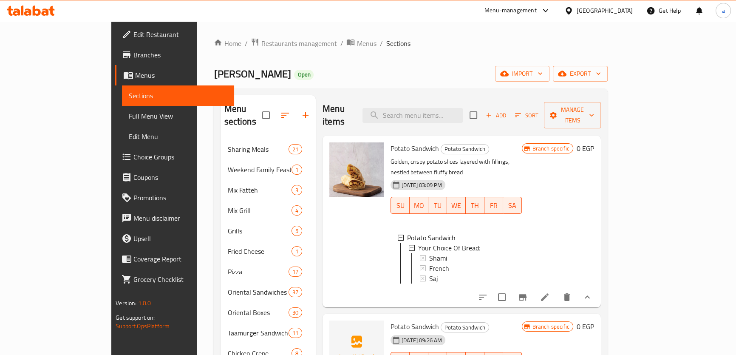
click at [593, 292] on icon "show more" at bounding box center [587, 297] width 10 height 10
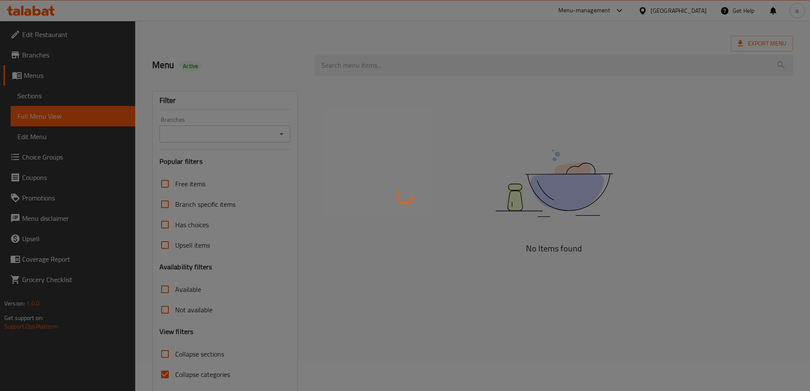
scroll to position [62, 0]
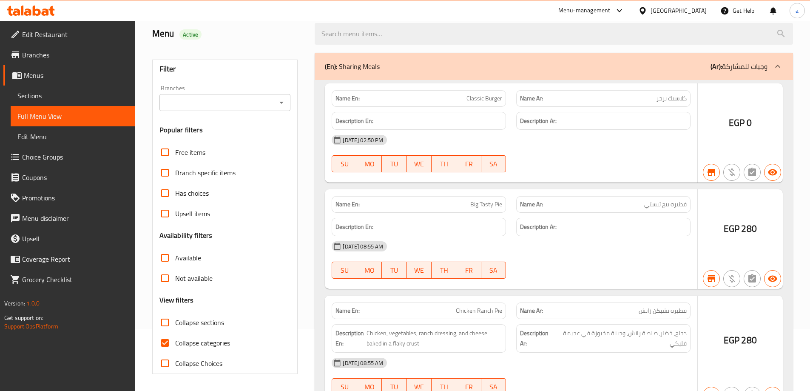
click at [207, 344] on div at bounding box center [405, 195] width 810 height 391
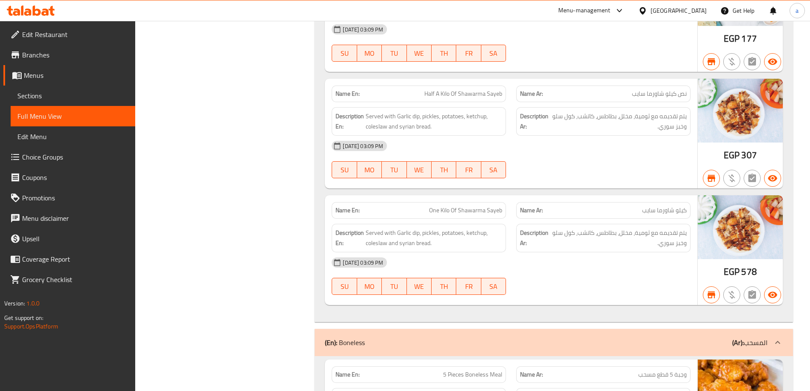
scroll to position [27318, 0]
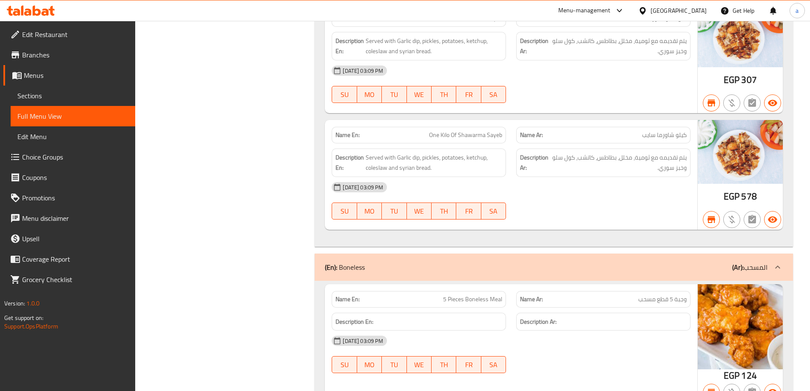
click at [25, 57] on span "Branches" at bounding box center [75, 55] width 106 height 10
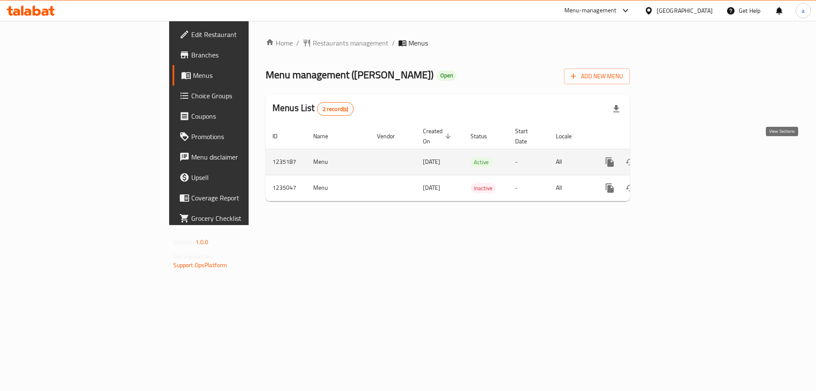
click at [676, 157] on icon "enhanced table" at bounding box center [671, 162] width 10 height 10
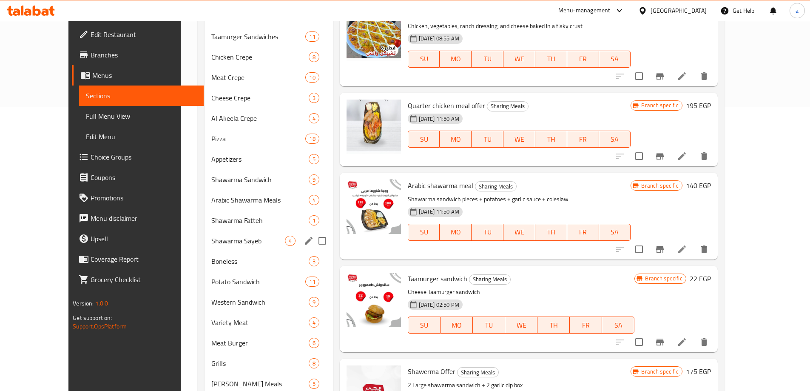
scroll to position [298, 0]
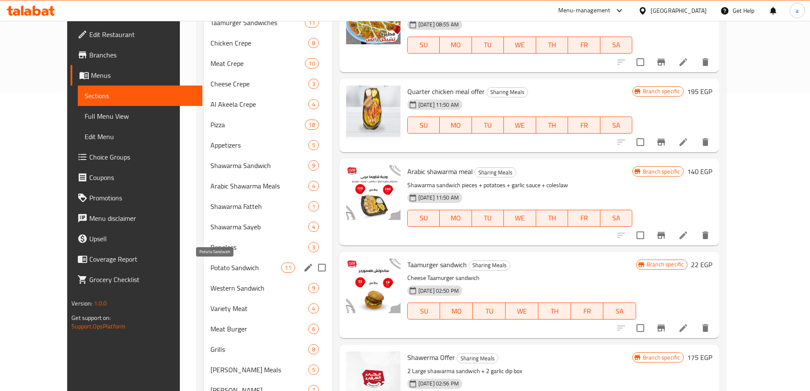
click at [210, 266] on span "Potato Sandwich" at bounding box center [245, 267] width 71 height 10
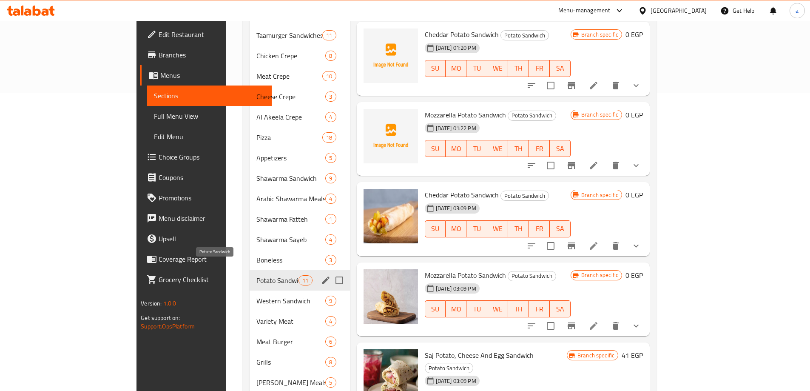
click at [256, 275] on span "Potato Sandwich" at bounding box center [277, 280] width 42 height 10
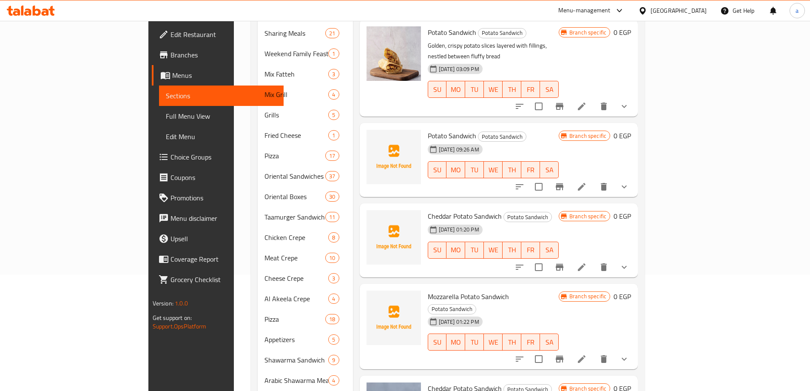
scroll to position [43, 0]
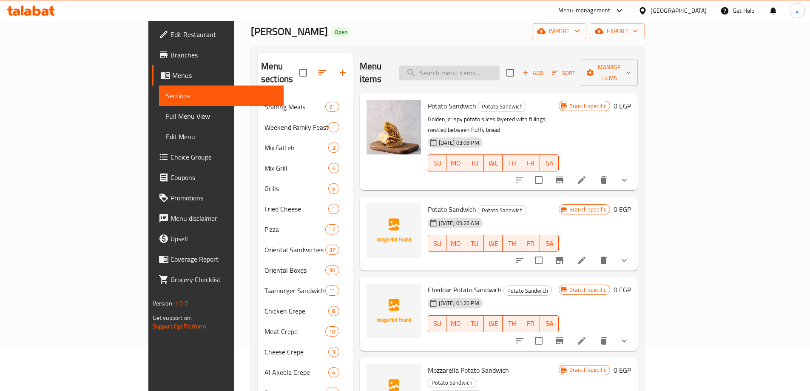
click at [499, 65] on input "search" at bounding box center [449, 72] width 100 height 15
click at [558, 65] on div "Menu items Add Sort Manage items" at bounding box center [499, 73] width 278 height 40
click at [559, 114] on p "Golden, crispy potato slices layered with fillings, nestled between fluffy bread" at bounding box center [493, 124] width 131 height 21
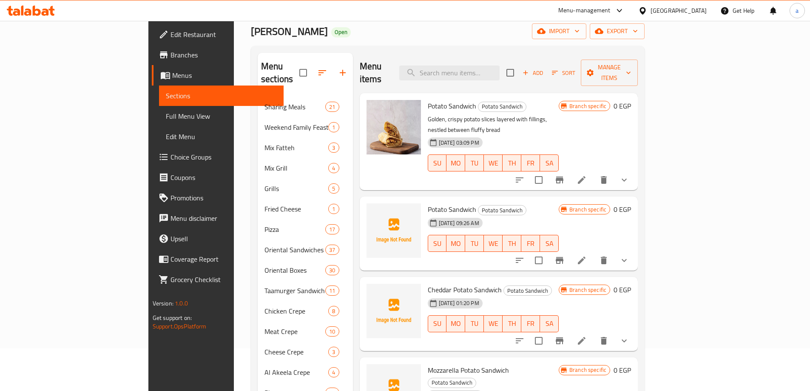
click at [559, 100] on h6 "Potato Sandwich Potato Sandwich" at bounding box center [493, 106] width 131 height 12
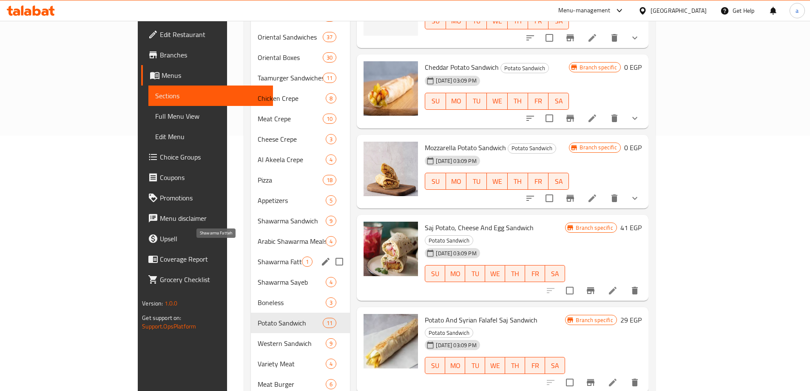
scroll to position [383, 0]
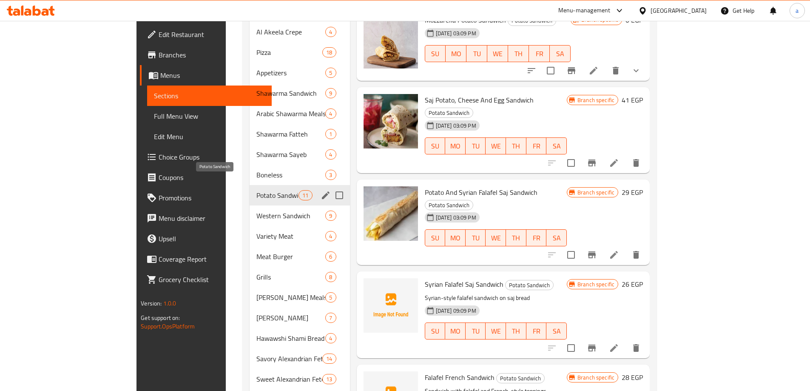
click at [256, 190] on span "Potato Sandwich" at bounding box center [277, 195] width 42 height 10
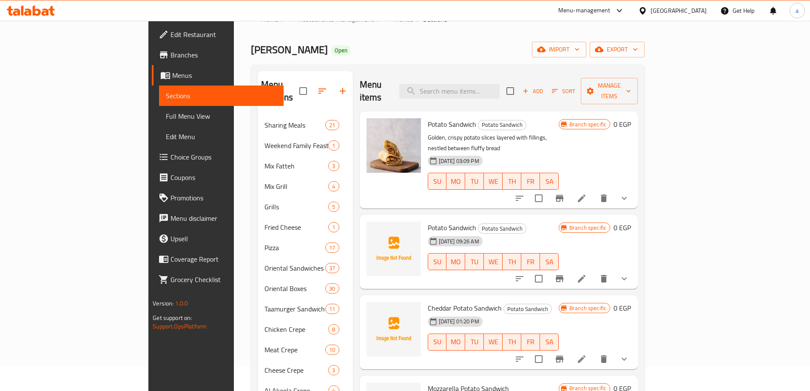
scroll to position [0, 0]
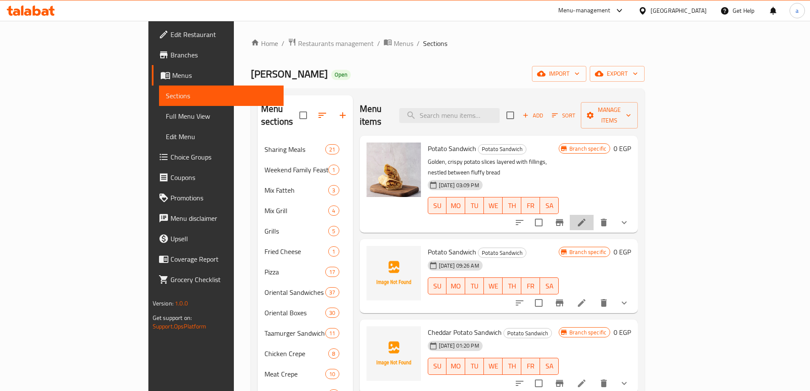
click at [593, 215] on li at bounding box center [582, 222] width 24 height 15
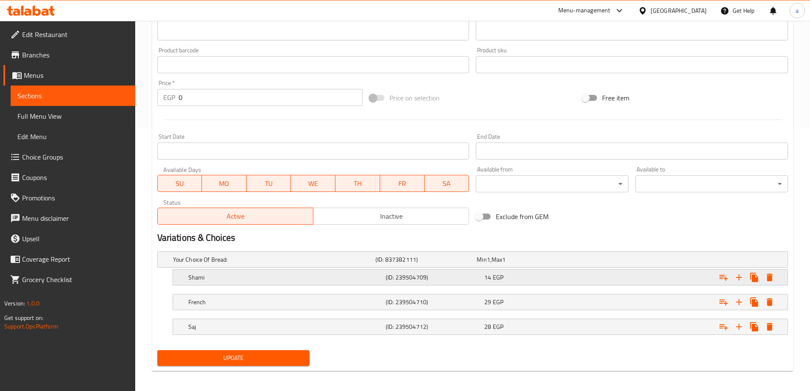
scroll to position [266, 0]
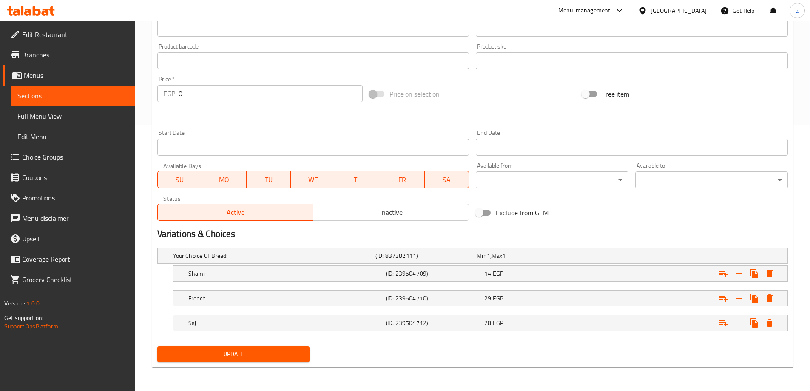
click at [378, 337] on nav at bounding box center [472, 335] width 630 height 7
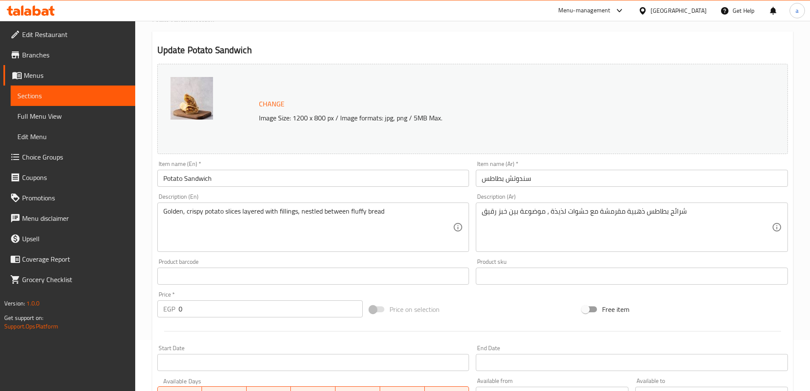
scroll to position [0, 0]
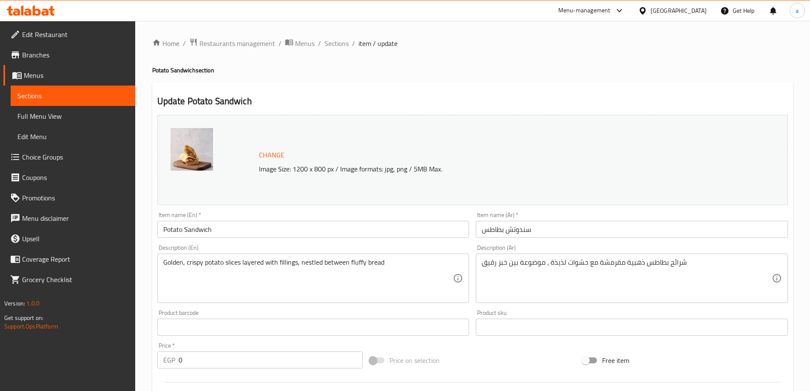
click at [336, 51] on div "Home / Restaurants management / Menus / Sections / item / update Potato Sandwic…" at bounding box center [472, 339] width 641 height 602
click at [339, 48] on span "Sections" at bounding box center [336, 43] width 24 height 10
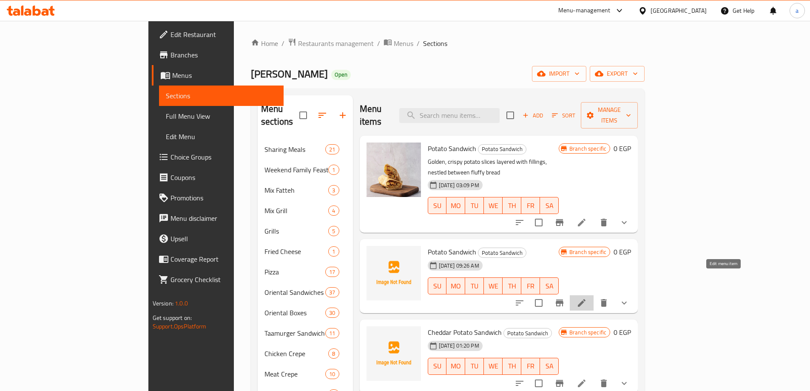
click at [587, 298] on icon at bounding box center [581, 303] width 10 height 10
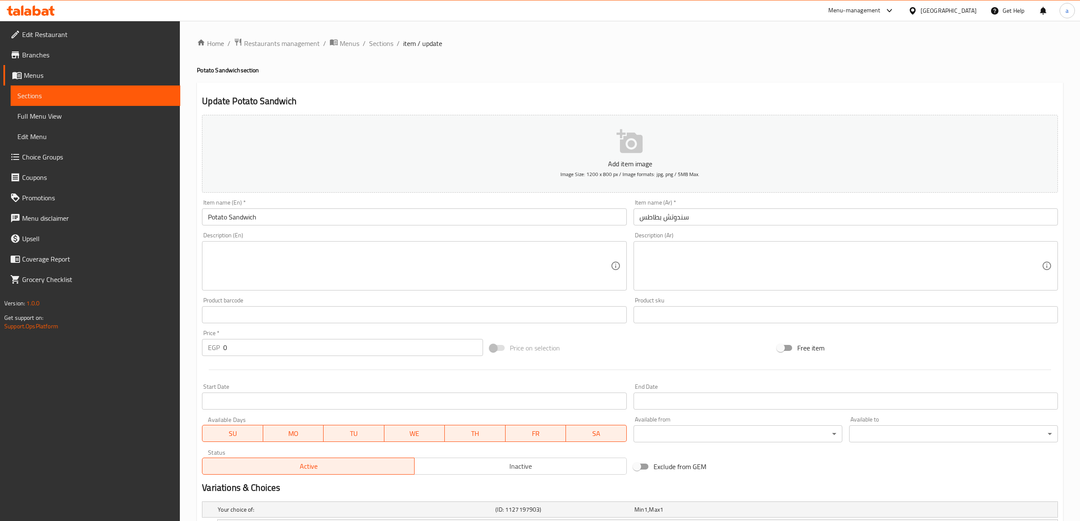
click at [630, 341] on div "Price on selection" at bounding box center [629, 347] width 287 height 23
click at [567, 213] on input "Potato Sandwich" at bounding box center [414, 216] width 424 height 17
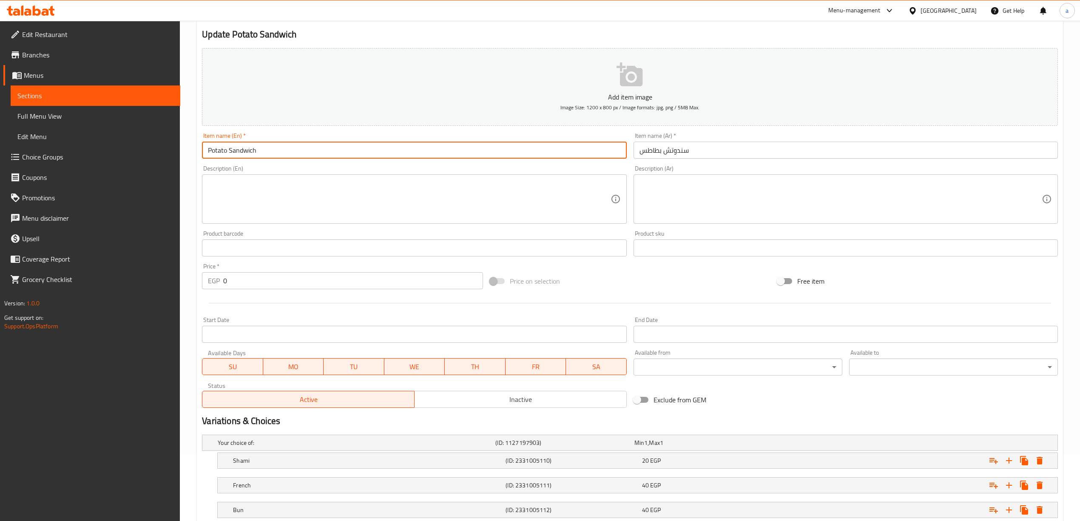
scroll to position [125, 0]
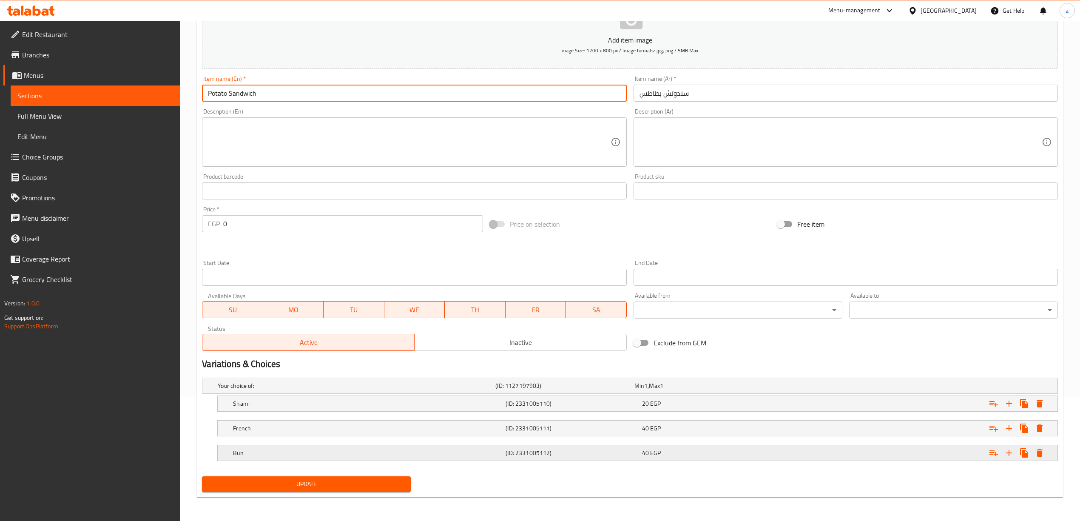
click at [538, 390] on h5 "(ID: 2331005112)" at bounding box center [571, 452] width 133 height 9
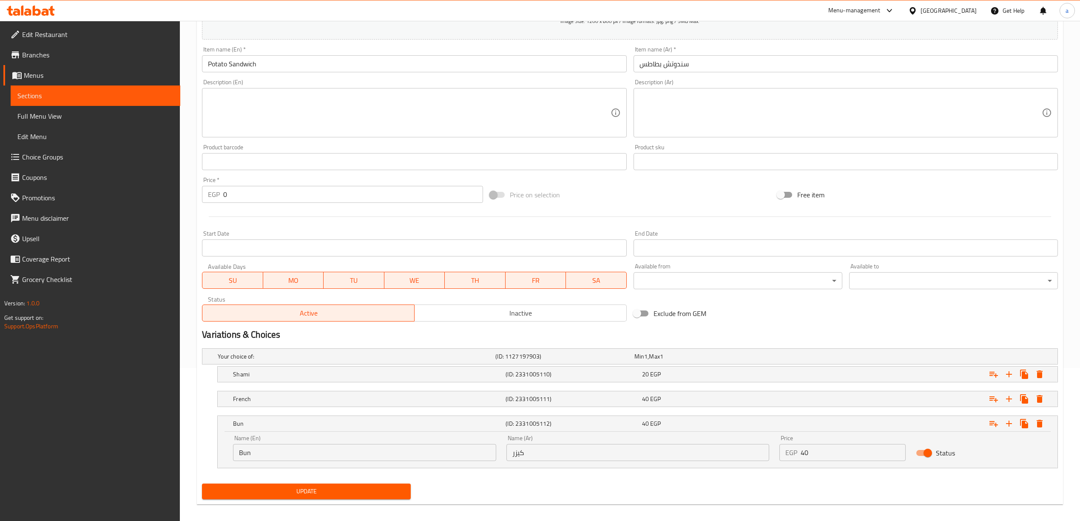
scroll to position [162, 0]
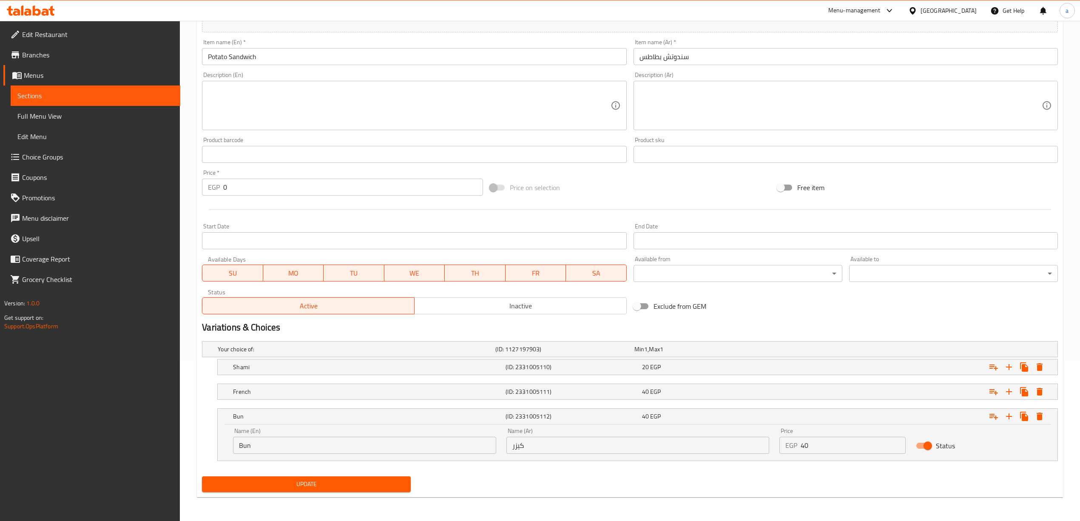
click at [433, 390] on input "Bun" at bounding box center [364, 445] width 263 height 17
type input "Bun"
click at [442, 390] on div "Bun (ID: 2331005112) 40 EGP" at bounding box center [639, 416] width 817 height 19
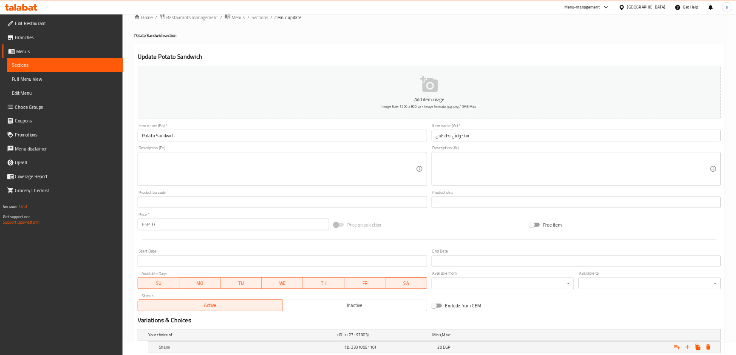
scroll to position [0, 0]
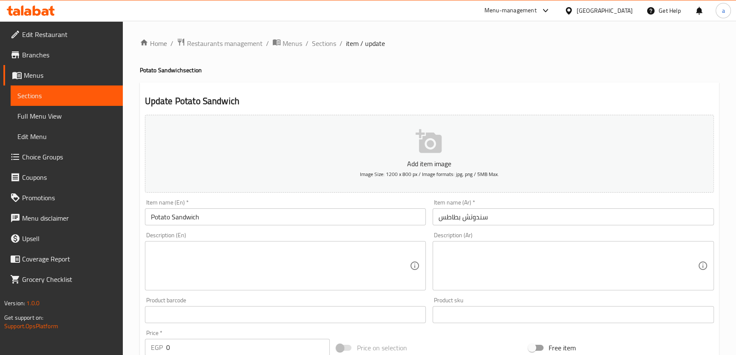
click at [403, 97] on h2 "Update Potato Sandwich" at bounding box center [429, 101] width 569 height 13
click at [399, 97] on h2 "Update Potato Sandwich" at bounding box center [429, 101] width 569 height 13
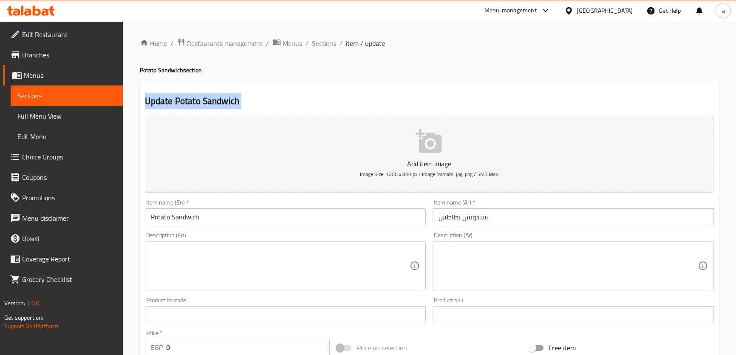
click at [385, 100] on h2 "Update Potato Sandwich" at bounding box center [429, 101] width 569 height 13
click at [326, 43] on span "Sections" at bounding box center [324, 43] width 24 height 10
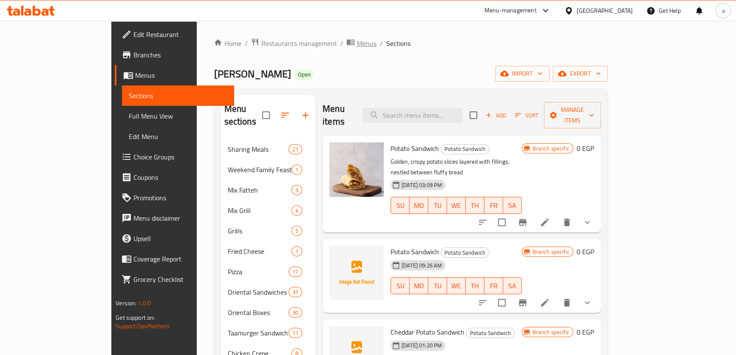
click at [357, 44] on span "Menus" at bounding box center [367, 43] width 20 height 10
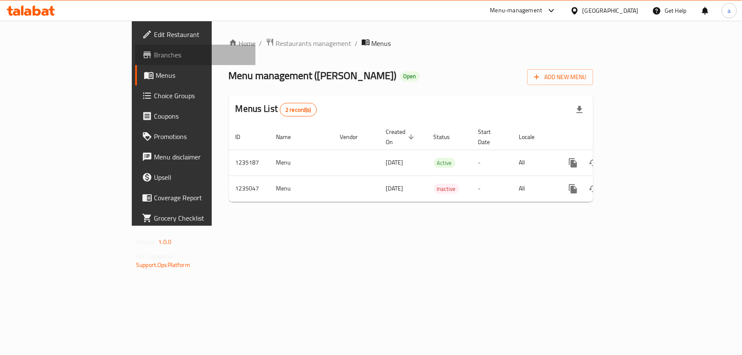
click at [154, 59] on span "Branches" at bounding box center [201, 55] width 95 height 10
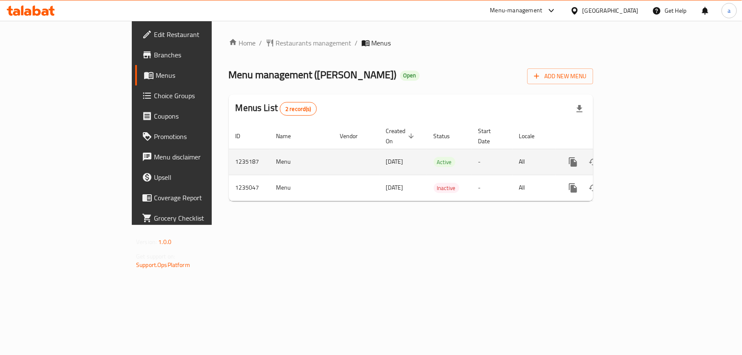
click at [639, 157] on icon "enhanced table" at bounding box center [634, 162] width 10 height 10
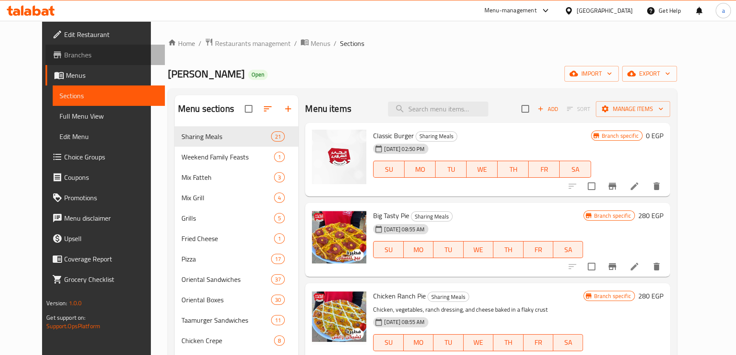
click at [64, 58] on span "Branches" at bounding box center [111, 55] width 94 height 10
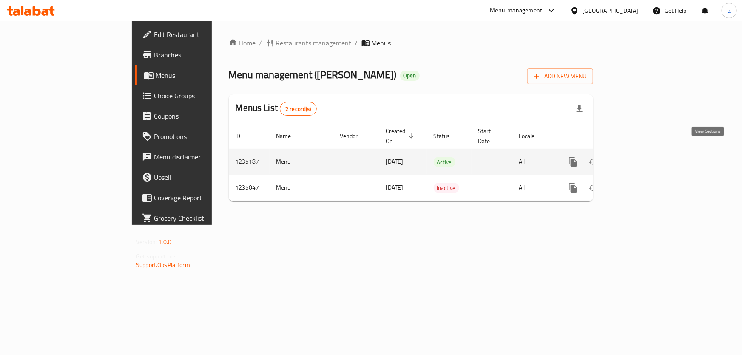
click at [639, 157] on icon "enhanced table" at bounding box center [634, 162] width 10 height 10
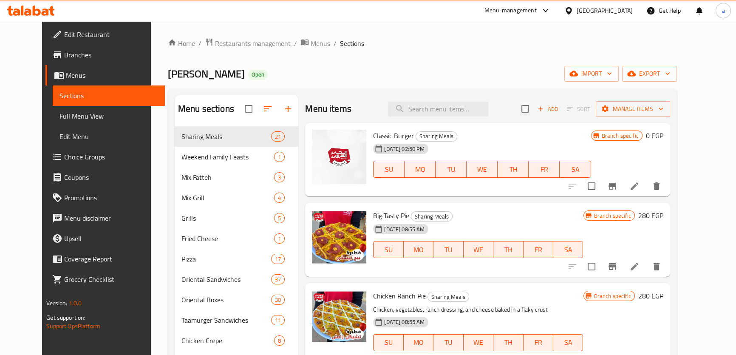
click at [64, 55] on span "Branches" at bounding box center [111, 55] width 94 height 10
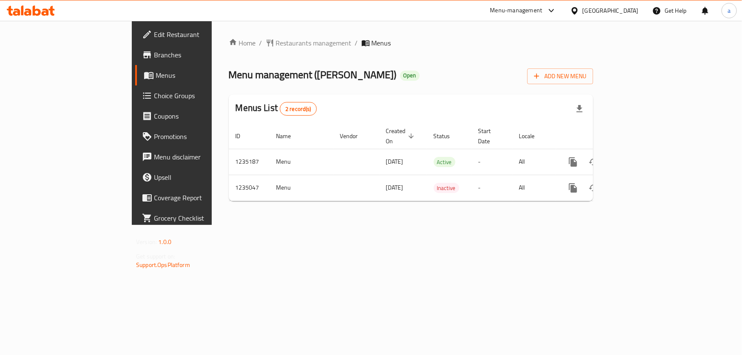
click at [154, 59] on span "Branches" at bounding box center [201, 55] width 95 height 10
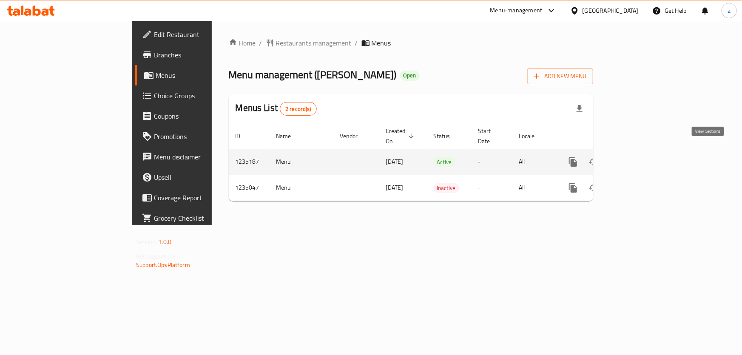
click at [639, 157] on icon "enhanced table" at bounding box center [634, 162] width 10 height 10
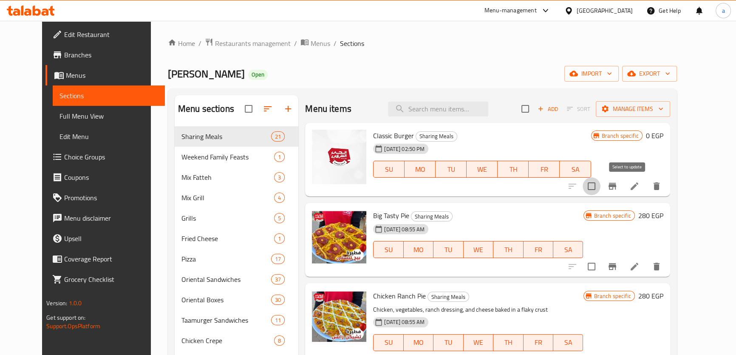
click at [601, 186] on input "checkbox" at bounding box center [592, 186] width 18 height 18
click at [601, 189] on input "checkbox" at bounding box center [592, 186] width 18 height 18
checkbox input "false"
click at [533, 210] on h6 "Big Tasty Pie Sharing Meals" at bounding box center [478, 216] width 210 height 12
click at [359, 113] on div "Menu items Add Sort Manage items" at bounding box center [487, 109] width 365 height 28
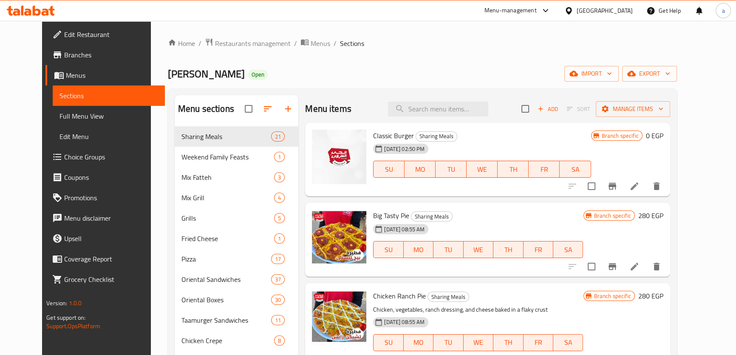
click at [331, 109] on h2 "Menu items" at bounding box center [328, 108] width 46 height 13
click at [343, 114] on div "Menu items Add Sort Manage items" at bounding box center [487, 109] width 365 height 28
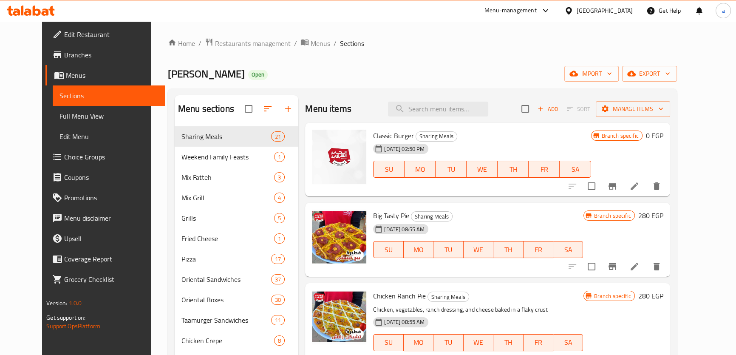
click at [343, 114] on div "Menu items Add Sort Manage items" at bounding box center [487, 109] width 365 height 28
drag, startPoint x: 343, startPoint y: 114, endPoint x: 338, endPoint y: 115, distance: 5.2
click at [343, 114] on div "Menu items Add Sort Manage items" at bounding box center [487, 109] width 365 height 28
click at [338, 115] on h2 "Menu items" at bounding box center [328, 108] width 46 height 13
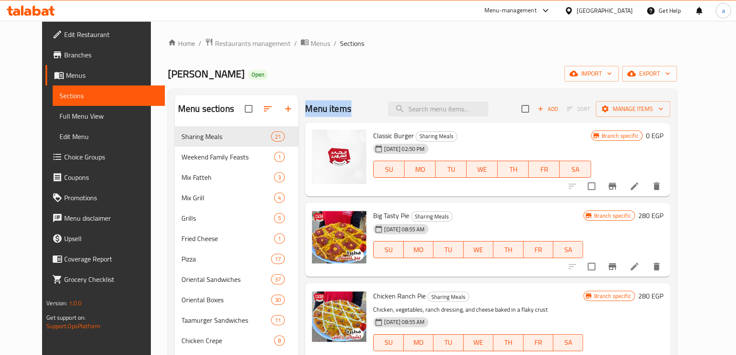
click at [338, 115] on h2 "Menu items" at bounding box center [328, 108] width 46 height 13
click at [339, 115] on h2 "Menu items" at bounding box center [328, 108] width 46 height 13
click at [337, 117] on div "Menu items Add Sort Manage items" at bounding box center [487, 109] width 365 height 28
click at [308, 108] on h2 "Menu items" at bounding box center [328, 108] width 46 height 13
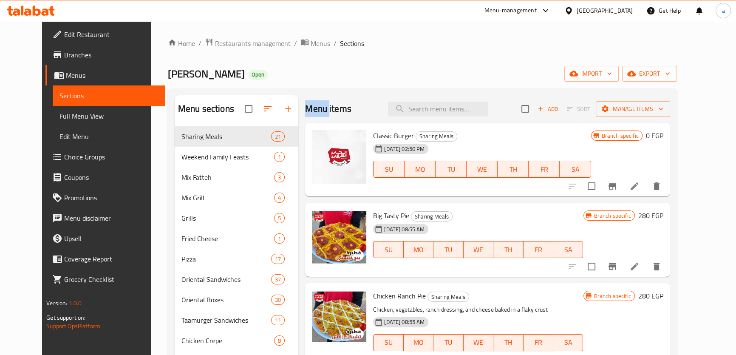
click at [308, 108] on h2 "Menu items" at bounding box center [328, 108] width 46 height 13
click at [315, 114] on h2 "Menu items" at bounding box center [328, 108] width 46 height 13
click at [313, 118] on div "Menu items Add Sort Manage items" at bounding box center [487, 109] width 365 height 28
click at [81, 118] on span "Full Menu View" at bounding box center [109, 116] width 99 height 10
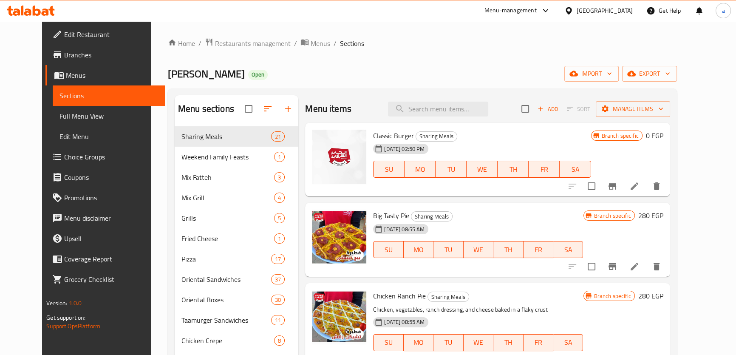
click at [70, 118] on span "Full Menu View" at bounding box center [109, 116] width 99 height 10
click at [70, 117] on span "Full Menu View" at bounding box center [109, 116] width 99 height 10
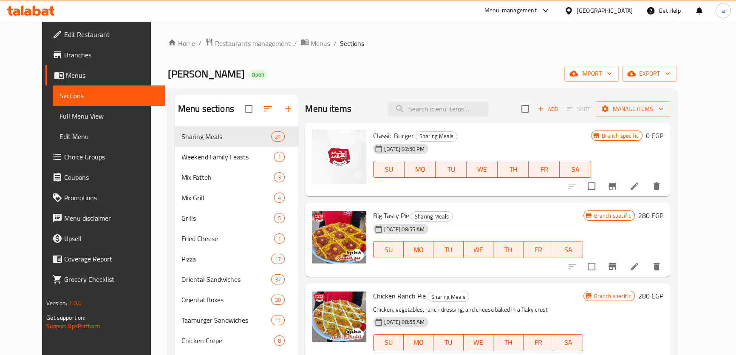
click at [70, 117] on span "Full Menu View" at bounding box center [109, 116] width 99 height 10
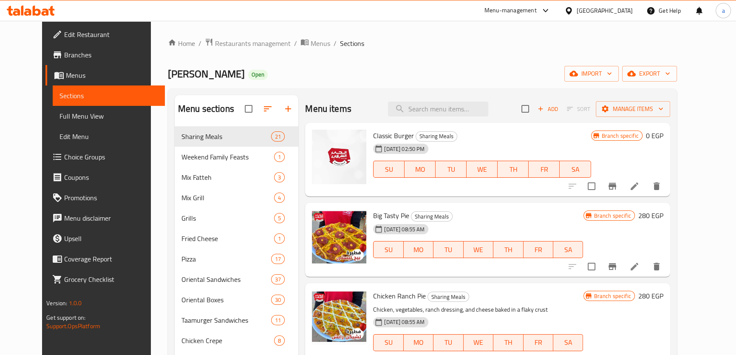
click at [70, 117] on span "Full Menu View" at bounding box center [109, 116] width 99 height 10
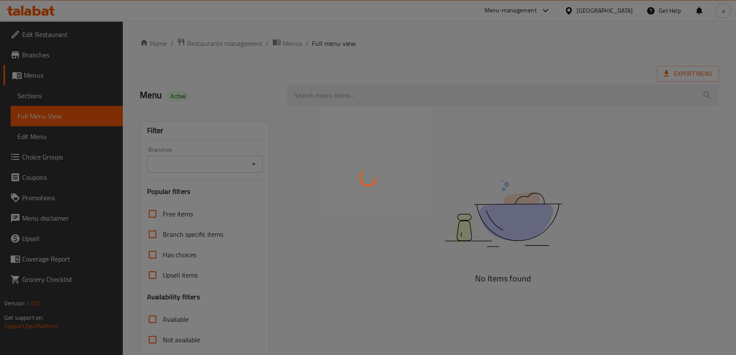
click at [509, 69] on div at bounding box center [368, 177] width 736 height 355
click at [514, 59] on div at bounding box center [368, 177] width 736 height 355
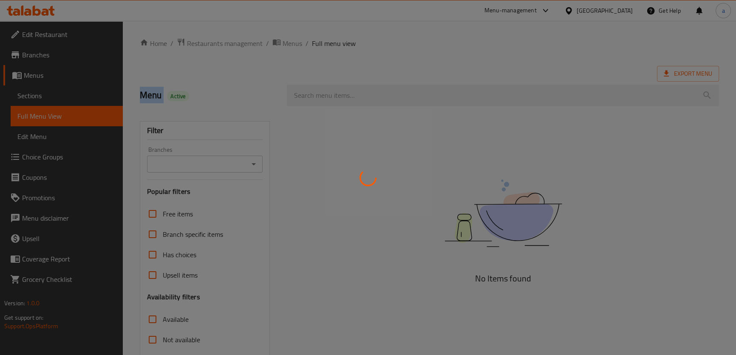
click at [514, 59] on div at bounding box center [368, 177] width 736 height 355
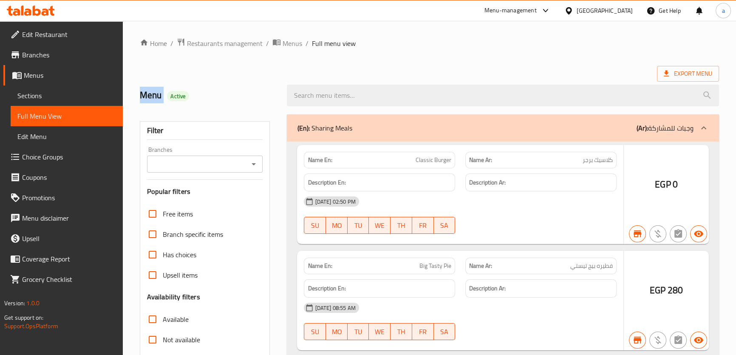
click at [515, 72] on div at bounding box center [368, 177] width 736 height 355
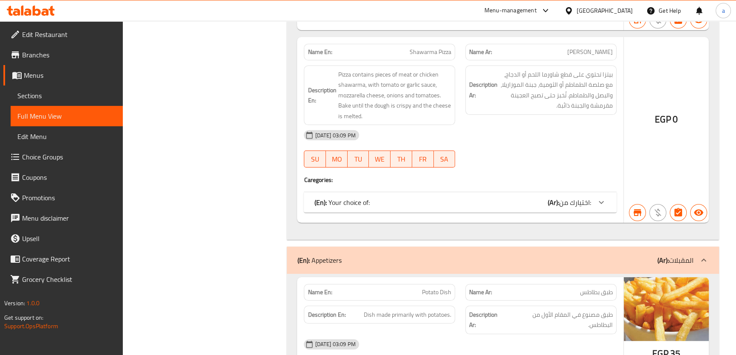
scroll to position [26279, 0]
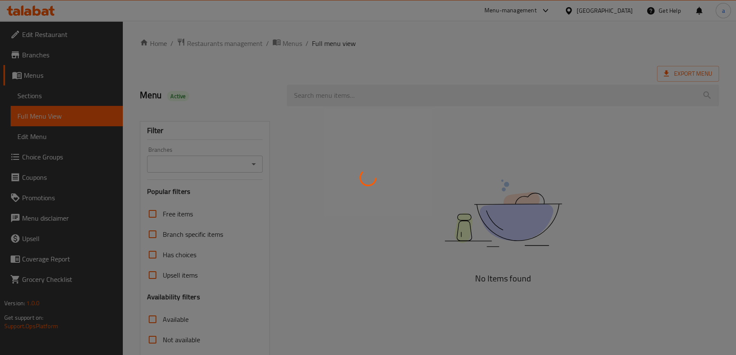
click at [490, 61] on div at bounding box center [368, 177] width 736 height 355
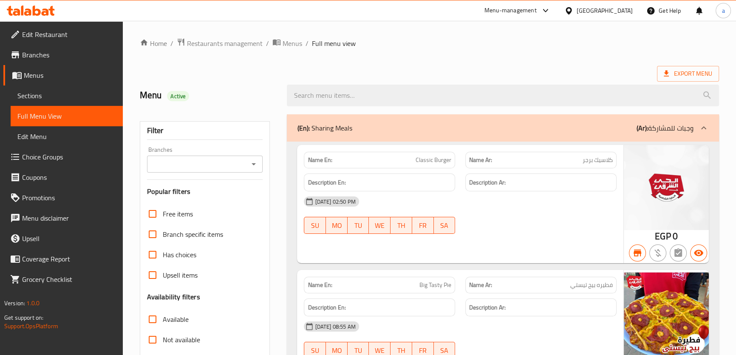
scroll to position [193, 0]
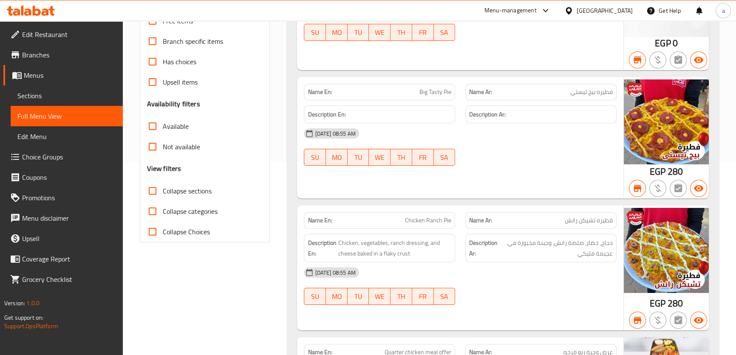
click at [155, 211] on input "Collapse categories" at bounding box center [152, 211] width 20 height 20
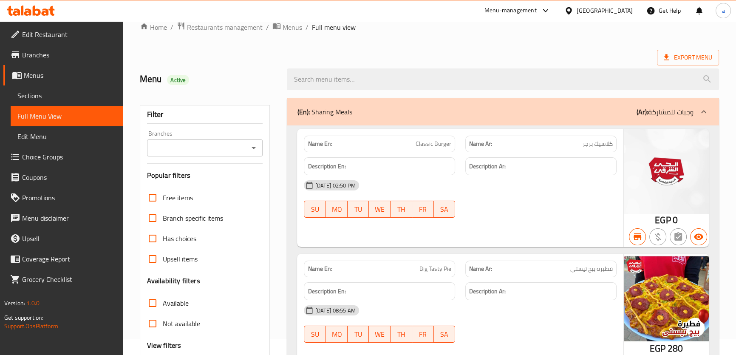
scroll to position [232, 0]
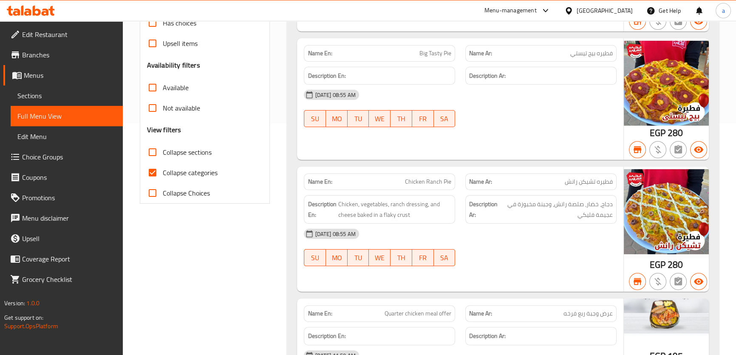
click at [152, 169] on input "Collapse categories" at bounding box center [152, 172] width 20 height 20
checkbox input "false"
click at [154, 152] on input "Collapse sections" at bounding box center [152, 152] width 20 height 20
checkbox input "true"
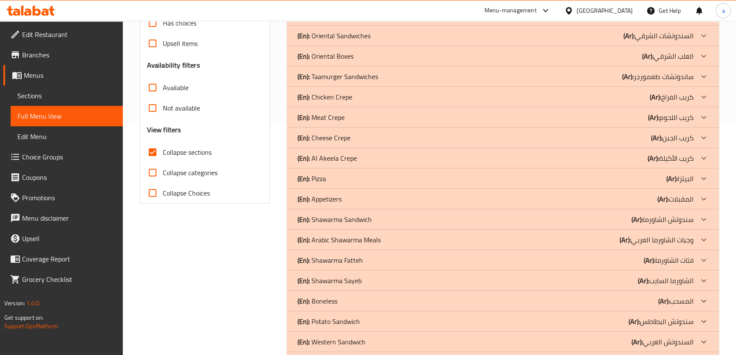
click at [263, 163] on div "Filter Branches Branches Popular filters Free items Branch specific items Has c…" at bounding box center [205, 46] width 130 height 314
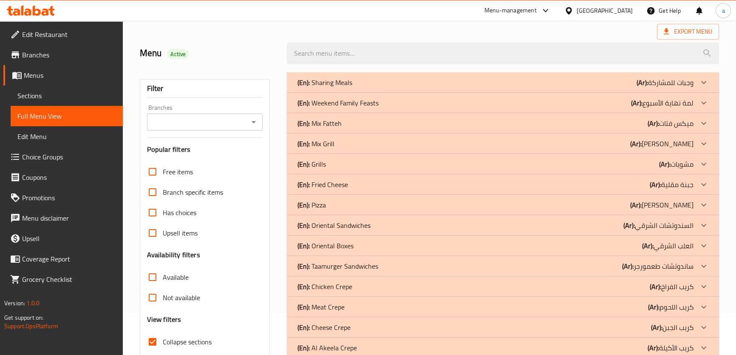
scroll to position [0, 0]
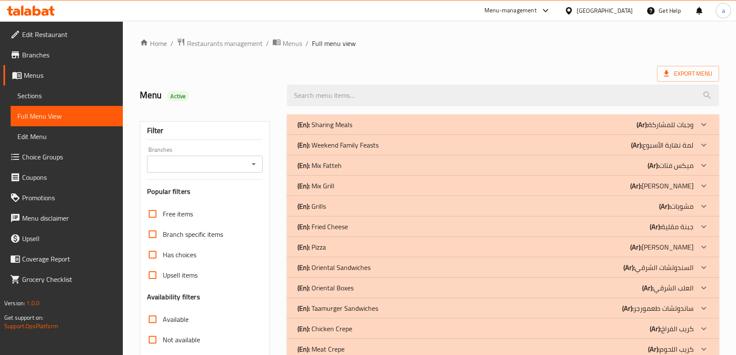
click at [429, 68] on div "Export Menu" at bounding box center [429, 74] width 579 height 16
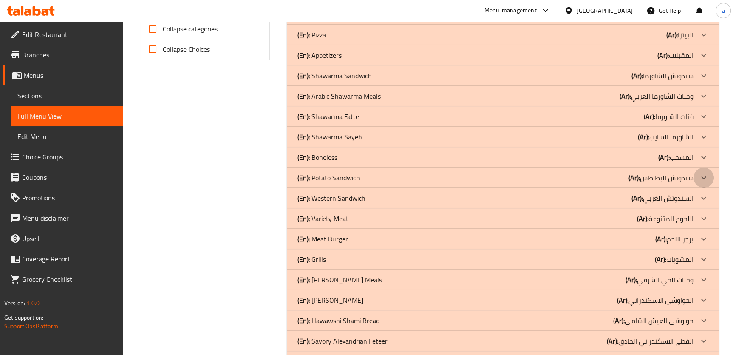
click at [704, 175] on icon at bounding box center [704, 178] width 10 height 10
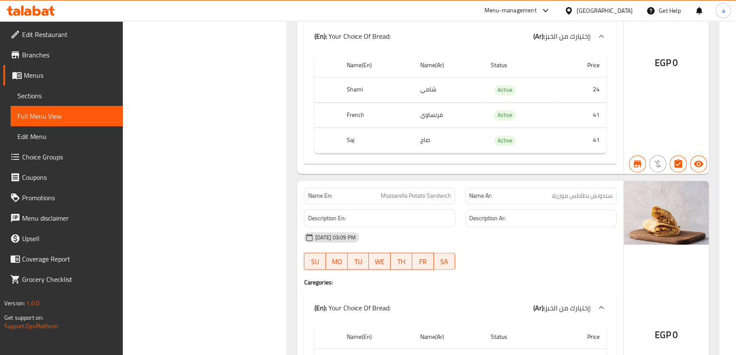
scroll to position [1650, 0]
